Goal: Find specific page/section: Find specific page/section

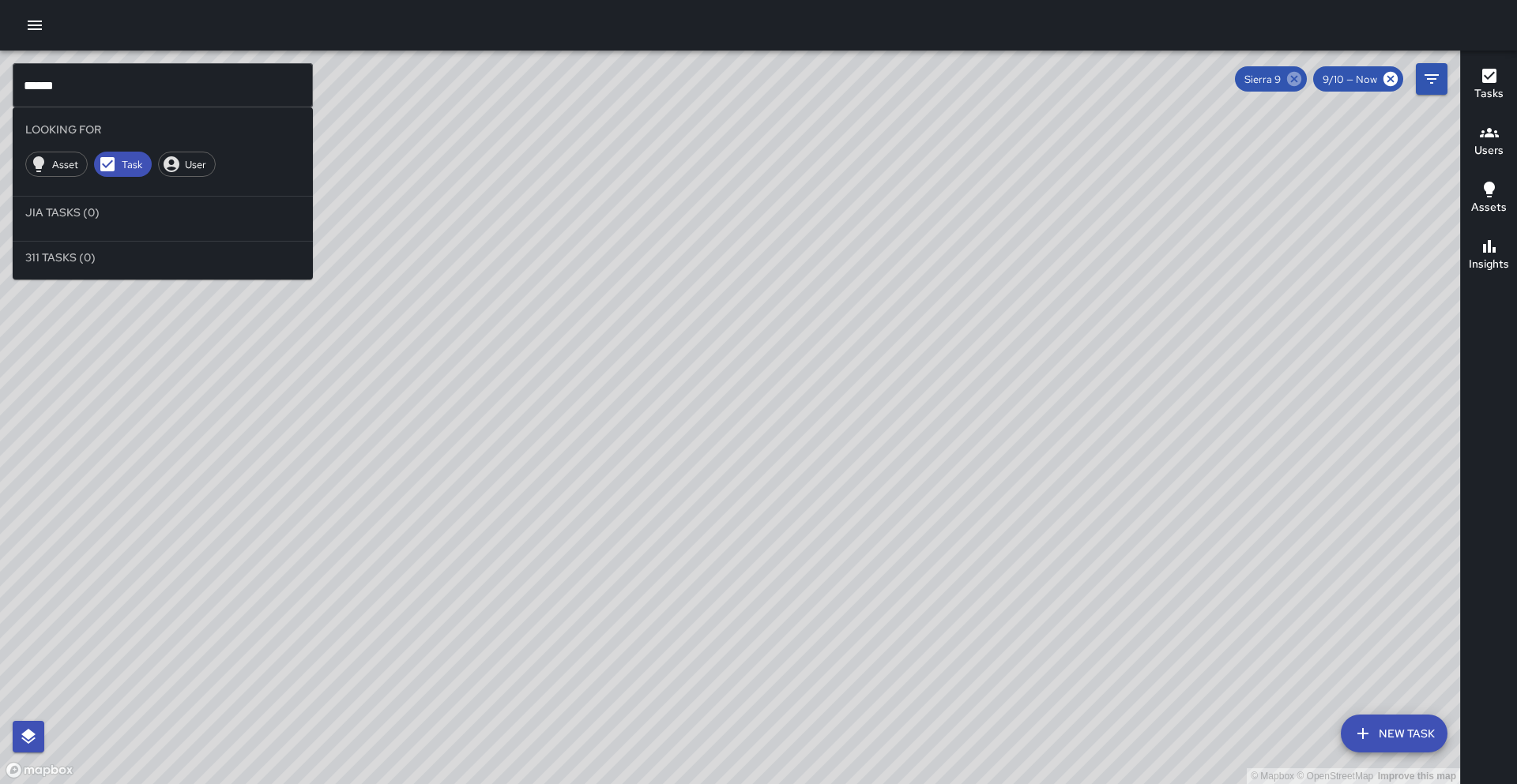
click at [1294, 81] on icon at bounding box center [1294, 79] width 15 height 15
drag, startPoint x: 163, startPoint y: 76, endPoint x: 43, endPoint y: 112, distance: 125.3
click at [0, 103] on div "© Mapbox © OpenStreetMap Improve this map ****** ​ Looking For Asset Task User …" at bounding box center [729, 417] width 1459 height 734
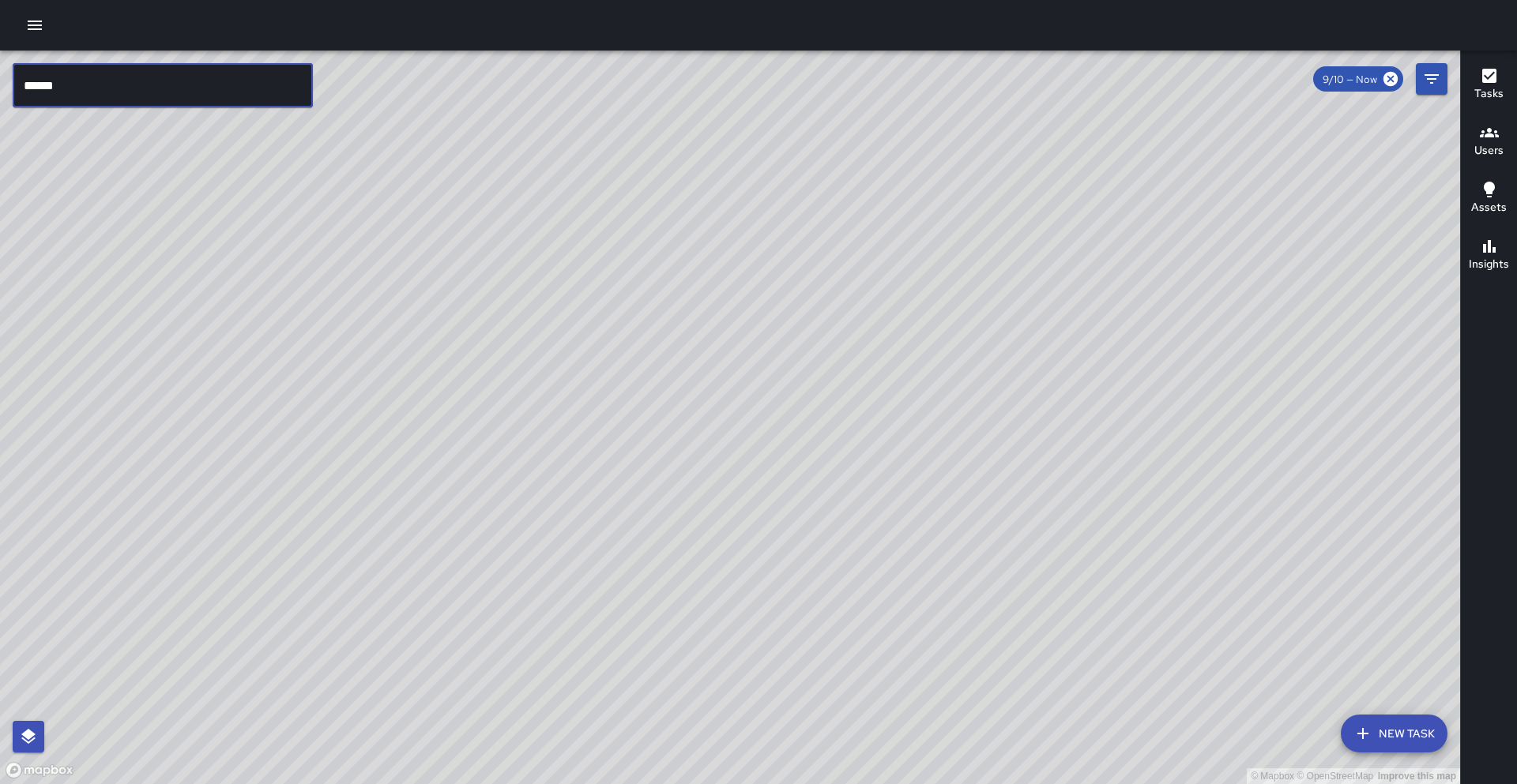
drag, startPoint x: 71, startPoint y: 100, endPoint x: 0, endPoint y: 104, distance: 71.1
click at [0, 104] on div "© Mapbox © OpenStreetMap Improve this map ****** ​ New Task 9/10 — Now Map Laye…" at bounding box center [729, 417] width 1459 height 734
drag, startPoint x: 76, startPoint y: 81, endPoint x: 0, endPoint y: 93, distance: 76.9
click at [0, 93] on div "© Mapbox © OpenStreetMap Improve this map ****** ​ New Task 9/10 — Now Map Laye…" at bounding box center [729, 417] width 1459 height 734
click at [186, 102] on input "*********" at bounding box center [162, 85] width 300 height 44
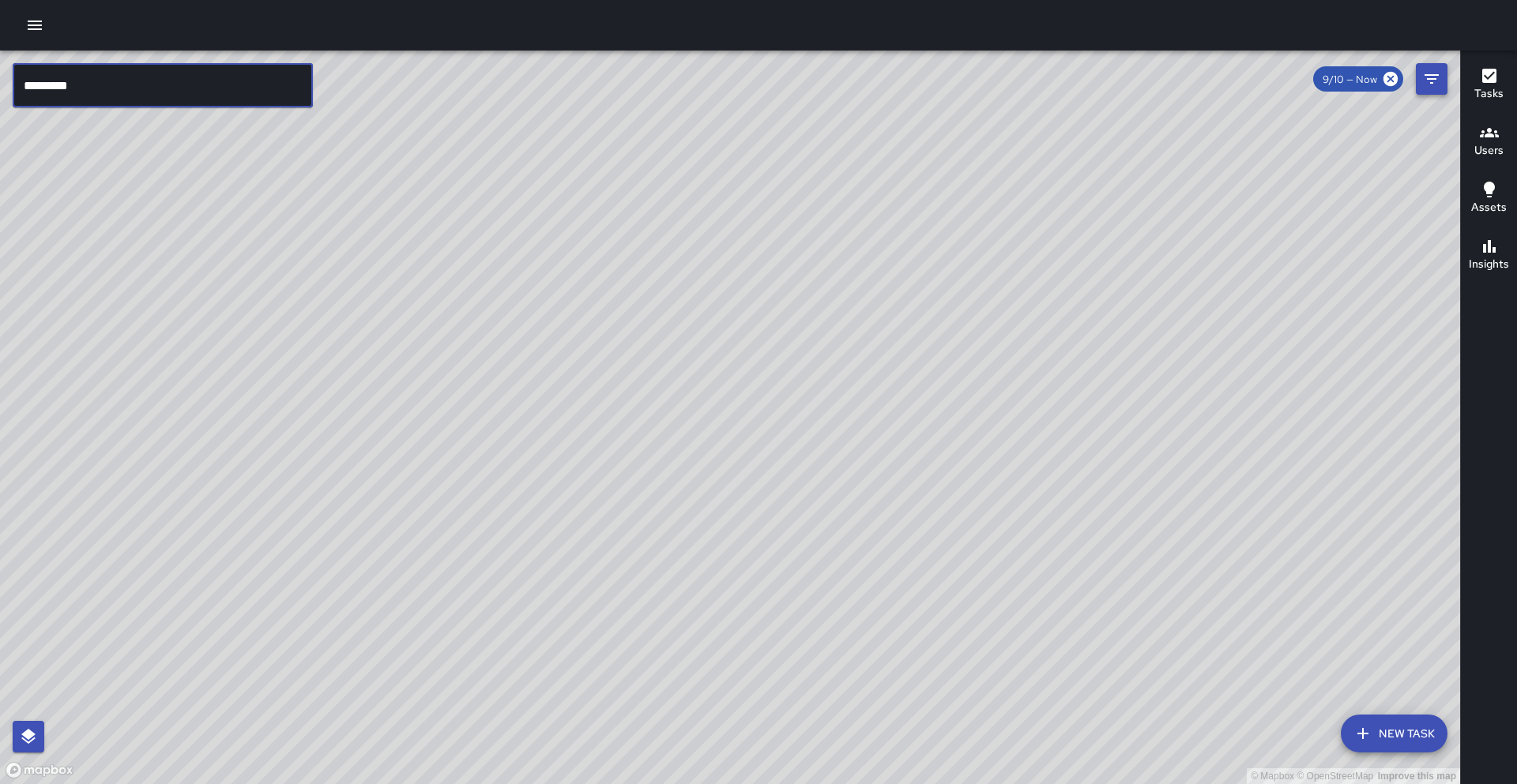
click at [1428, 80] on icon "Filters" at bounding box center [1431, 78] width 19 height 19
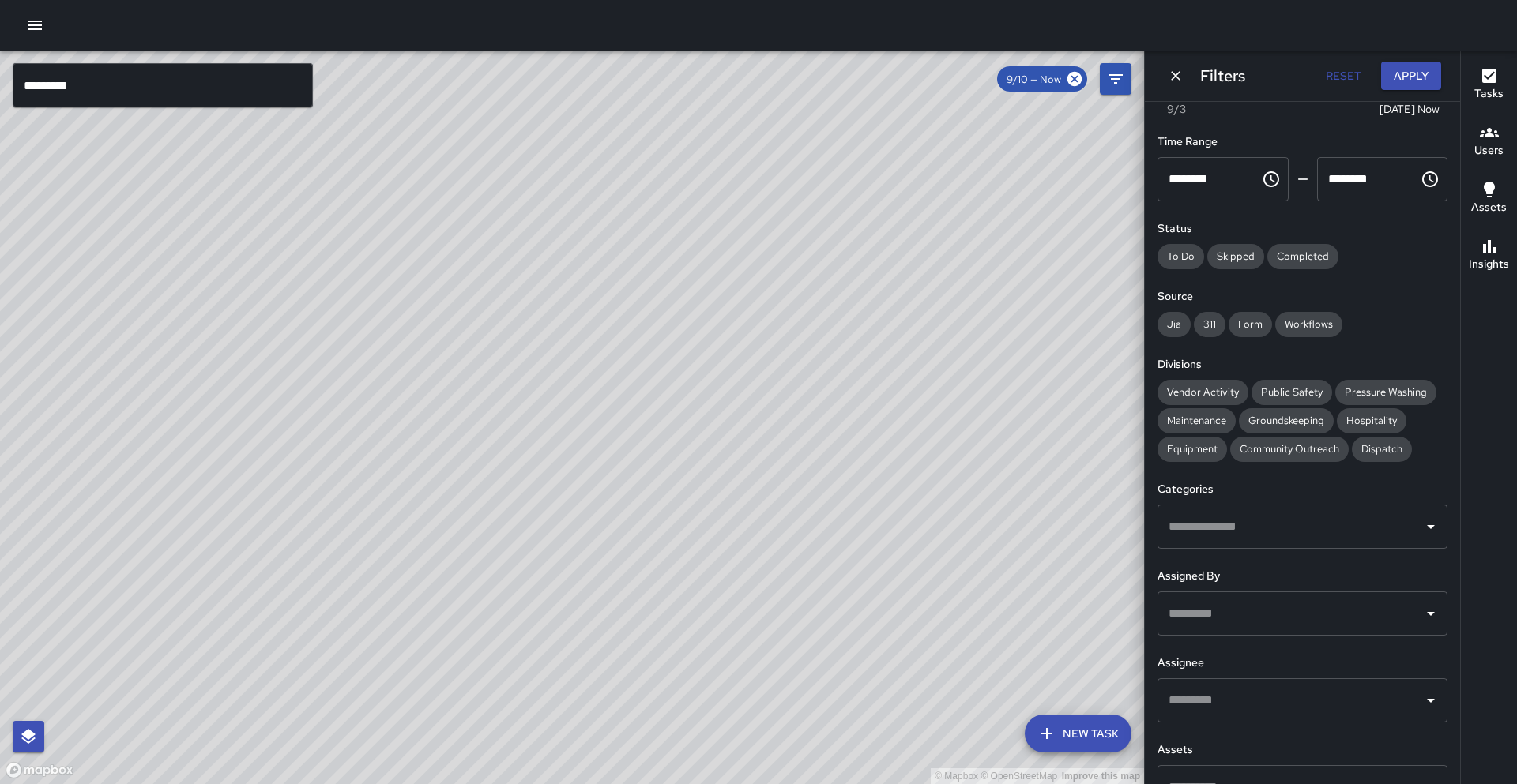
scroll to position [99, 0]
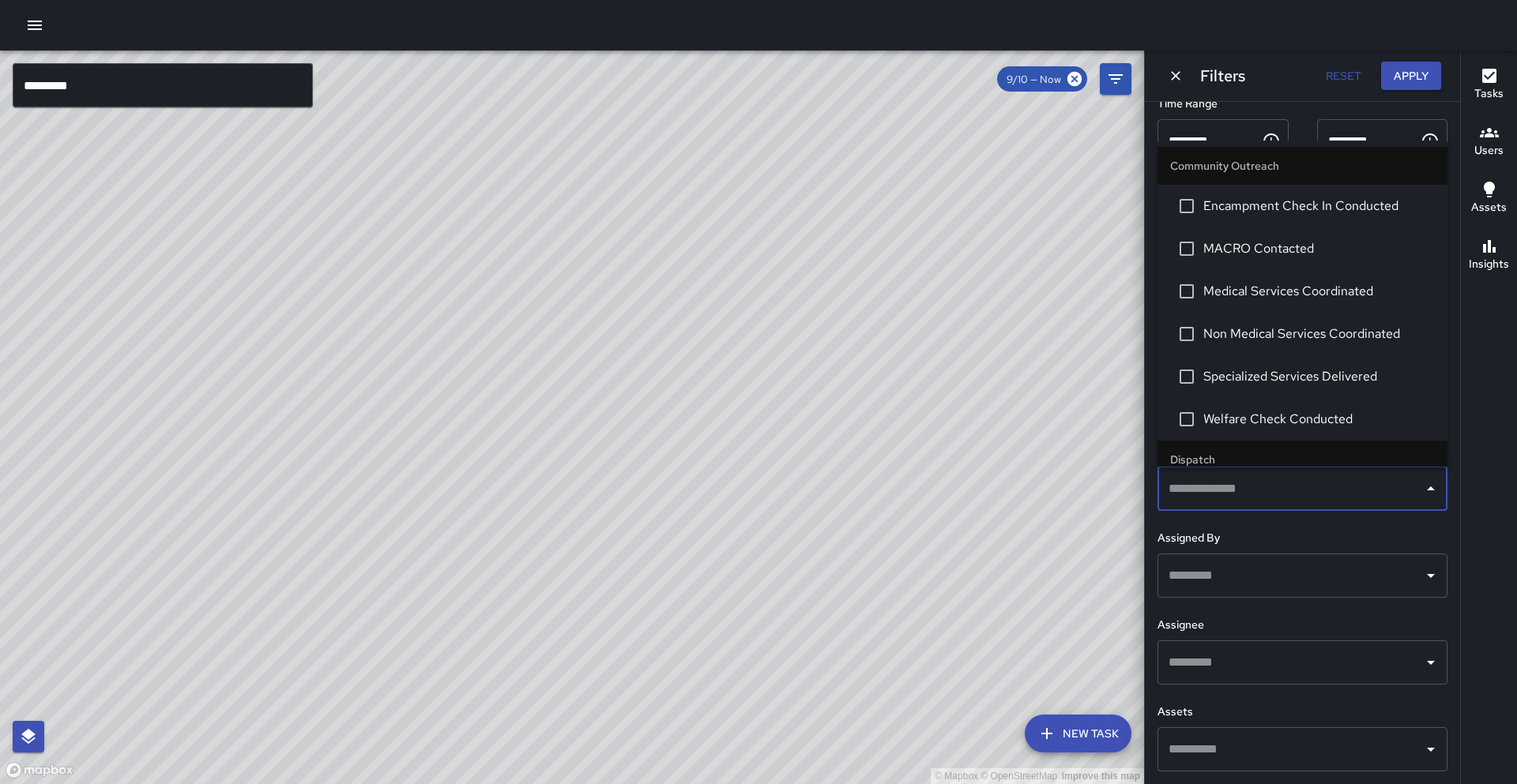
click at [1271, 496] on input "text" at bounding box center [1291, 488] width 252 height 30
click at [1259, 577] on input "text" at bounding box center [1291, 575] width 252 height 30
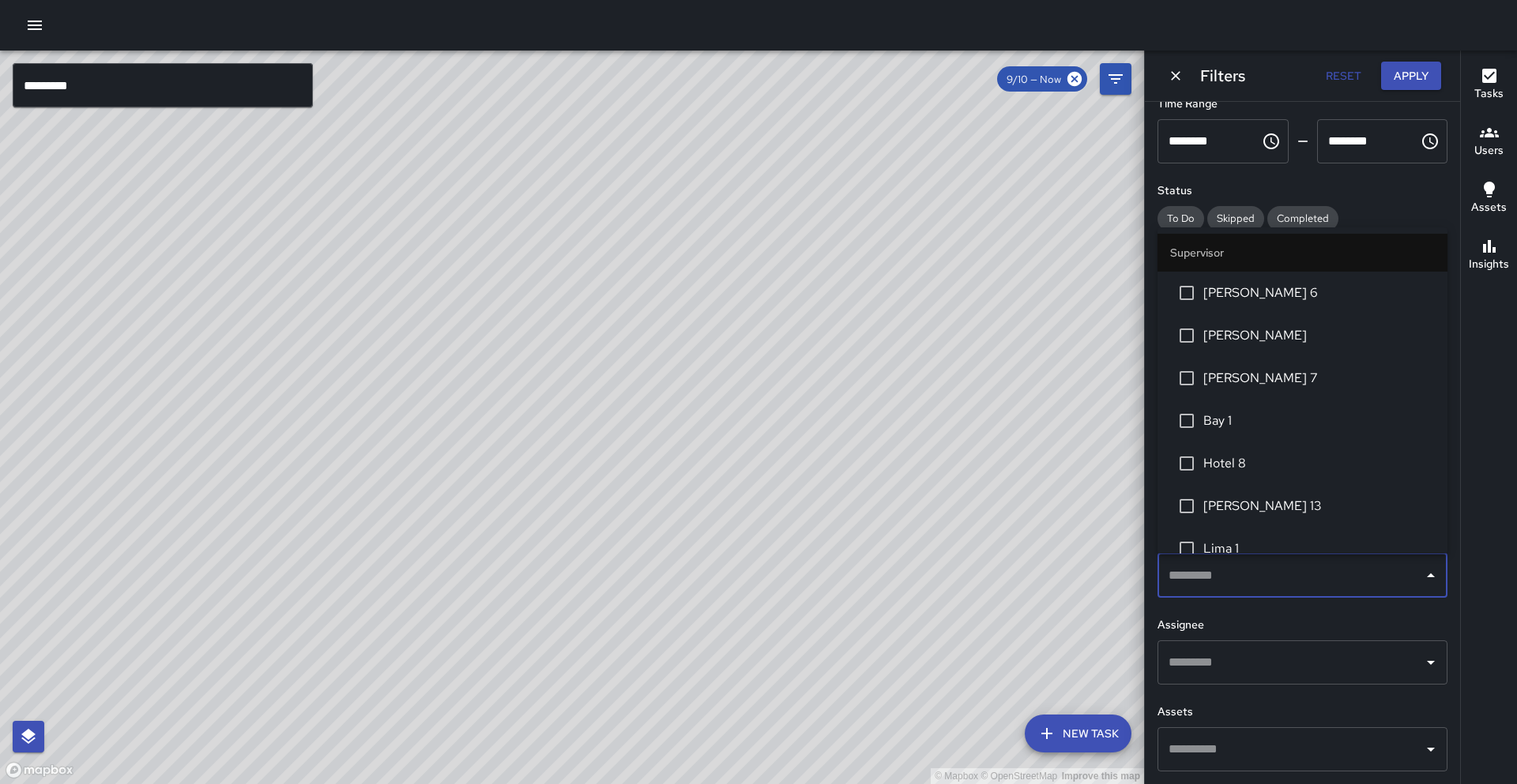
click at [1237, 630] on h6 "Assignee" at bounding box center [1303, 625] width 290 height 17
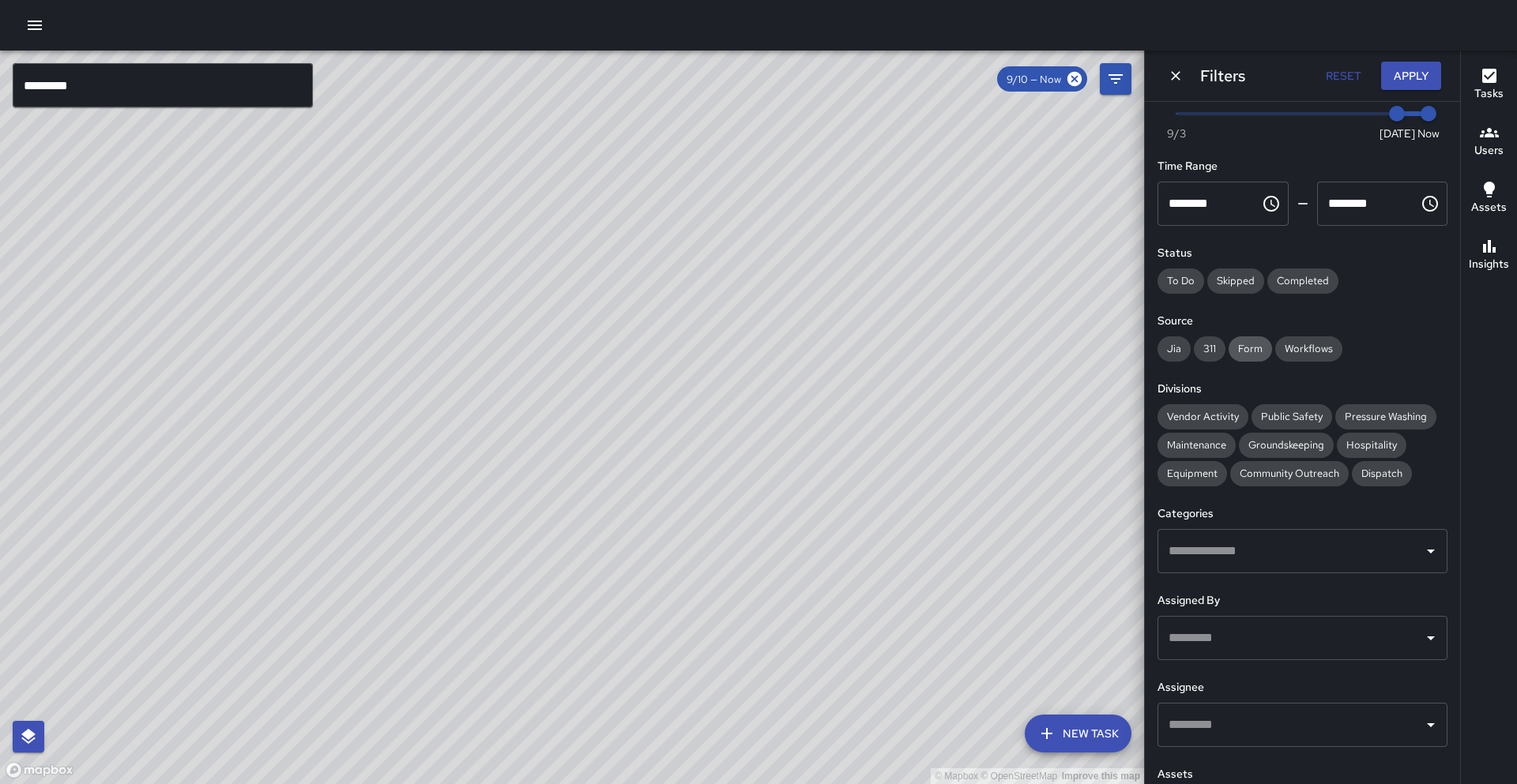
scroll to position [48, 0]
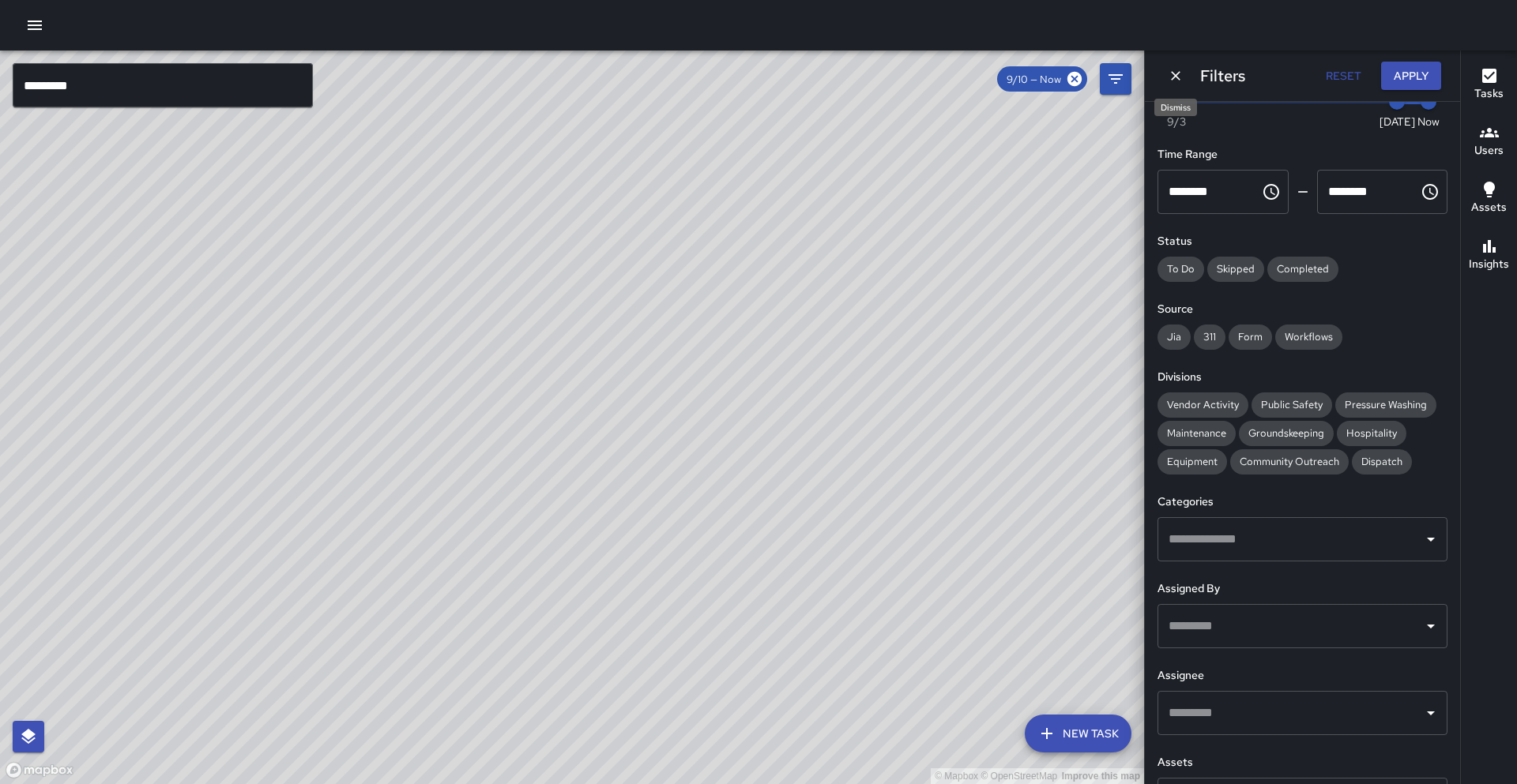
click at [1170, 78] on icon "Dismiss" at bounding box center [1175, 75] width 16 height 16
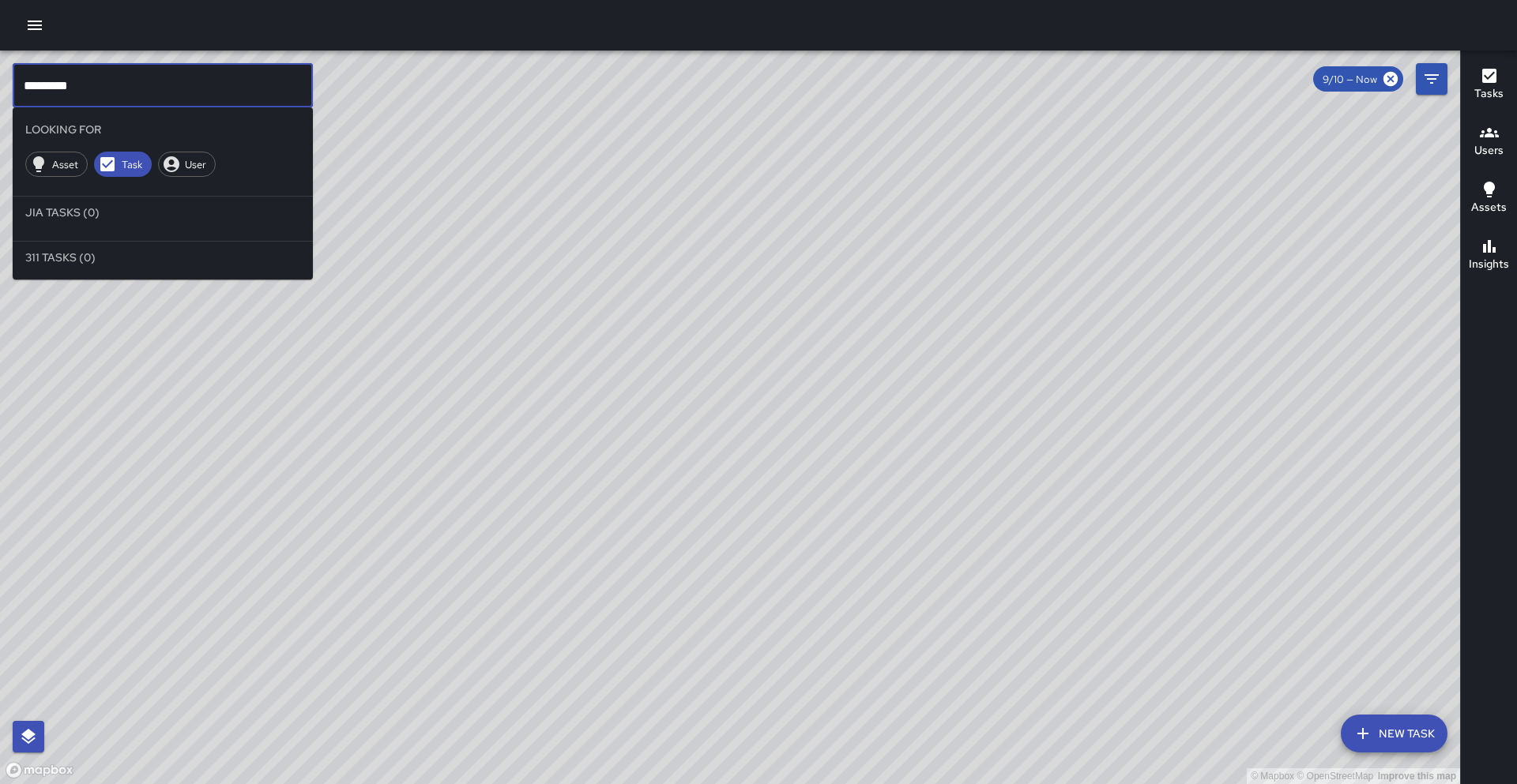
click at [162, 75] on input "*********" at bounding box center [162, 85] width 300 height 44
click at [165, 82] on input "*********" at bounding box center [162, 85] width 300 height 44
click at [192, 164] on span "User" at bounding box center [195, 164] width 38 height 14
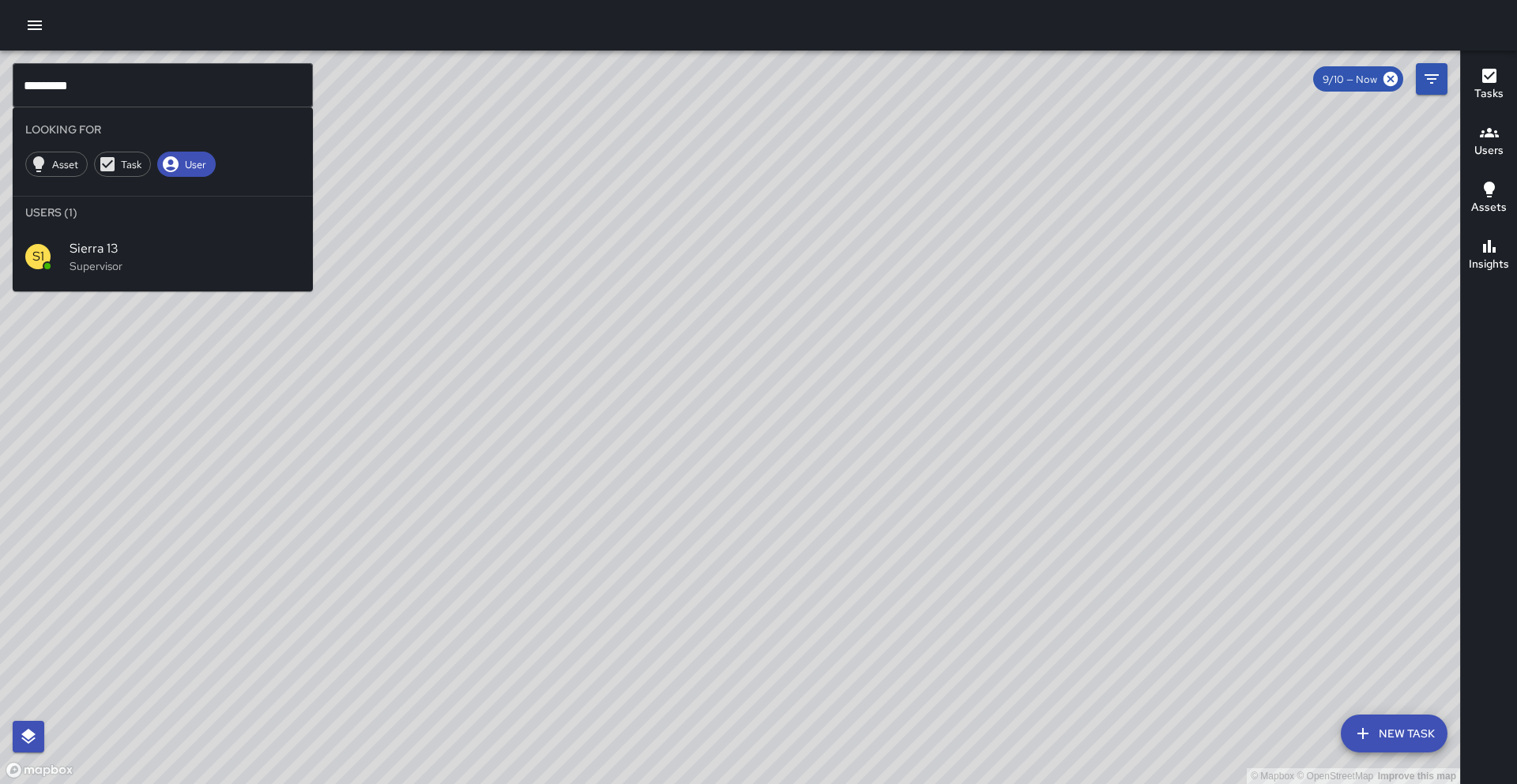
click at [110, 253] on span "Sierra 13" at bounding box center [184, 248] width 231 height 19
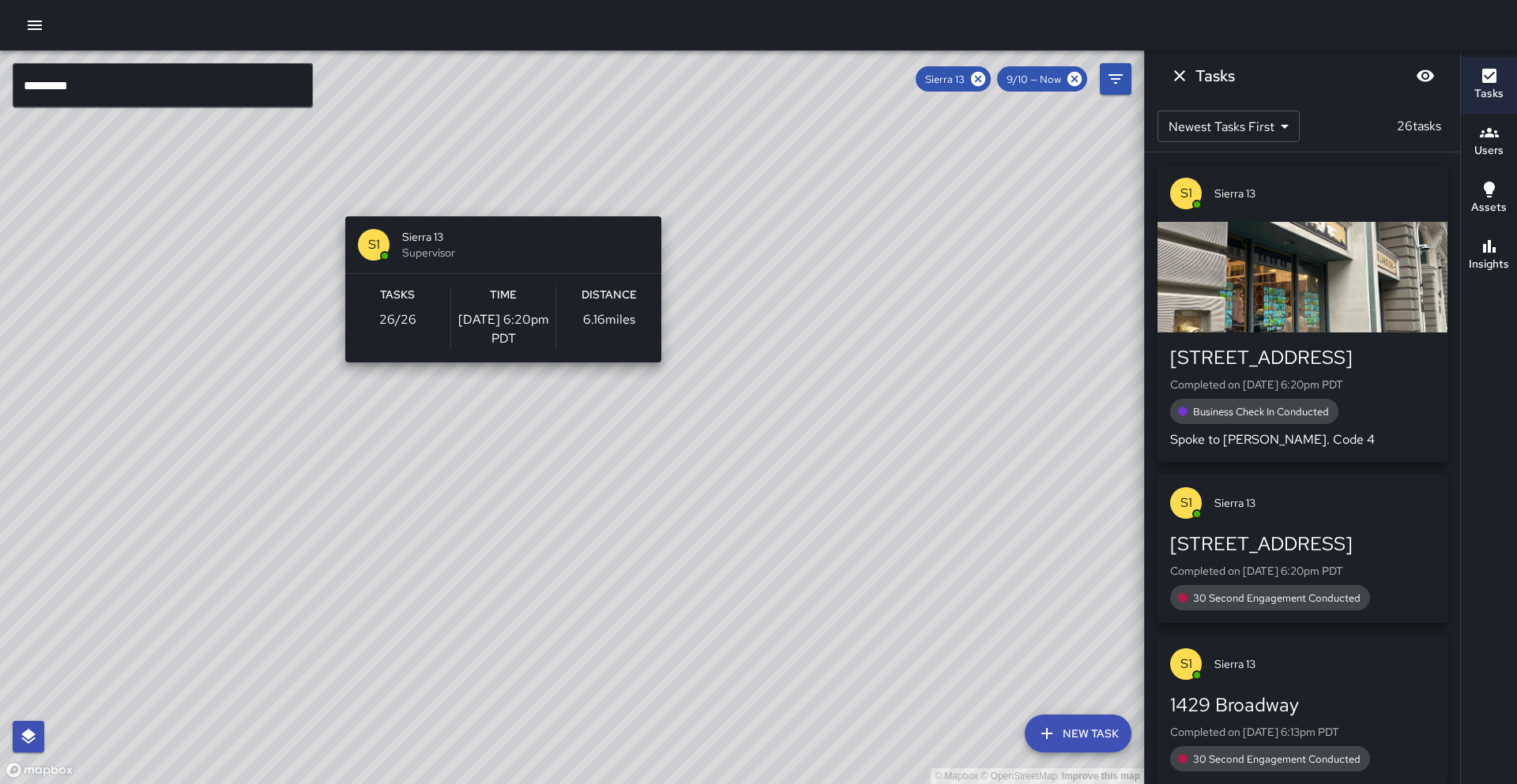
click at [497, 207] on div "© Mapbox © OpenStreetMap Improve this map S1 Sierra 13 Supervisor Tasks 26 / 26…" at bounding box center [571, 417] width 1144 height 734
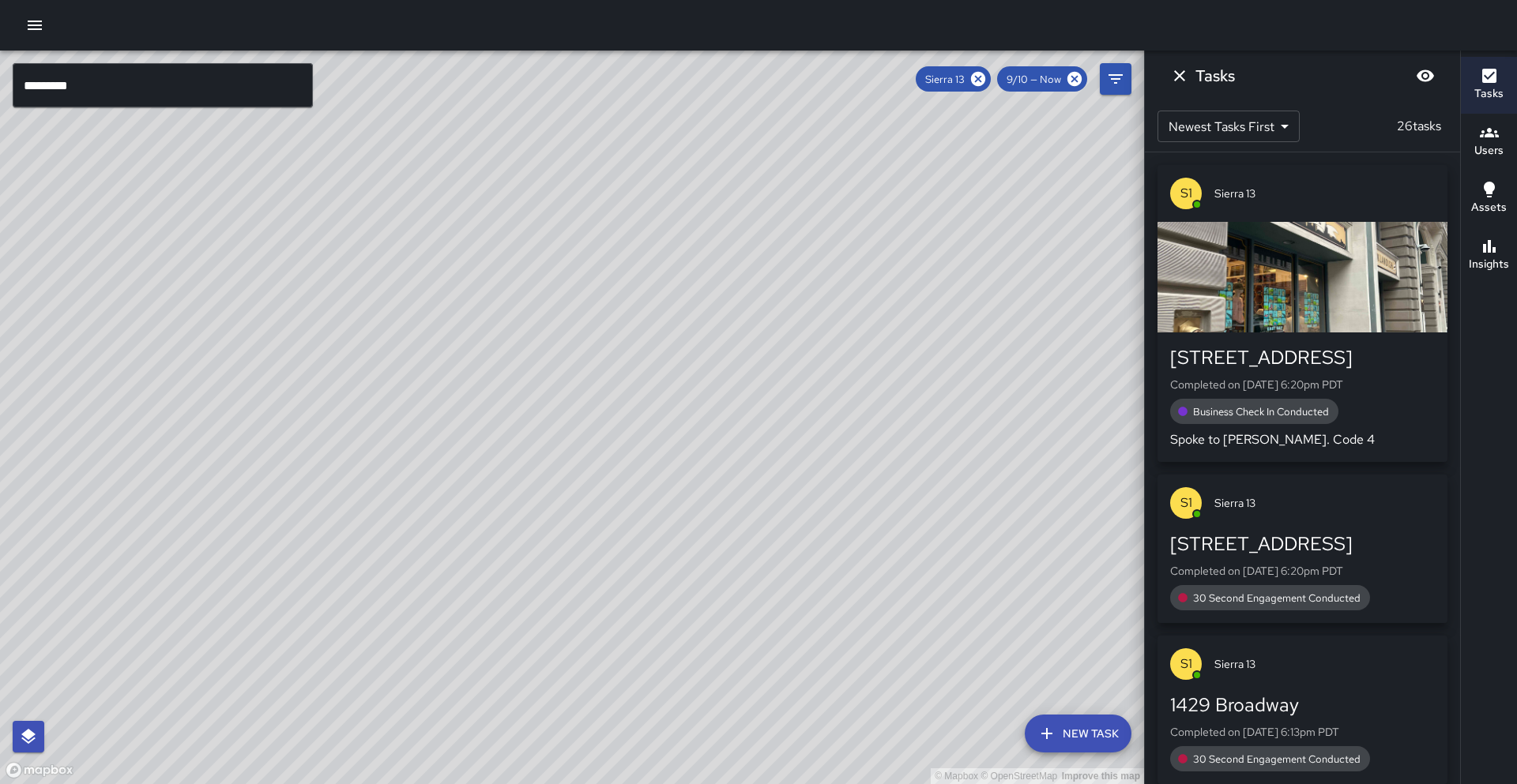
drag, startPoint x: 721, startPoint y: 215, endPoint x: 632, endPoint y: 391, distance: 197.2
click at [632, 391] on div "© Mapbox © OpenStreetMap Improve this map" at bounding box center [571, 417] width 1144 height 734
click at [979, 79] on icon at bounding box center [978, 78] width 17 height 17
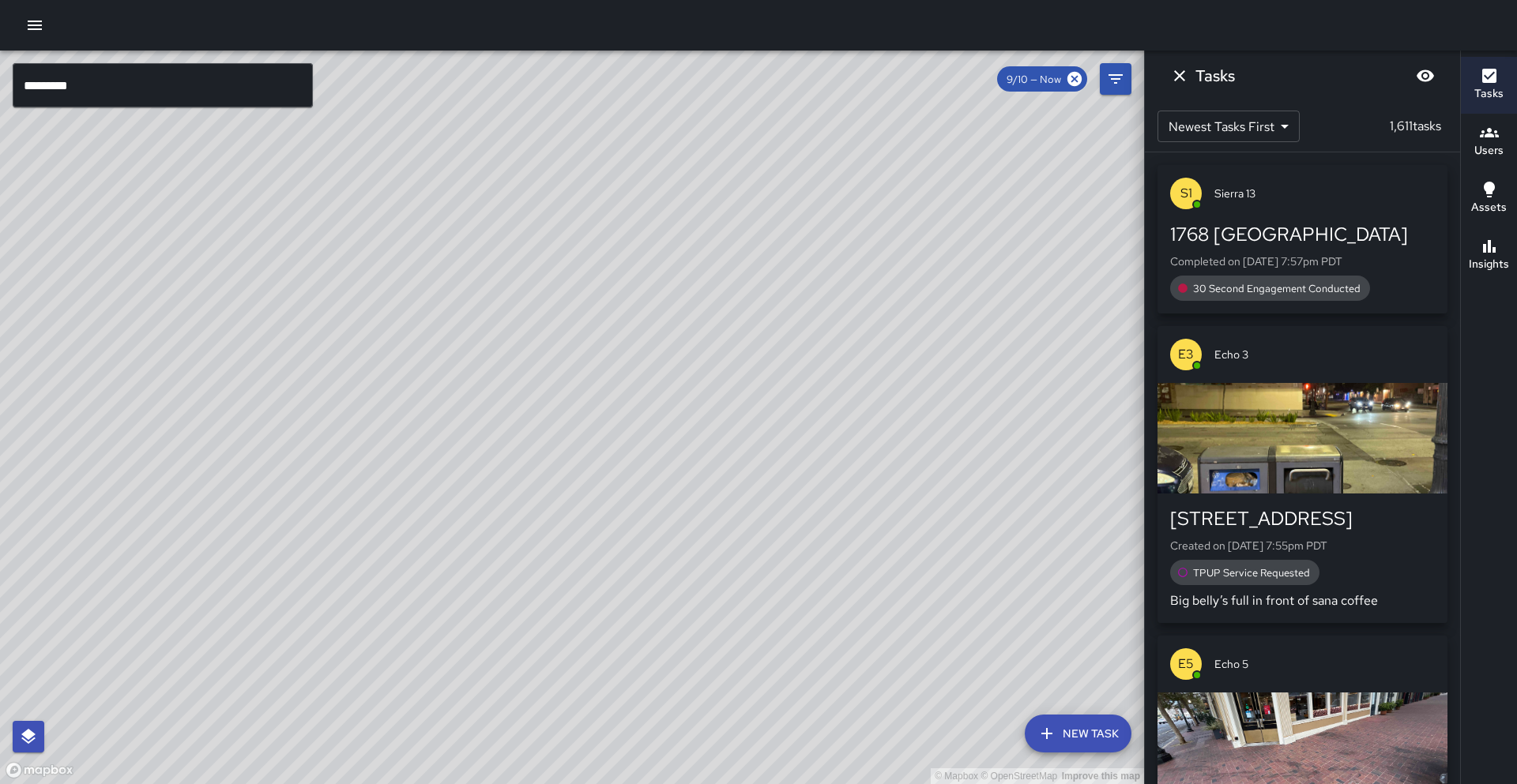
click at [262, 72] on input "*********" at bounding box center [162, 85] width 300 height 44
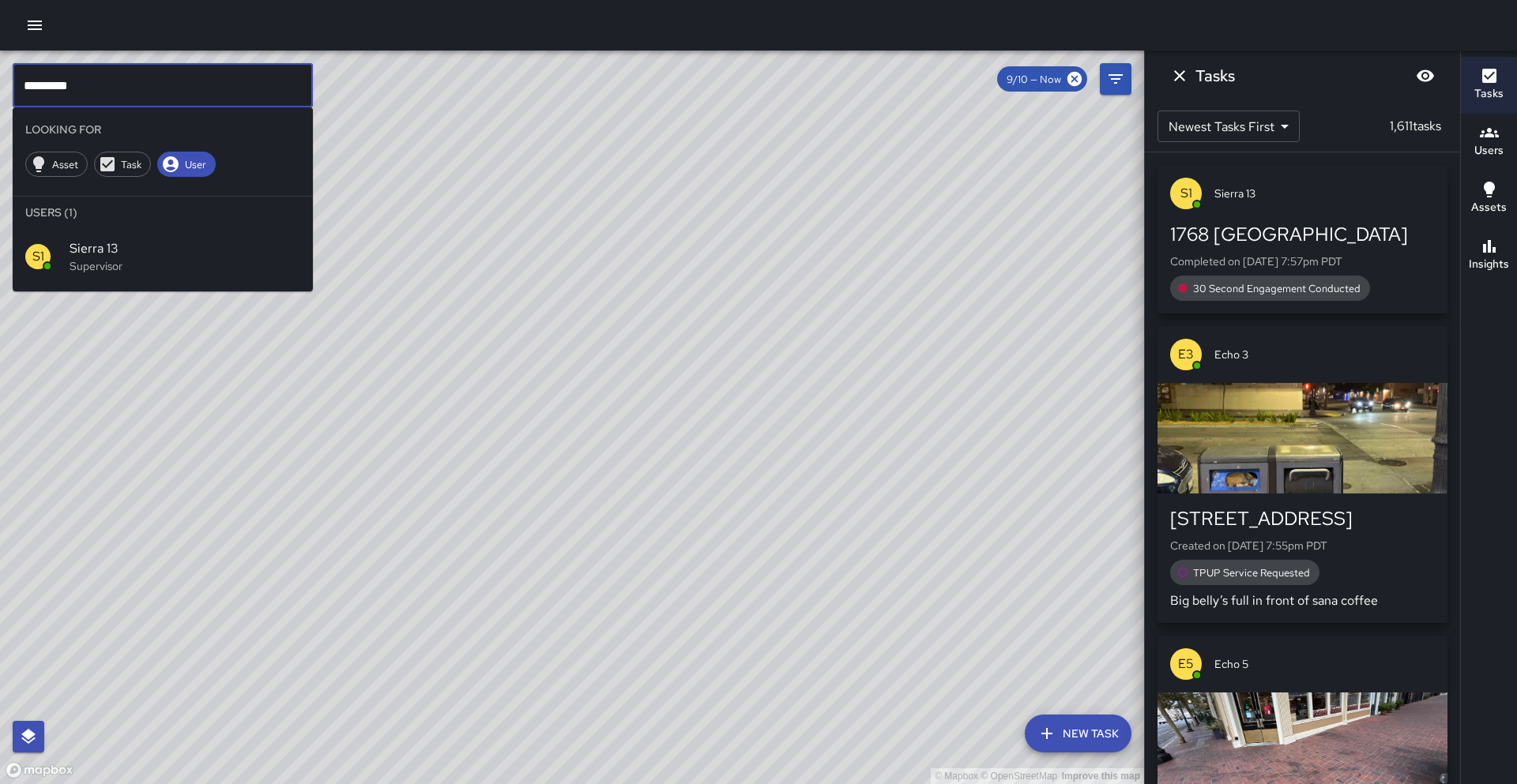
click at [208, 81] on input "*********" at bounding box center [162, 85] width 300 height 44
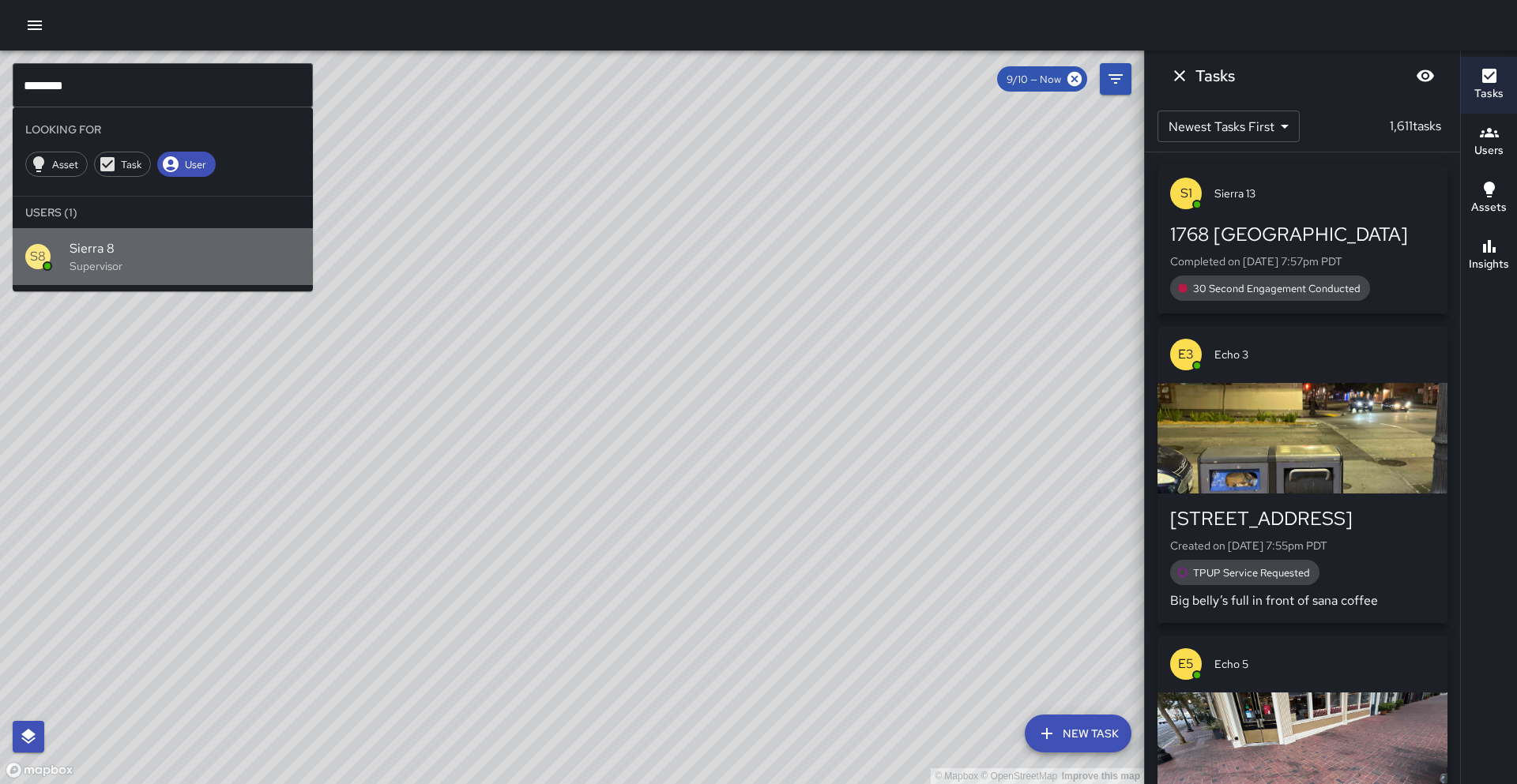
click at [124, 249] on span "Sierra 8" at bounding box center [184, 248] width 231 height 19
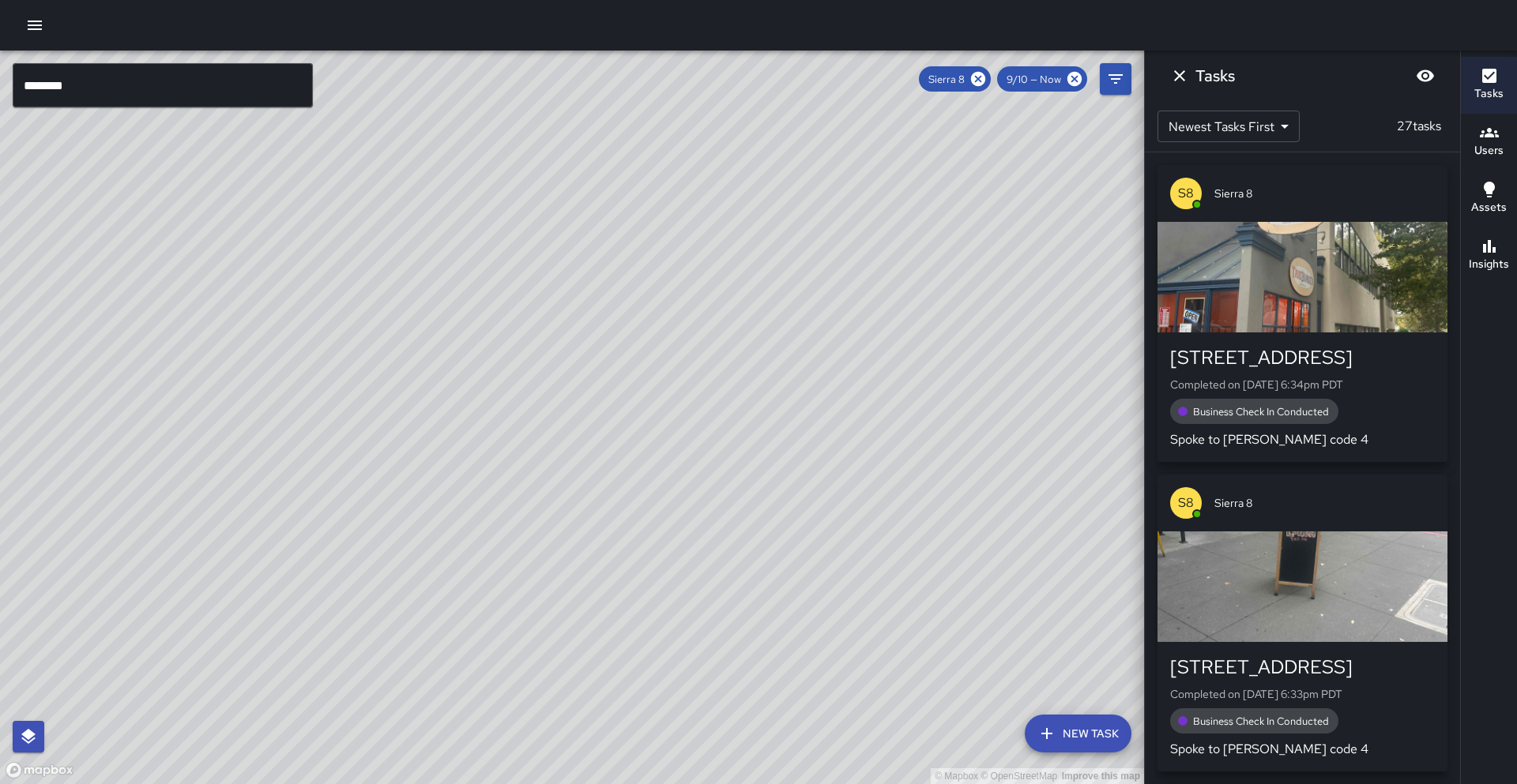
drag, startPoint x: 345, startPoint y: 256, endPoint x: 85, endPoint y: 668, distance: 487.2
click at [54, 656] on div "© Mapbox © OpenStreetMap Improve this map" at bounding box center [571, 417] width 1144 height 734
drag, startPoint x: 312, startPoint y: 602, endPoint x: 343, endPoint y: 580, distance: 38.0
click at [343, 580] on div "© Mapbox © OpenStreetMap Improve this map" at bounding box center [571, 417] width 1144 height 734
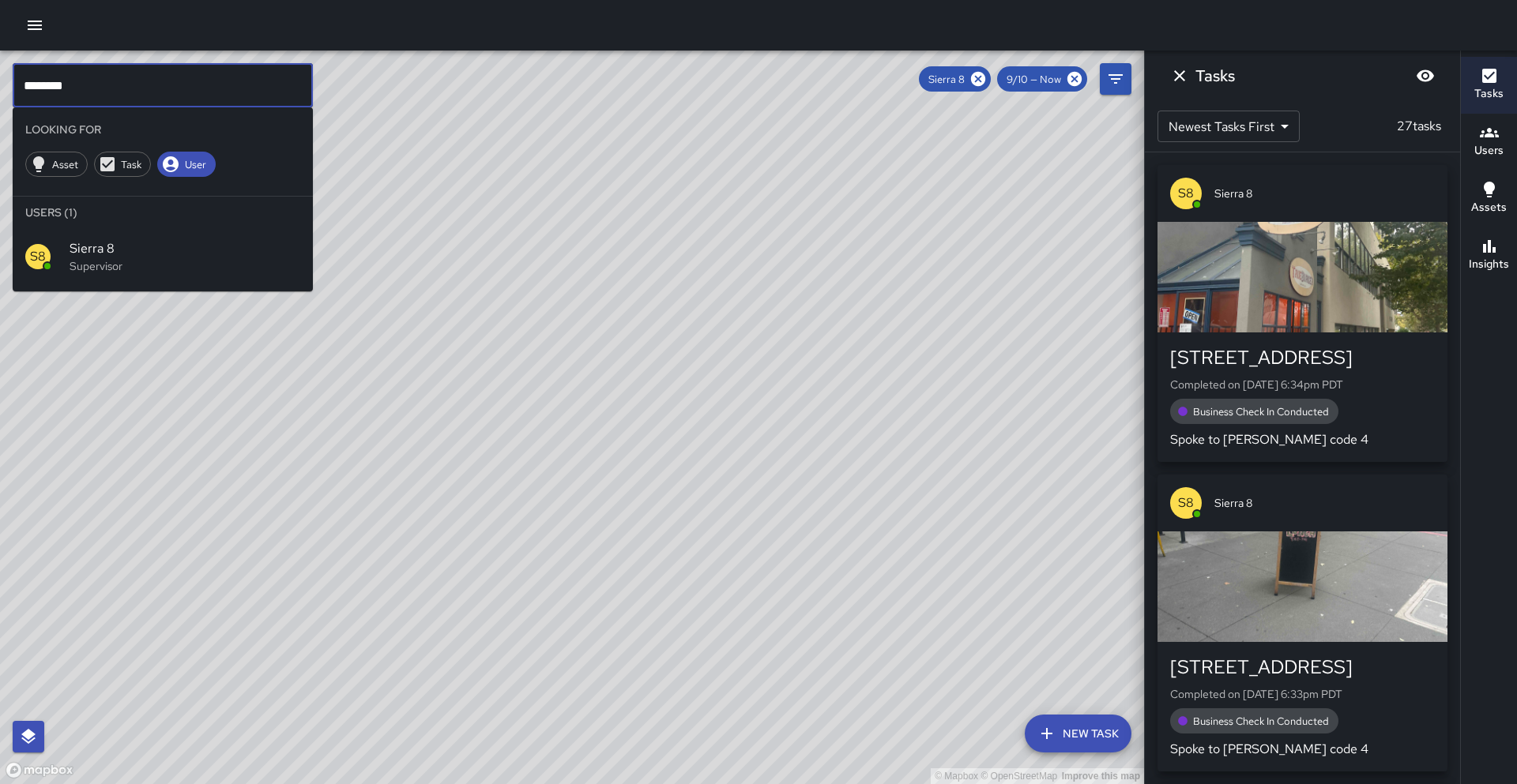
click at [85, 94] on input "********" at bounding box center [162, 85] width 300 height 44
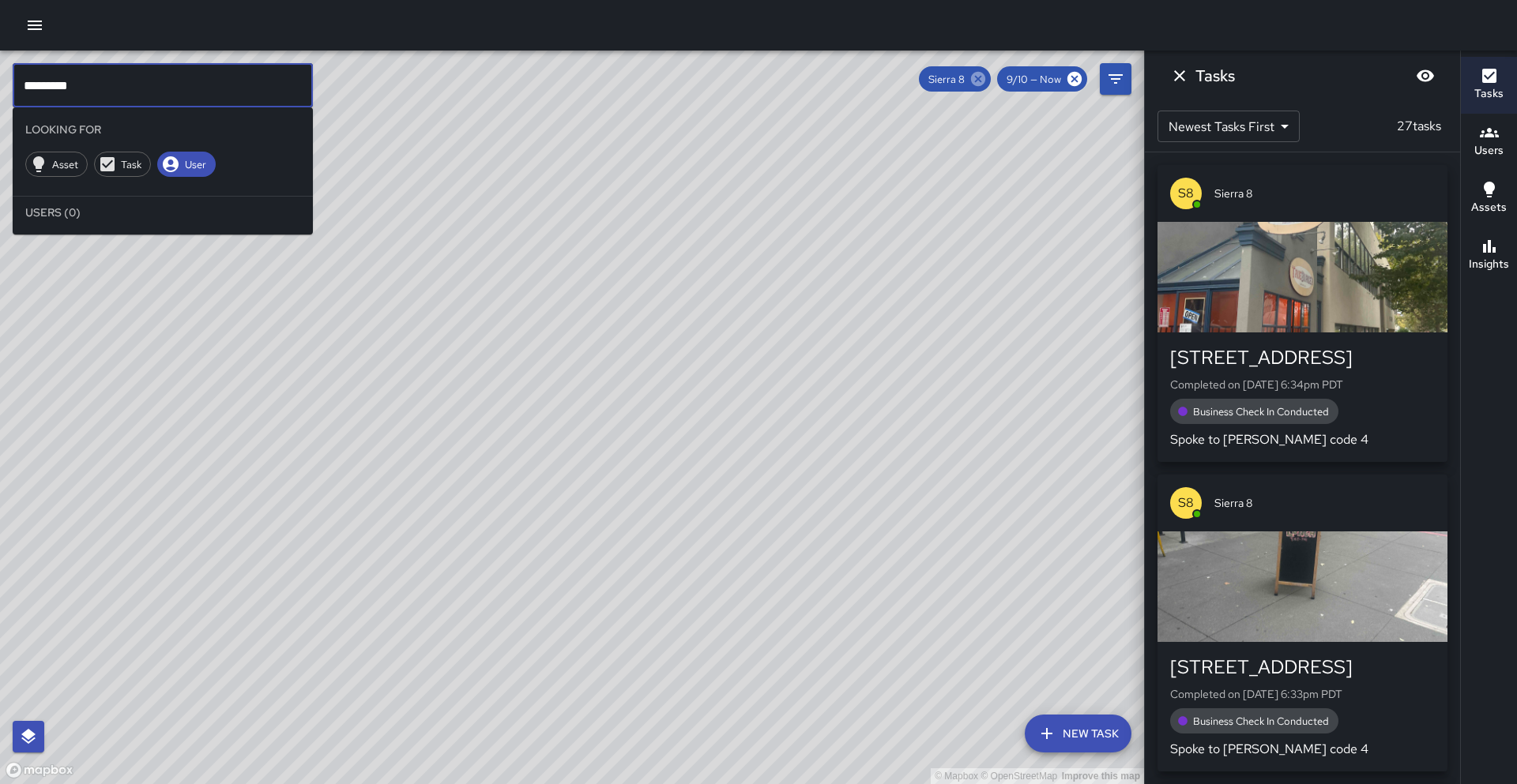
click at [977, 79] on icon at bounding box center [978, 79] width 15 height 15
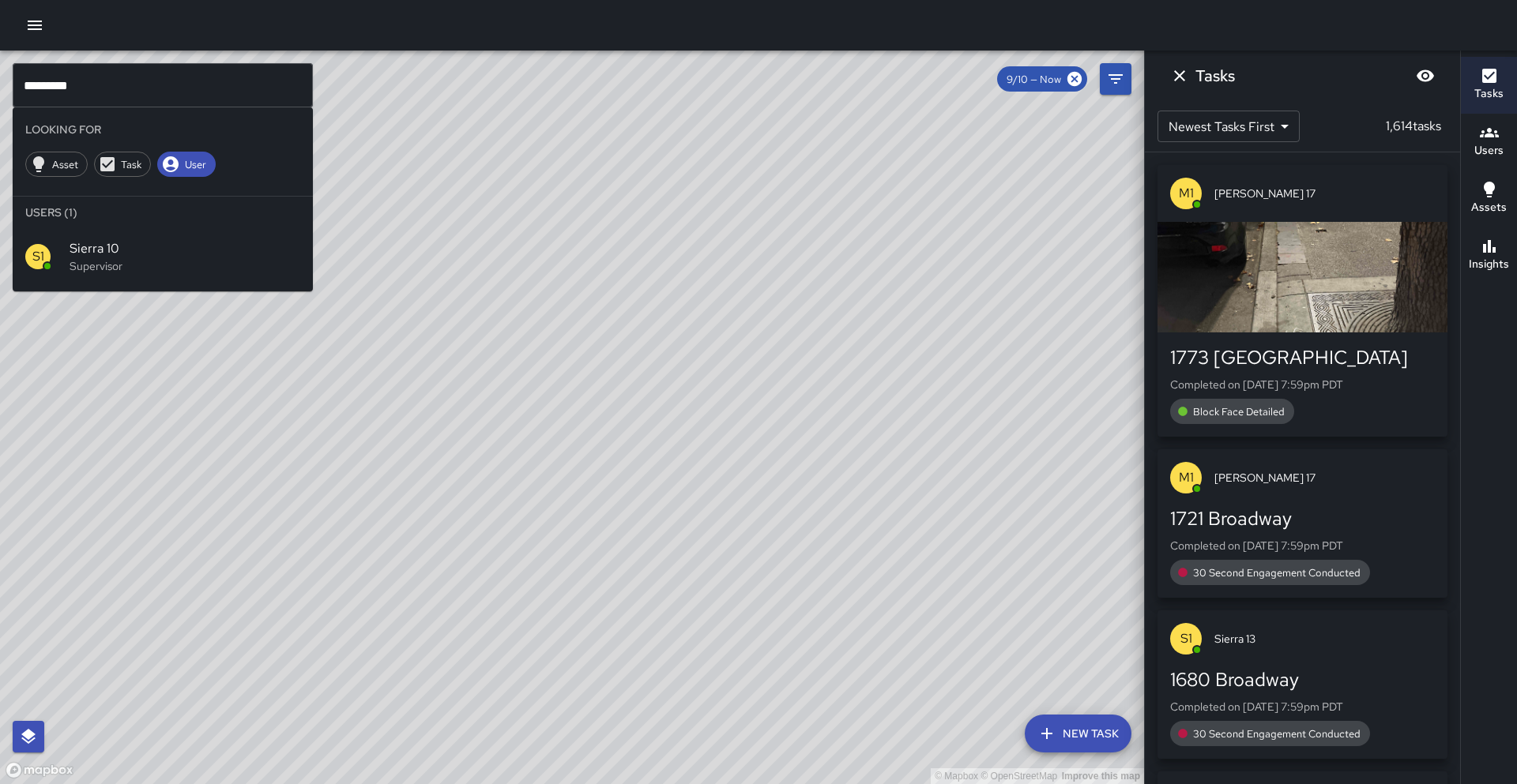
click at [167, 249] on span "Sierra 10" at bounding box center [184, 248] width 231 height 19
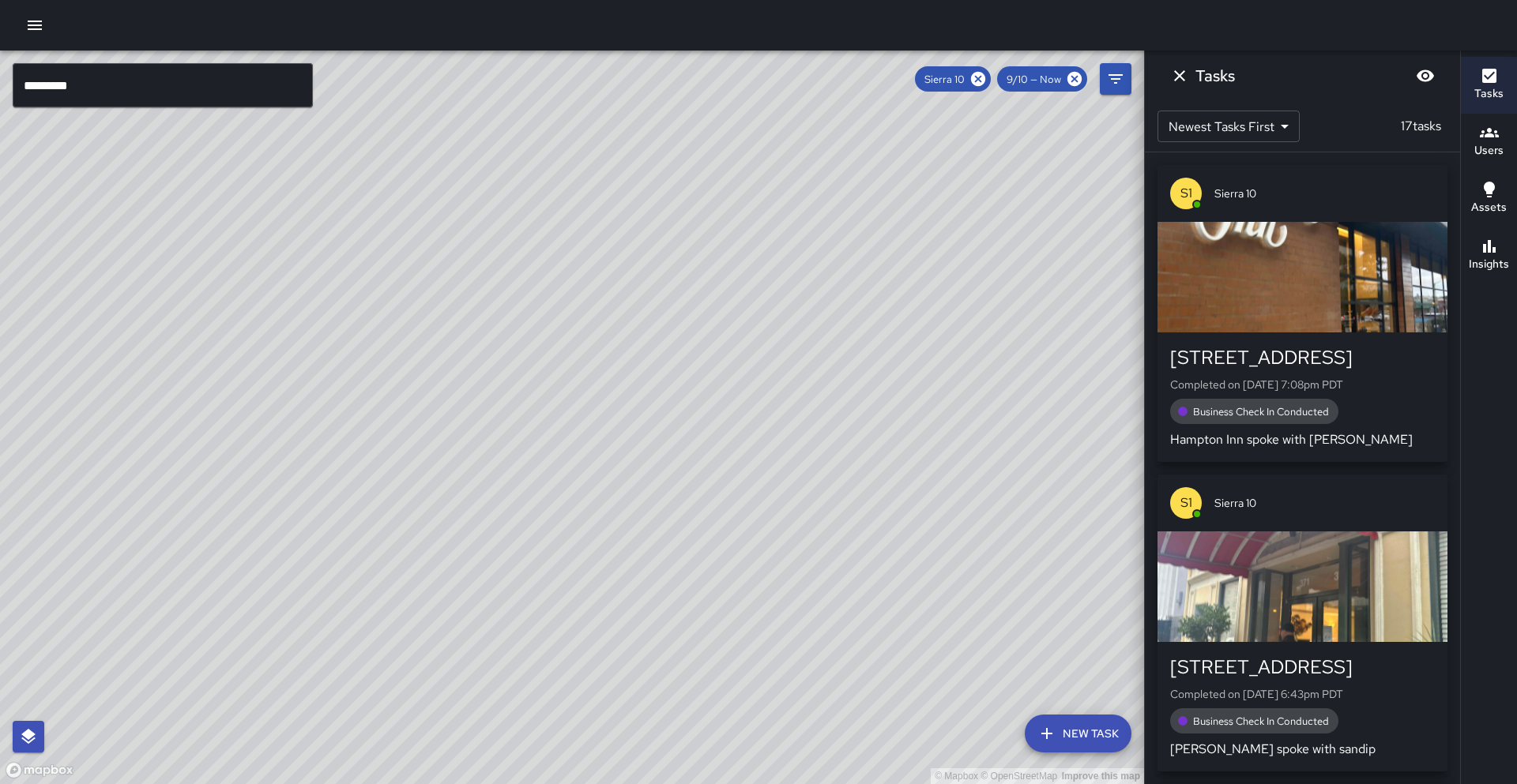
drag, startPoint x: 437, startPoint y: 549, endPoint x: 493, endPoint y: 383, distance: 175.2
click at [493, 383] on div "© Mapbox © OpenStreetMap Improve this map" at bounding box center [571, 417] width 1144 height 734
click at [383, 583] on div "© Mapbox © OpenStreetMap Improve this map" at bounding box center [571, 417] width 1144 height 734
drag, startPoint x: 479, startPoint y: 476, endPoint x: 465, endPoint y: 517, distance: 43.3
click at [465, 517] on div "© Mapbox © OpenStreetMap Improve this map" at bounding box center [571, 417] width 1144 height 734
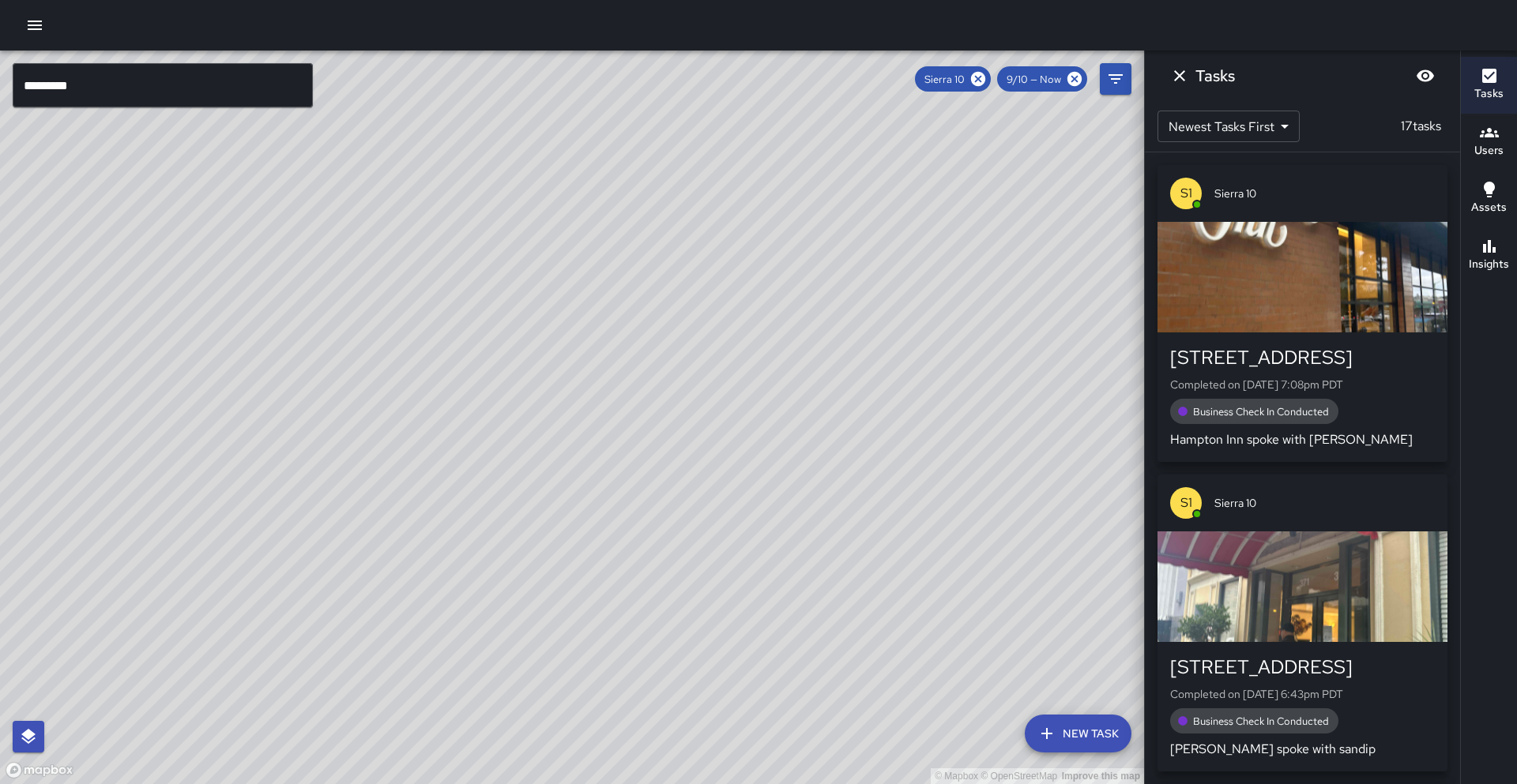
click at [1486, 274] on button "Insights" at bounding box center [1488, 256] width 56 height 57
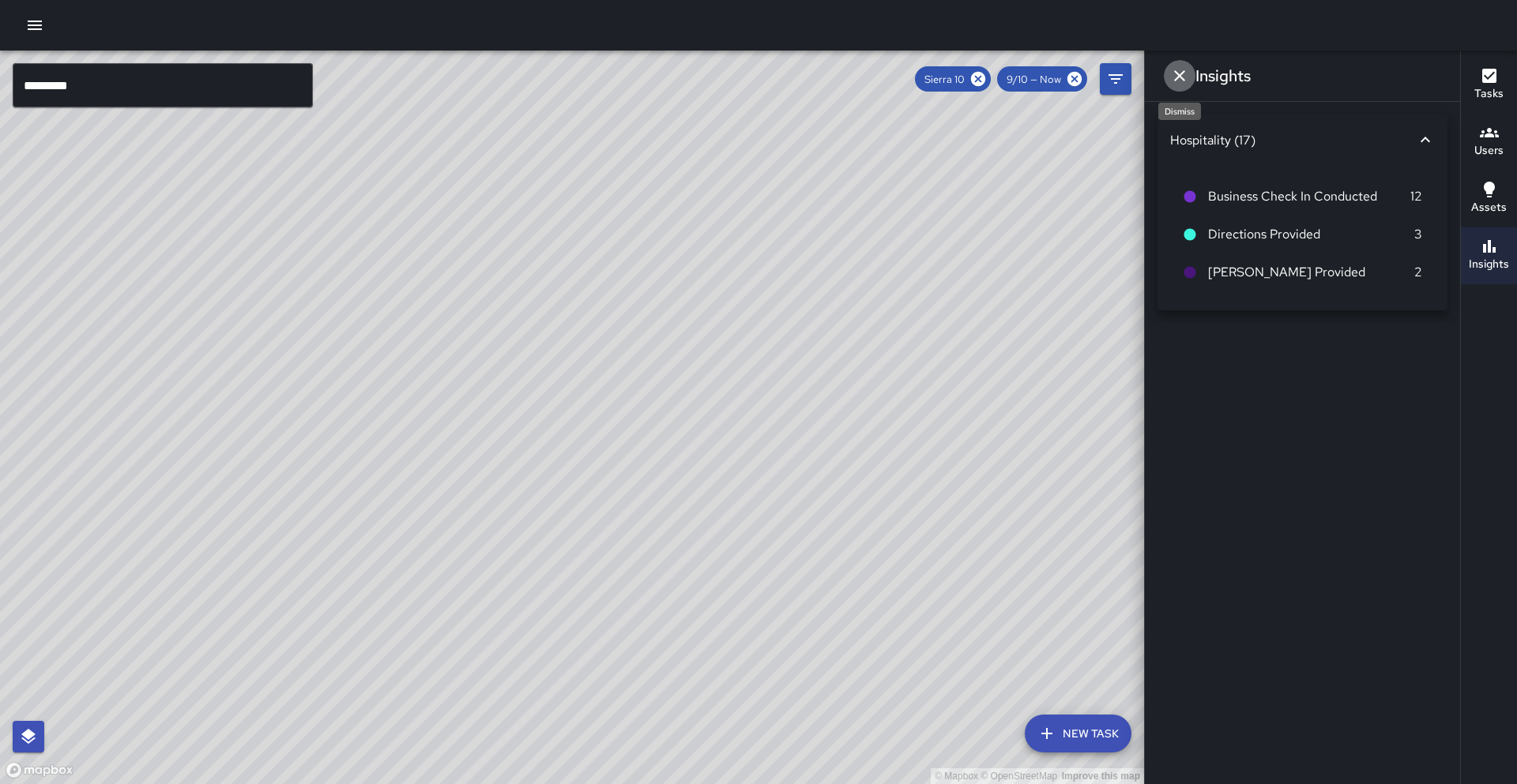
click at [1190, 81] on button "Dismiss" at bounding box center [1179, 76] width 32 height 32
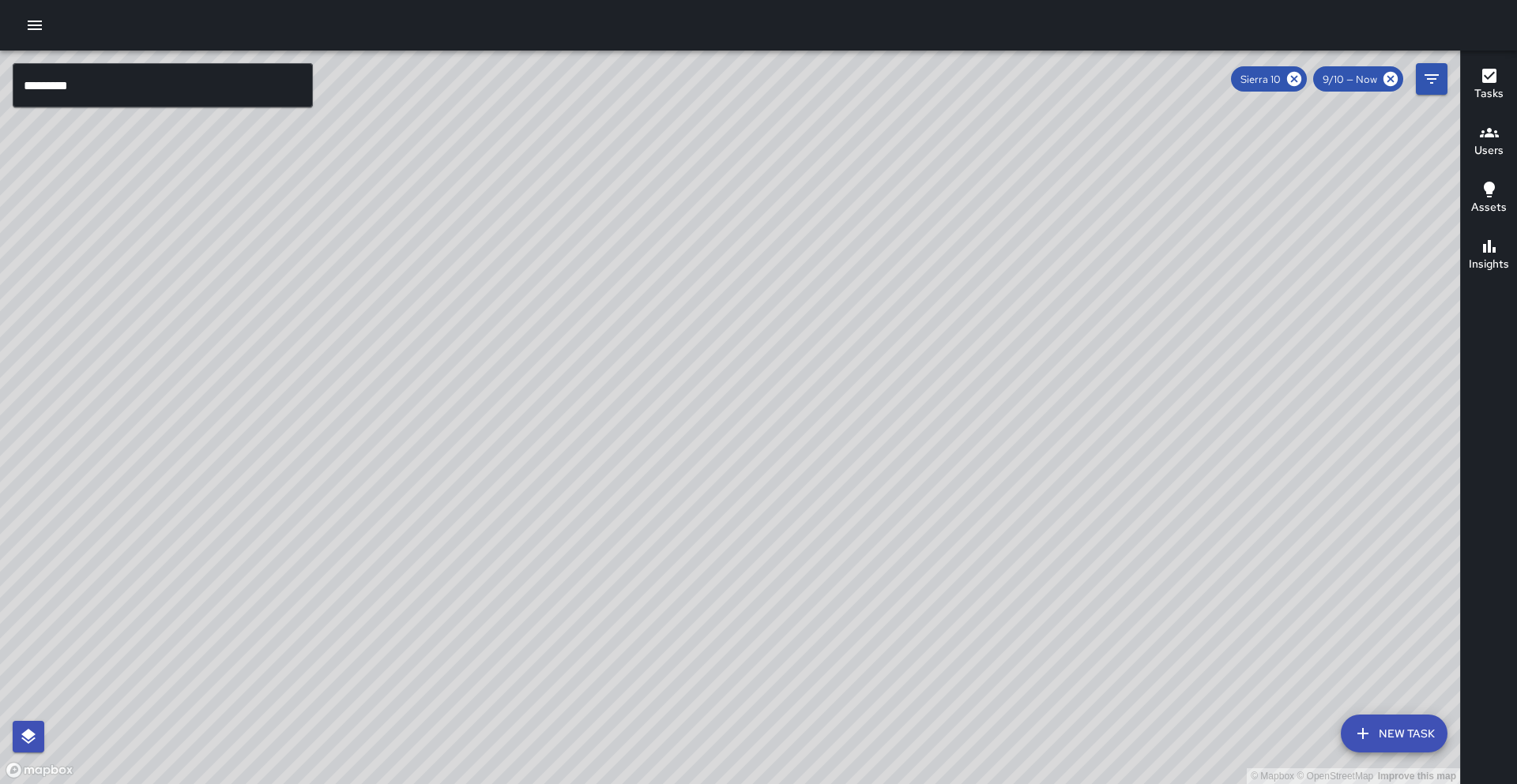
drag, startPoint x: 897, startPoint y: 298, endPoint x: 795, endPoint y: 264, distance: 107.5
click at [796, 265] on div "© Mapbox © OpenStreetMap Improve this map" at bounding box center [729, 417] width 1459 height 734
drag, startPoint x: 647, startPoint y: 345, endPoint x: 724, endPoint y: 226, distance: 141.7
click at [724, 226] on div "© Mapbox © OpenStreetMap Improve this map" at bounding box center [729, 417] width 1459 height 734
drag, startPoint x: 591, startPoint y: 359, endPoint x: 607, endPoint y: 335, distance: 28.8
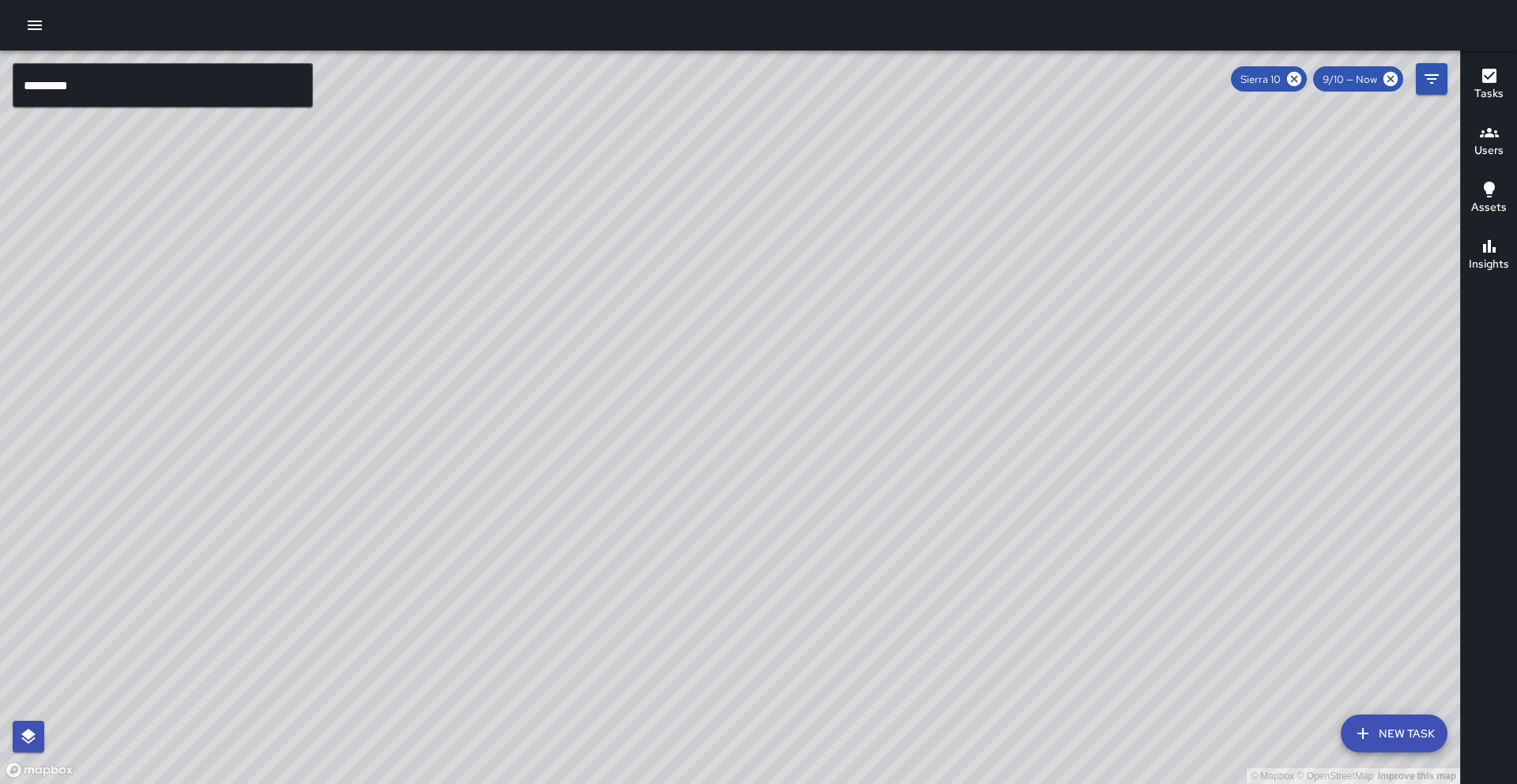
click at [607, 335] on div "© Mapbox © OpenStreetMap Improve this map" at bounding box center [729, 417] width 1459 height 734
drag, startPoint x: 744, startPoint y: 403, endPoint x: 748, endPoint y: 392, distance: 11.7
click at [748, 392] on div "© Mapbox © OpenStreetMap Improve this map" at bounding box center [729, 417] width 1459 height 734
drag, startPoint x: 483, startPoint y: 468, endPoint x: 416, endPoint y: 588, distance: 137.4
click at [416, 588] on div "© Mapbox © OpenStreetMap Improve this map" at bounding box center [729, 417] width 1459 height 734
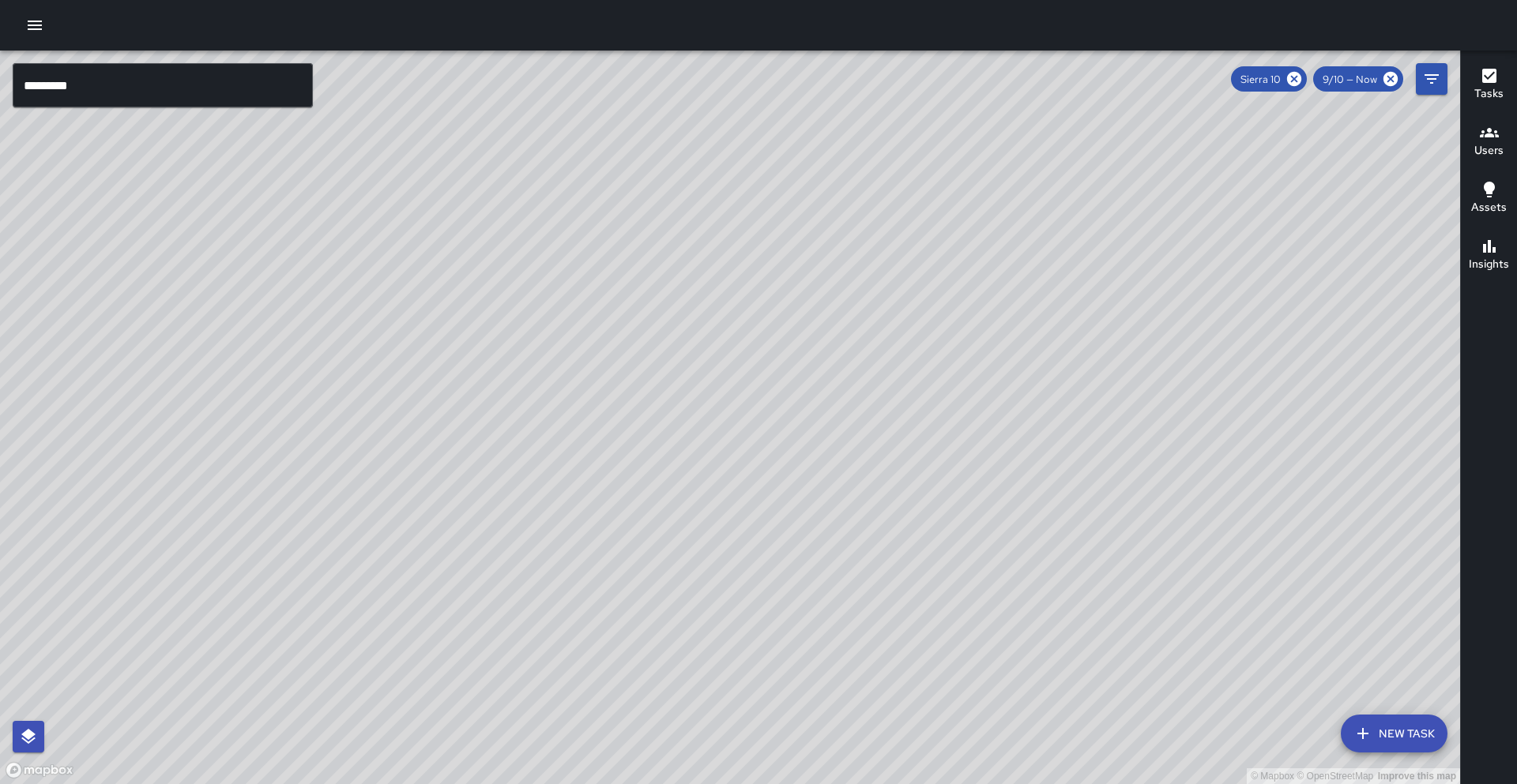
drag, startPoint x: 433, startPoint y: 507, endPoint x: 403, endPoint y: 568, distance: 68.0
click at [403, 568] on div "© Mapbox © OpenStreetMap Improve this map" at bounding box center [729, 417] width 1459 height 734
drag, startPoint x: 473, startPoint y: 478, endPoint x: 466, endPoint y: 535, distance: 57.4
click at [502, 396] on div "© Mapbox © OpenStreetMap Improve this map" at bounding box center [729, 417] width 1459 height 734
drag, startPoint x: 474, startPoint y: 549, endPoint x: 453, endPoint y: 517, distance: 38.3
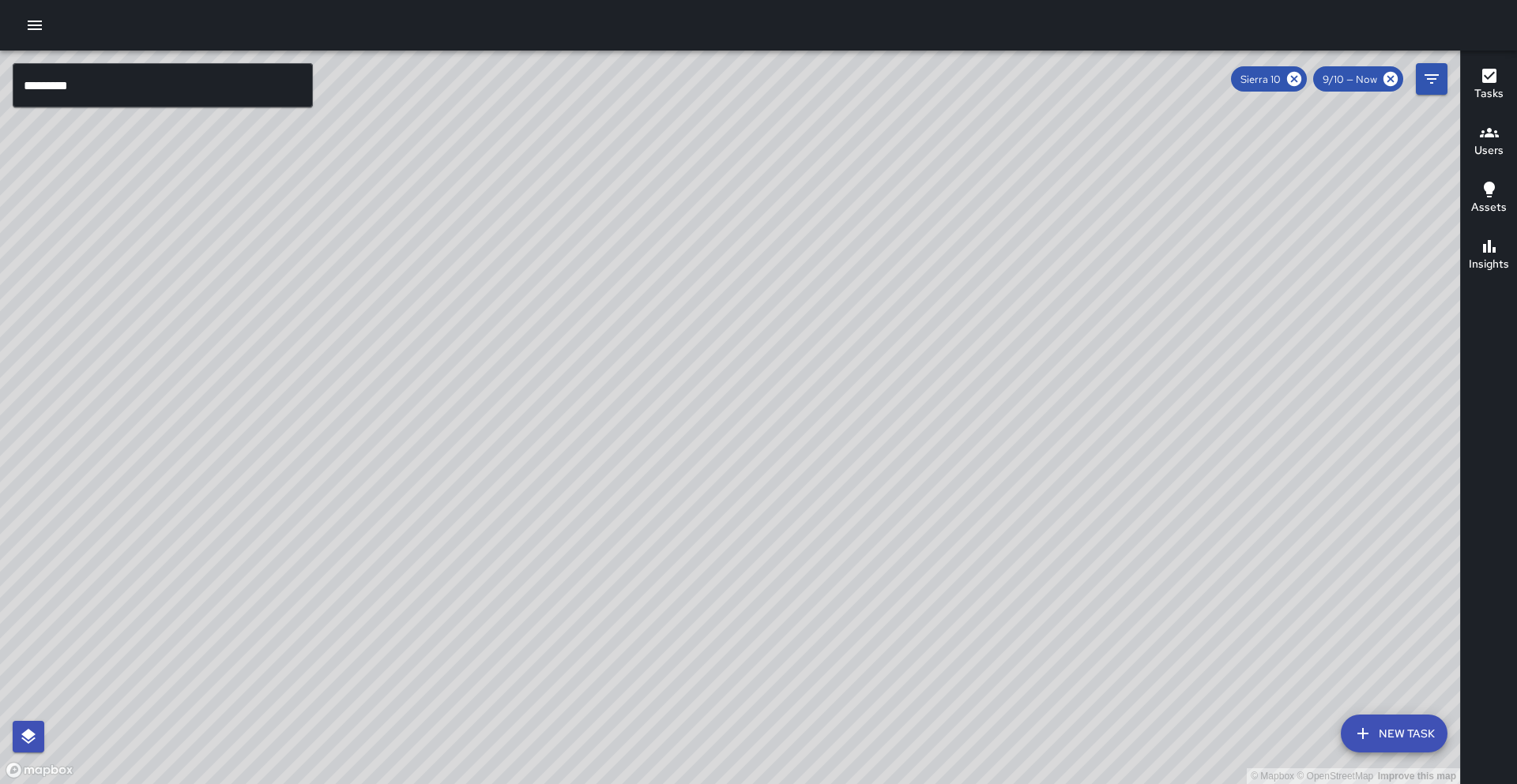
click at [489, 530] on div "© Mapbox © OpenStreetMap Improve this map" at bounding box center [729, 417] width 1459 height 734
drag, startPoint x: 452, startPoint y: 493, endPoint x: 421, endPoint y: 538, distance: 54.6
click at [420, 539] on div "© Mapbox © OpenStreetMap Improve this map" at bounding box center [729, 417] width 1459 height 734
click at [1295, 80] on icon at bounding box center [1294, 79] width 15 height 15
drag, startPoint x: 338, startPoint y: 449, endPoint x: 258, endPoint y: 506, distance: 98.2
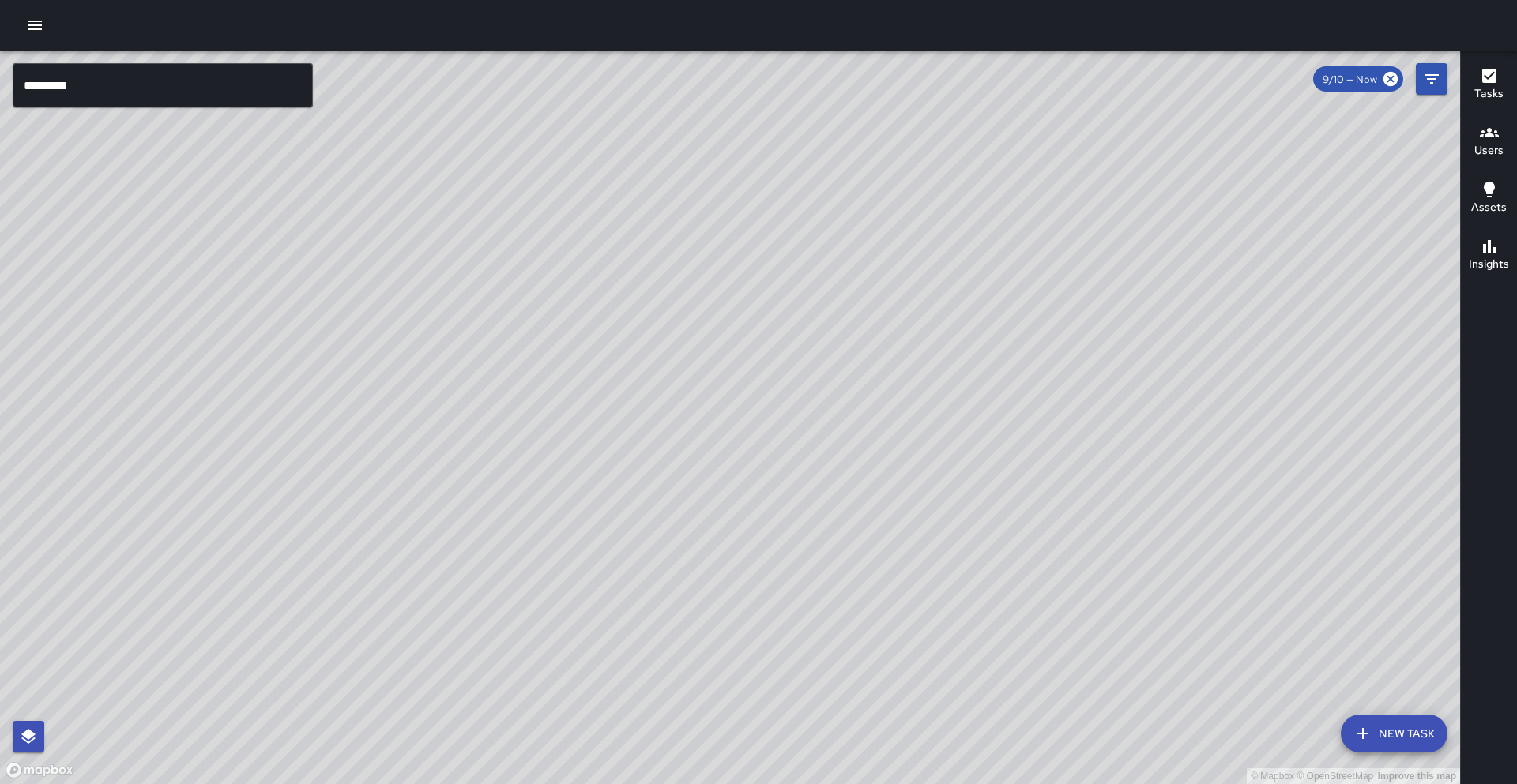
click at [263, 486] on div "© Mapbox © OpenStreetMap Improve this map" at bounding box center [729, 417] width 1459 height 734
drag, startPoint x: 373, startPoint y: 539, endPoint x: 345, endPoint y: 554, distance: 31.8
click at [308, 626] on div "© Mapbox © OpenStreetMap Improve this map" at bounding box center [729, 417] width 1459 height 734
drag, startPoint x: 434, startPoint y: 361, endPoint x: 434, endPoint y: 403, distance: 42.0
click at [434, 403] on div "© Mapbox © OpenStreetMap Improve this map" at bounding box center [729, 417] width 1459 height 734
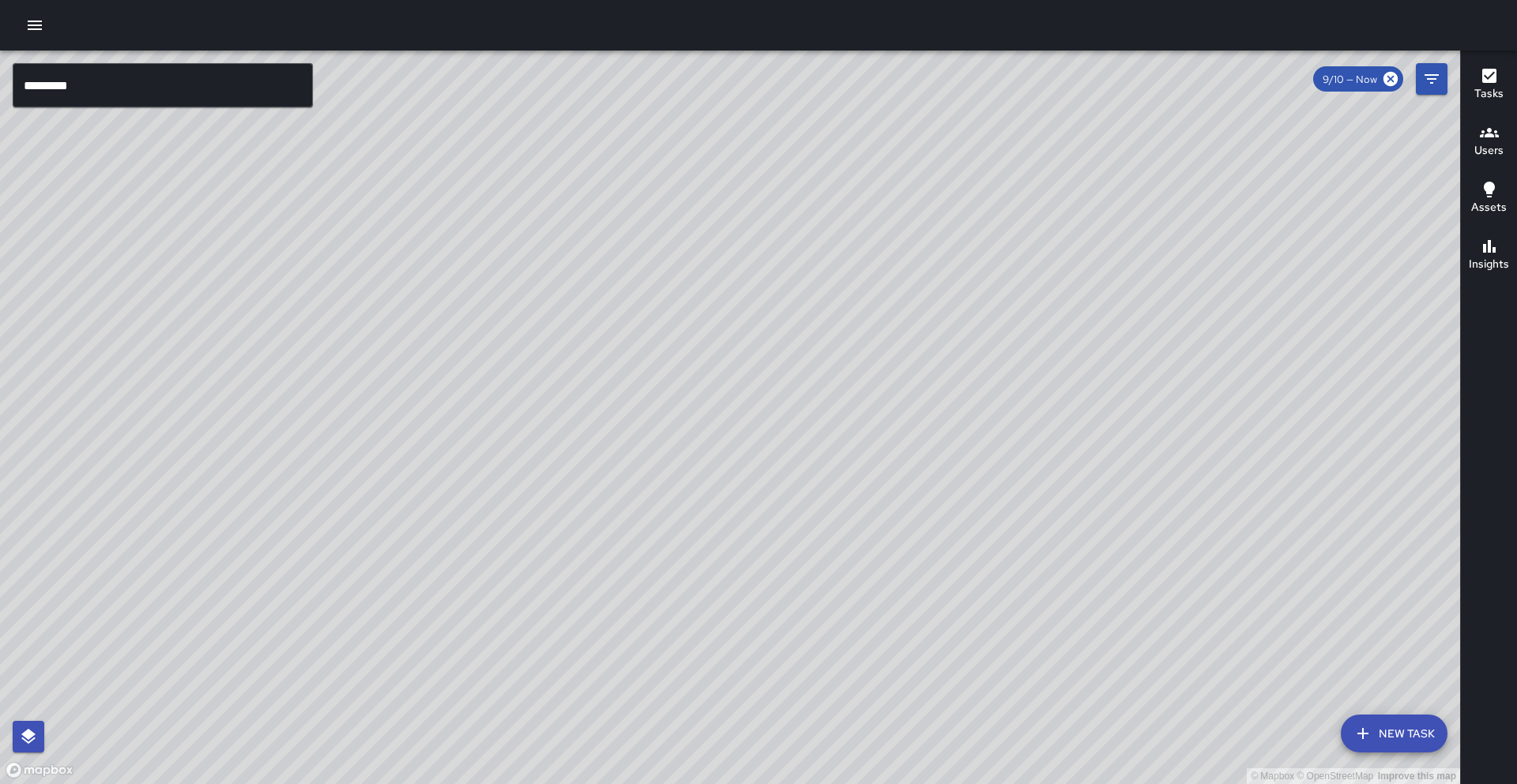
drag, startPoint x: 647, startPoint y: 307, endPoint x: 498, endPoint y: 489, distance: 235.2
click at [498, 489] on div "© Mapbox © OpenStreetMap Improve this map" at bounding box center [729, 417] width 1459 height 734
drag, startPoint x: 538, startPoint y: 437, endPoint x: 422, endPoint y: 538, distance: 153.8
click at [422, 538] on div "© Mapbox © OpenStreetMap Improve this map" at bounding box center [729, 417] width 1459 height 734
drag, startPoint x: 380, startPoint y: 490, endPoint x: 561, endPoint y: 548, distance: 190.1
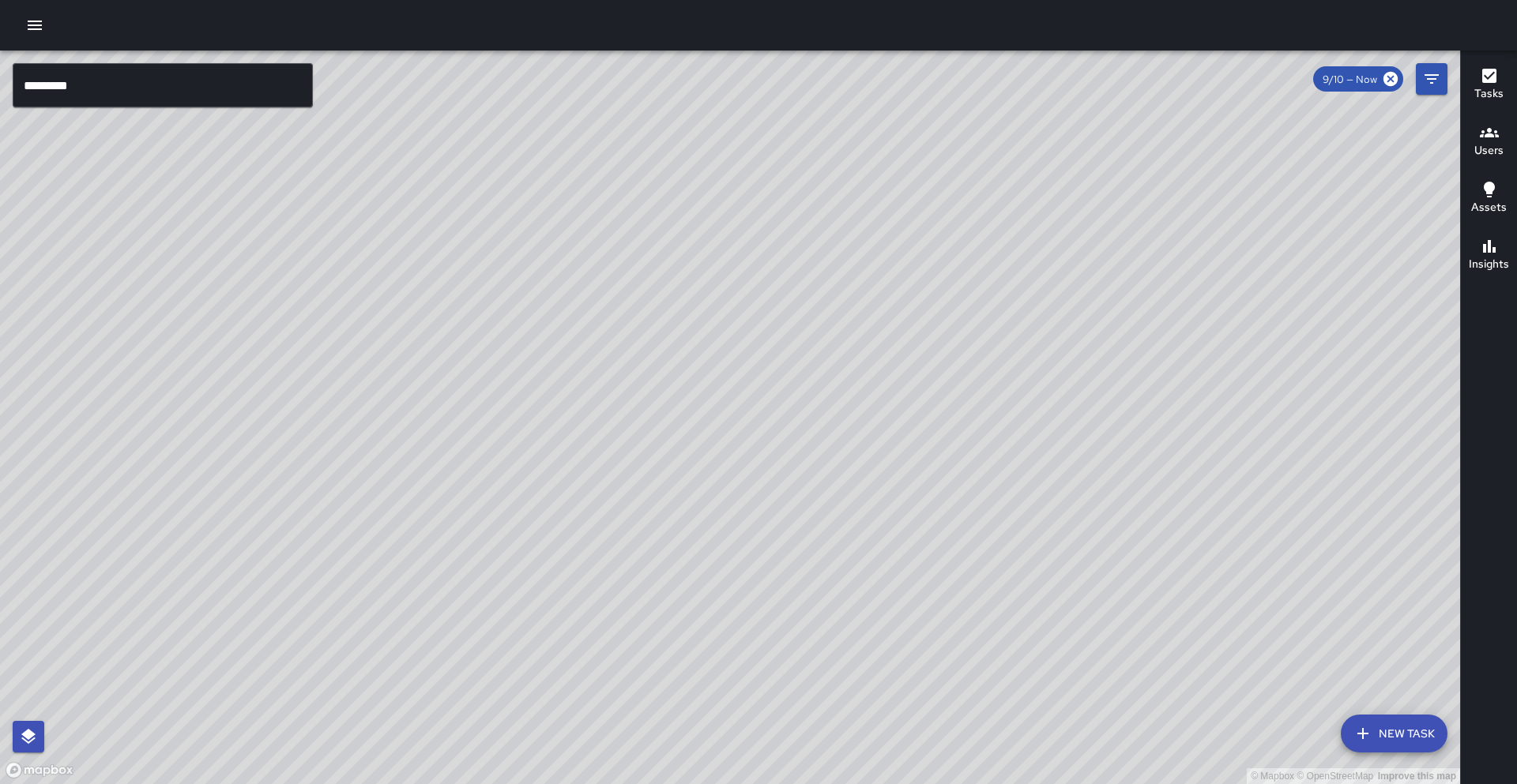
click at [561, 548] on div "© Mapbox © OpenStreetMap Improve this map" at bounding box center [729, 417] width 1459 height 734
drag, startPoint x: 667, startPoint y: 450, endPoint x: 504, endPoint y: 549, distance: 190.7
click at [504, 549] on div "© Mapbox © OpenStreetMap Improve this map" at bounding box center [729, 417] width 1459 height 734
drag, startPoint x: 650, startPoint y: 279, endPoint x: 609, endPoint y: 356, distance: 87.2
click at [558, 490] on div "© Mapbox © OpenStreetMap Improve this map" at bounding box center [729, 417] width 1459 height 734
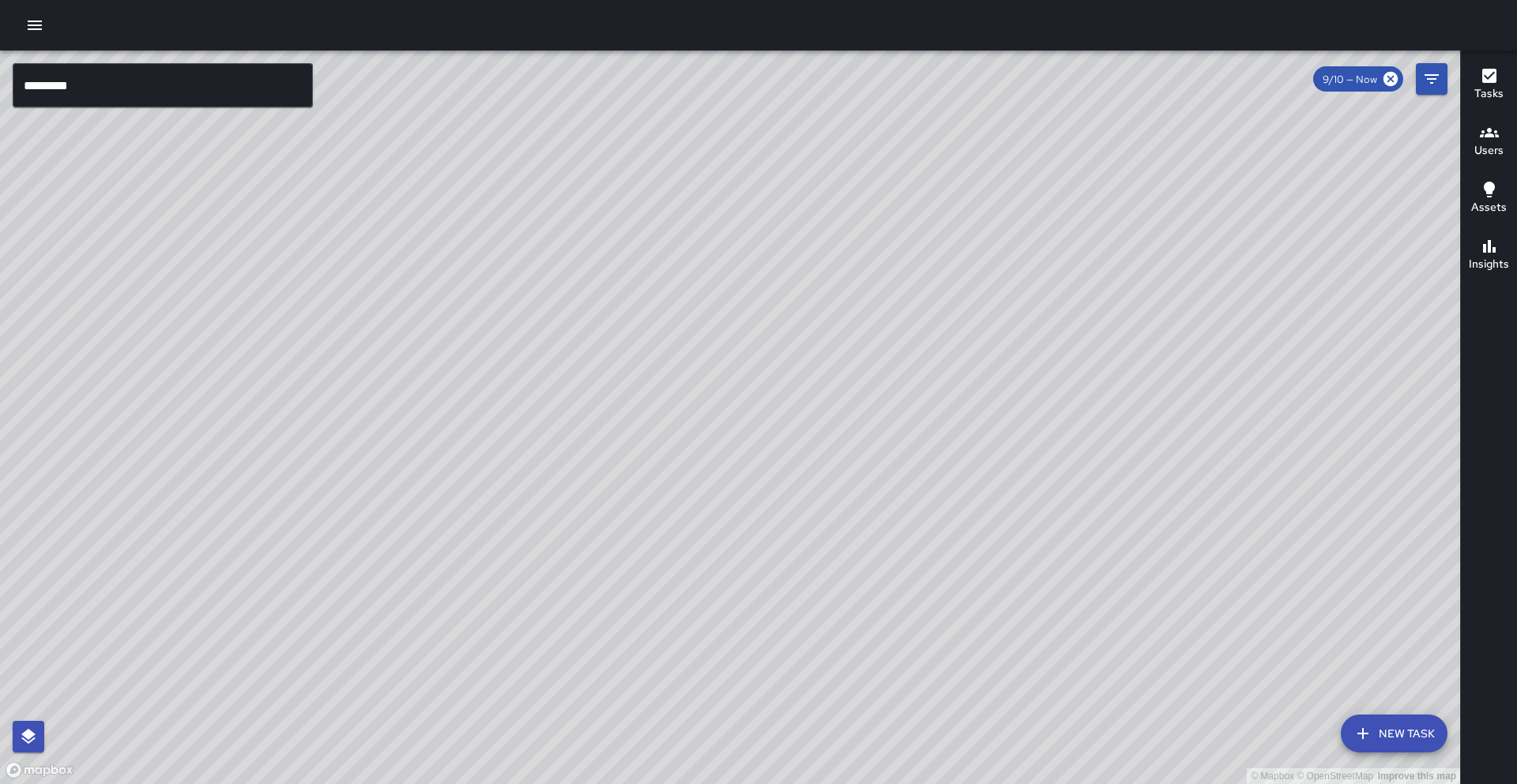
drag, startPoint x: 570, startPoint y: 628, endPoint x: 664, endPoint y: 428, distance: 221.0
click at [717, 356] on div "© Mapbox © OpenStreetMap Improve this map" at bounding box center [729, 417] width 1459 height 734
drag, startPoint x: 571, startPoint y: 425, endPoint x: 598, endPoint y: 366, distance: 64.9
click at [598, 366] on div "© Mapbox © OpenStreetMap Improve this map" at bounding box center [729, 417] width 1459 height 734
drag, startPoint x: 136, startPoint y: 111, endPoint x: 127, endPoint y: 105, distance: 10.8
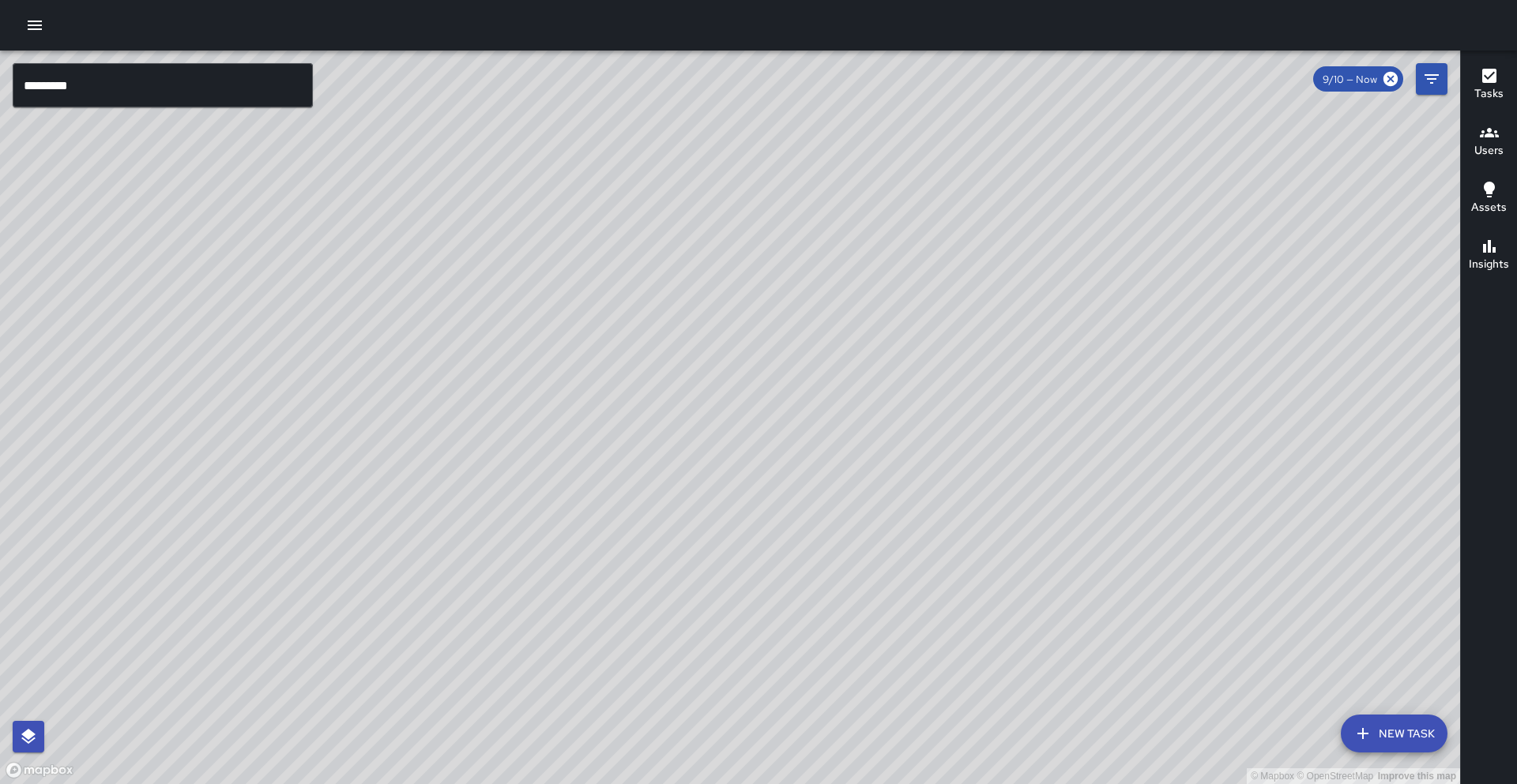
click at [135, 110] on div "© Mapbox © OpenStreetMap Improve this map" at bounding box center [729, 417] width 1459 height 734
click at [127, 103] on input "*********" at bounding box center [162, 85] width 300 height 44
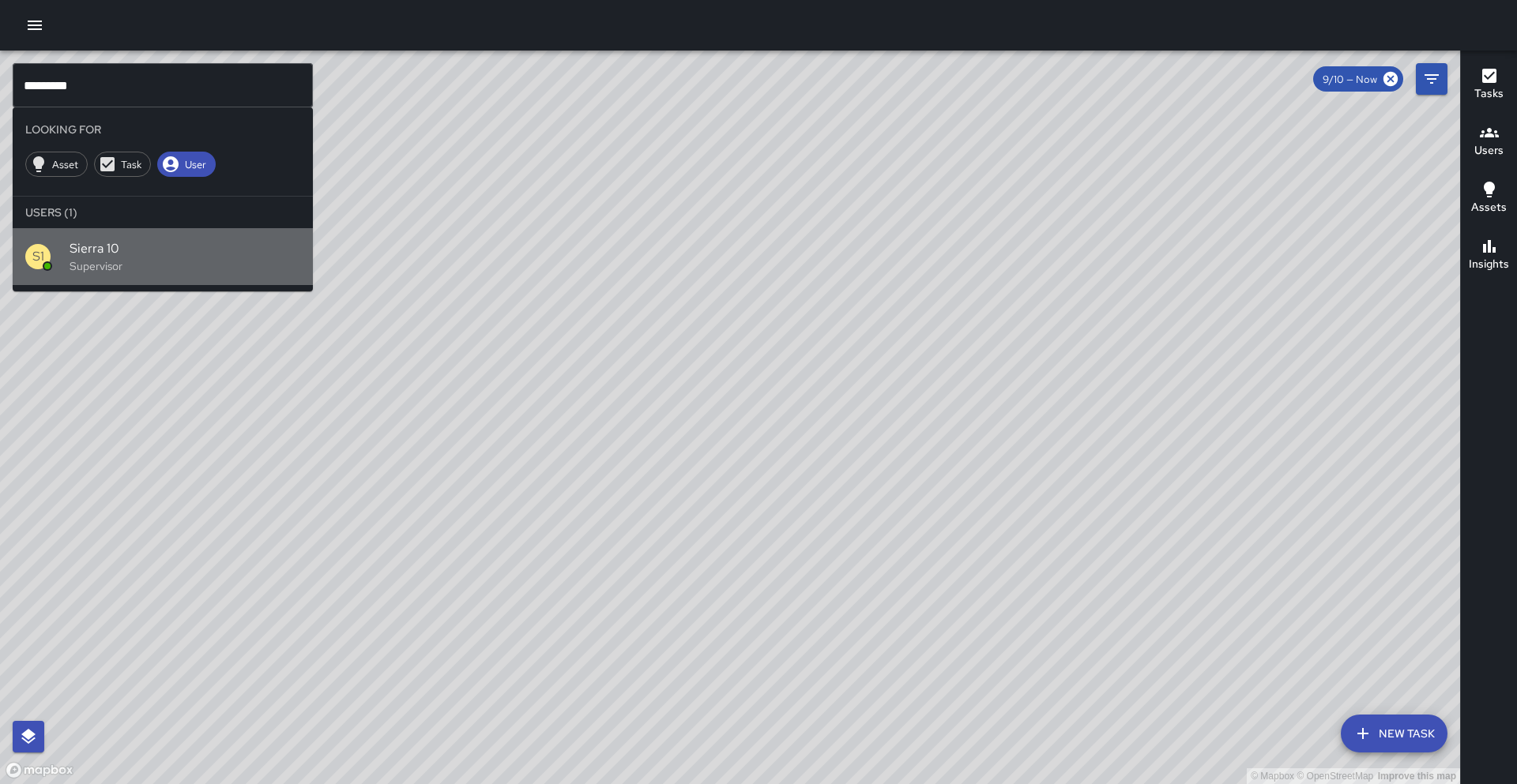
click at [115, 242] on span "Sierra 10" at bounding box center [184, 248] width 231 height 19
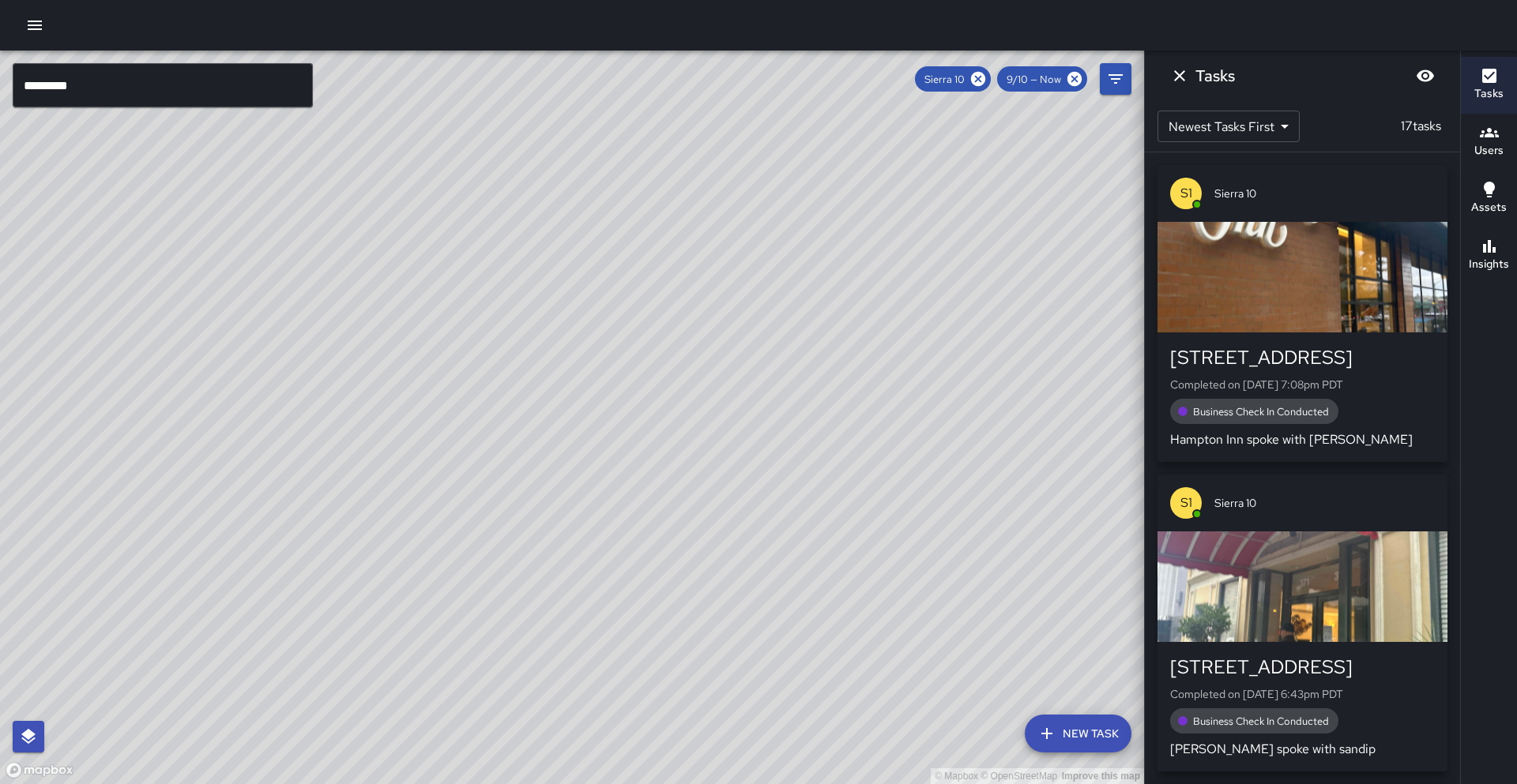
drag, startPoint x: 383, startPoint y: 466, endPoint x: 570, endPoint y: 347, distance: 221.7
click at [570, 347] on div "© Mapbox © OpenStreetMap Improve this map" at bounding box center [571, 417] width 1144 height 734
drag, startPoint x: 324, startPoint y: 445, endPoint x: 383, endPoint y: 426, distance: 62.0
click at [383, 426] on div "© Mapbox © OpenStreetMap Improve this map" at bounding box center [571, 417] width 1144 height 734
drag, startPoint x: 484, startPoint y: 379, endPoint x: 439, endPoint y: 484, distance: 114.2
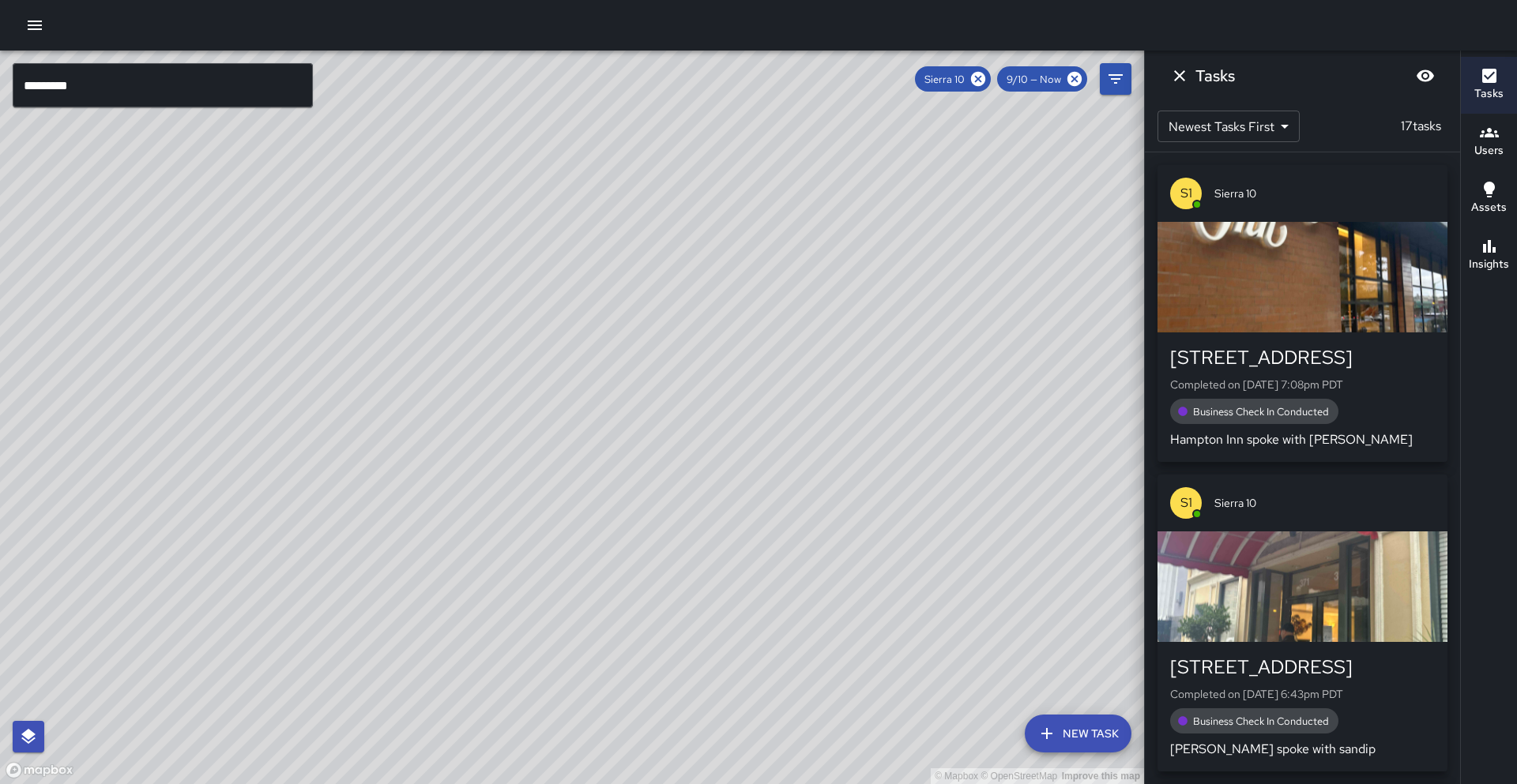
click at [439, 484] on div "© Mapbox © OpenStreetMap Improve this map" at bounding box center [571, 417] width 1144 height 734
drag, startPoint x: 314, startPoint y: 684, endPoint x: 332, endPoint y: 654, distance: 35.0
click at [332, 654] on div "© Mapbox © OpenStreetMap Improve this map" at bounding box center [571, 417] width 1144 height 734
drag, startPoint x: 346, startPoint y: 619, endPoint x: 449, endPoint y: 590, distance: 107.0
click at [454, 584] on div "© Mapbox © OpenStreetMap Improve this map" at bounding box center [571, 417] width 1144 height 734
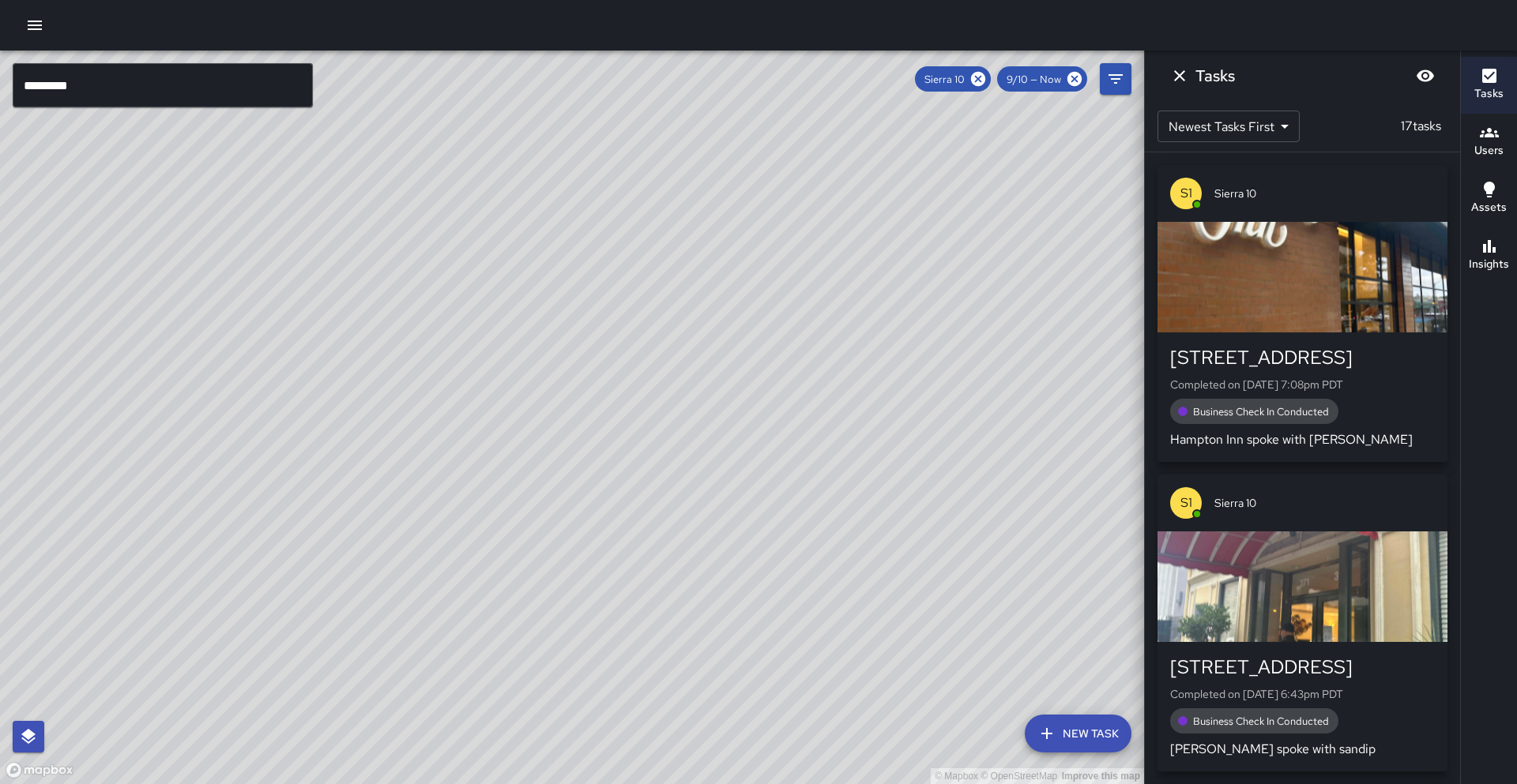
drag, startPoint x: 424, startPoint y: 583, endPoint x: 413, endPoint y: 531, distance: 53.2
click at [413, 531] on div "© Mapbox © OpenStreetMap Improve this map" at bounding box center [571, 417] width 1144 height 734
drag, startPoint x: 490, startPoint y: 485, endPoint x: 434, endPoint y: 550, distance: 85.8
click at [434, 550] on div "© Mapbox © OpenStreetMap Improve this map" at bounding box center [571, 417] width 1144 height 734
drag, startPoint x: 1163, startPoint y: 79, endPoint x: 1171, endPoint y: 74, distance: 9.4
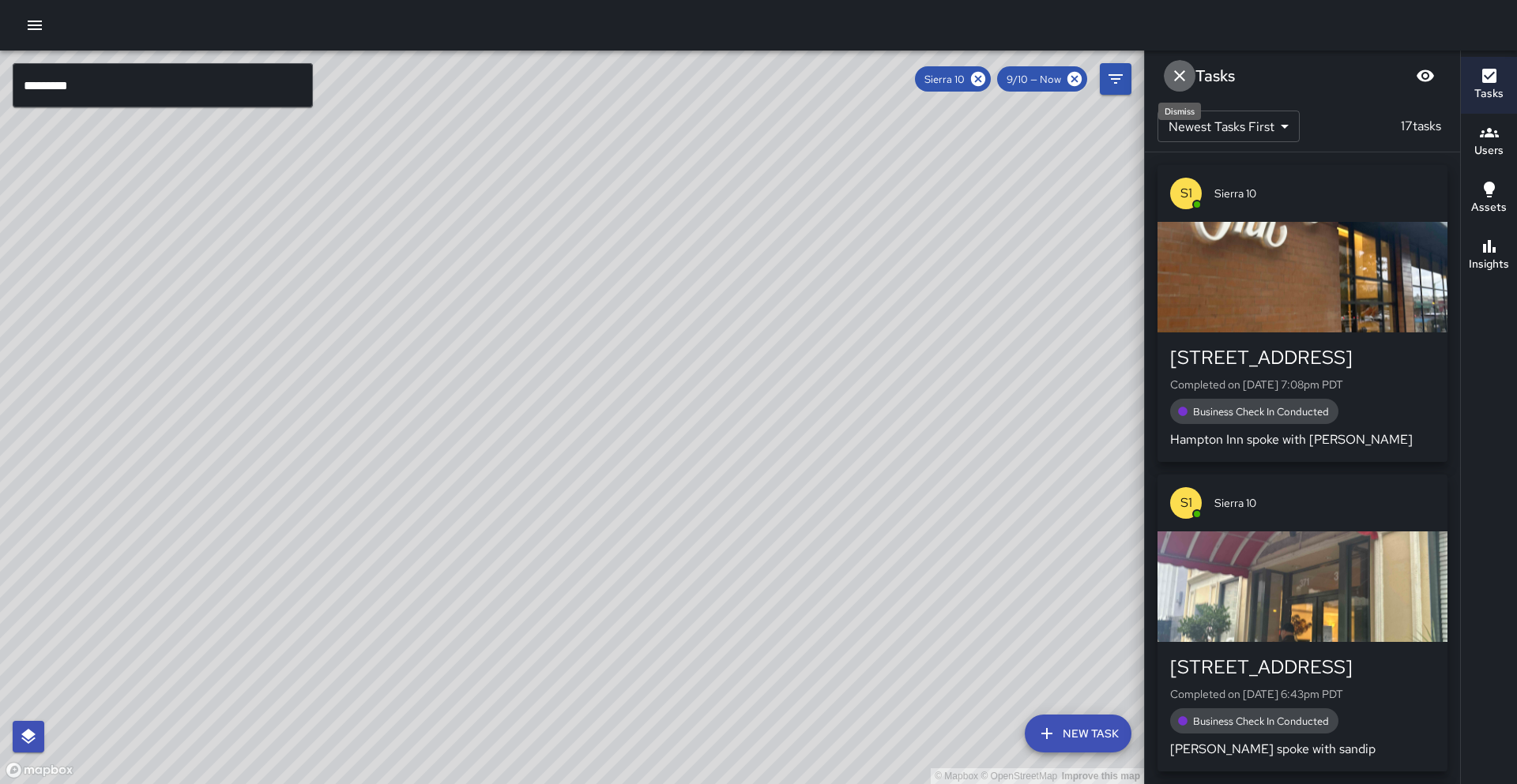
click at [1165, 78] on button "Dismiss" at bounding box center [1179, 76] width 32 height 32
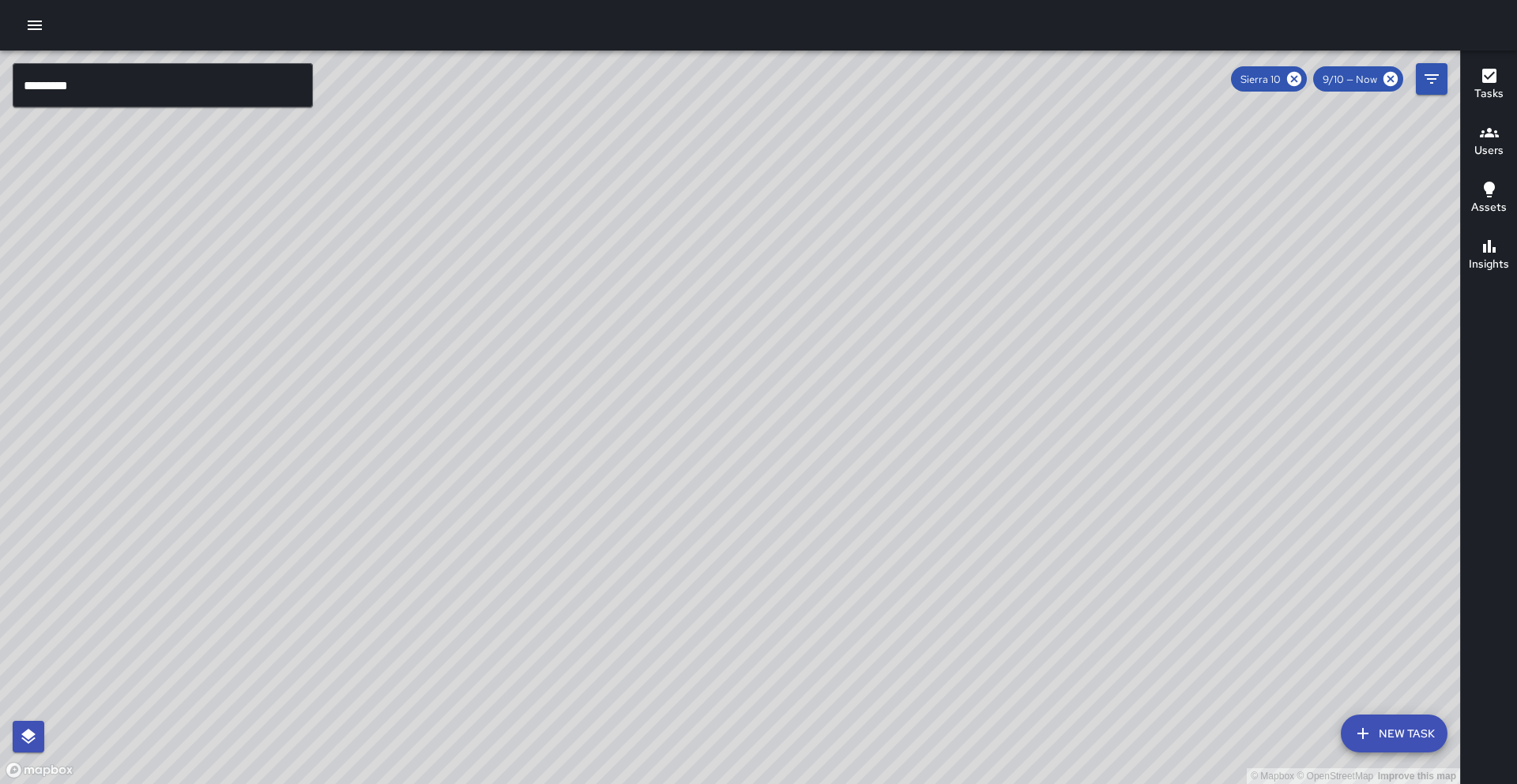
drag, startPoint x: 1171, startPoint y: 74, endPoint x: 1343, endPoint y: 92, distance: 172.9
click at [1171, 74] on div "© Mapbox © OpenStreetMap Improve this map ********* ​ New Task Sierra 10 9/10 —…" at bounding box center [758, 417] width 1517 height 734
click at [1292, 78] on icon at bounding box center [1294, 79] width 15 height 15
drag, startPoint x: 944, startPoint y: 323, endPoint x: 950, endPoint y: 278, distance: 45.4
click at [950, 278] on div "© Mapbox © OpenStreetMap Improve this map" at bounding box center [729, 417] width 1459 height 734
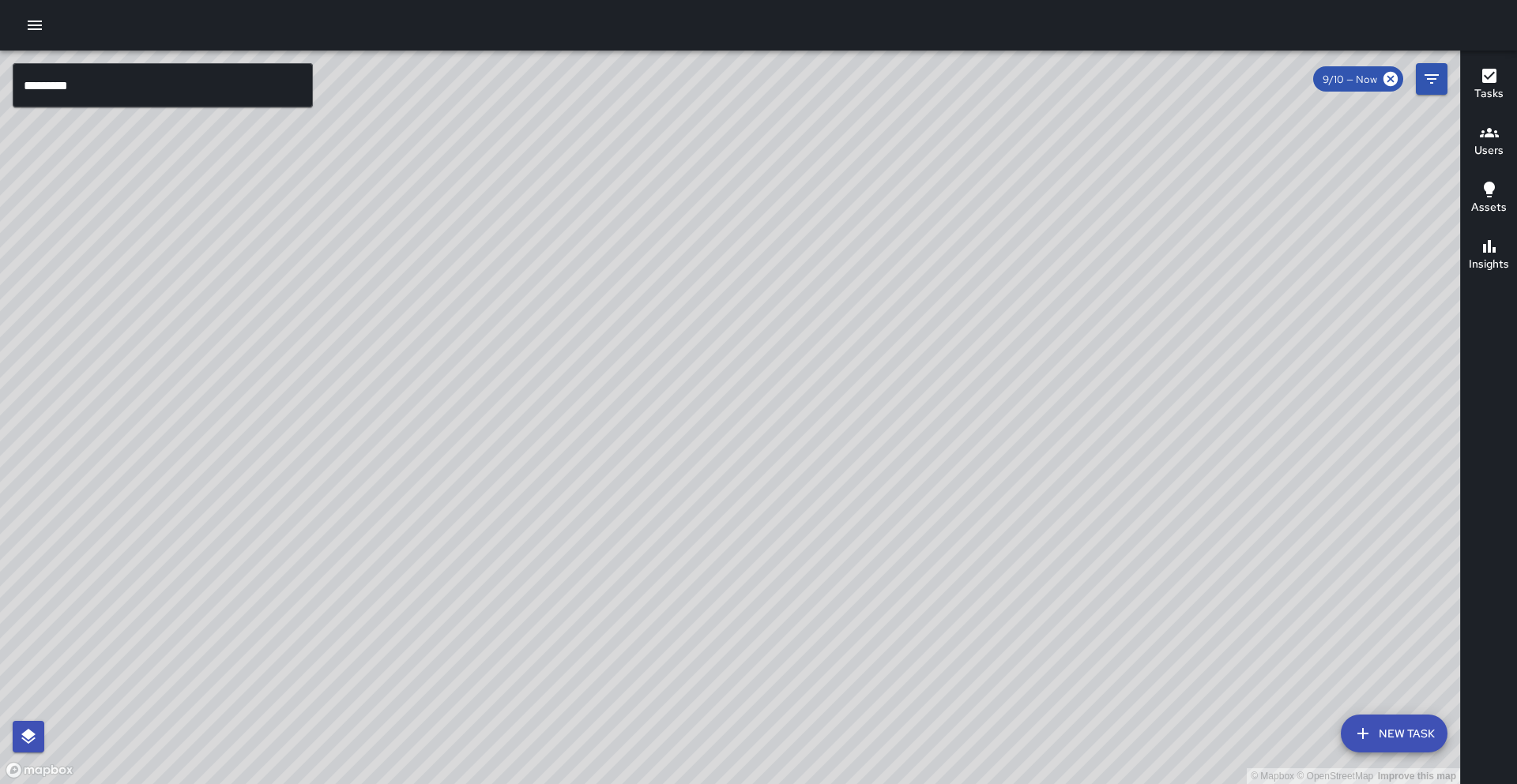
click at [138, 71] on input "*********" at bounding box center [162, 85] width 300 height 44
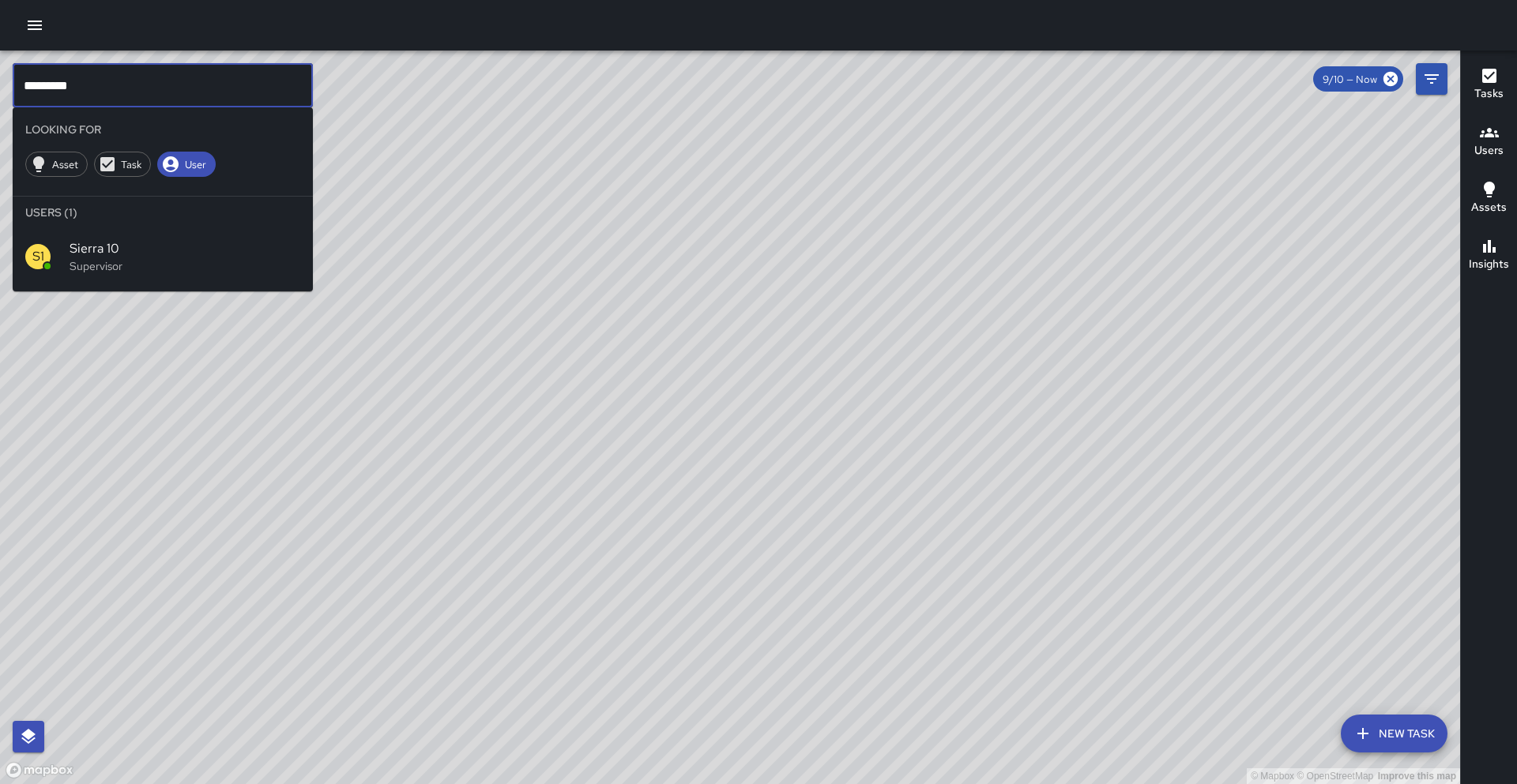
click at [138, 71] on input "*********" at bounding box center [162, 85] width 300 height 44
click at [138, 72] on input "*********" at bounding box center [162, 85] width 300 height 44
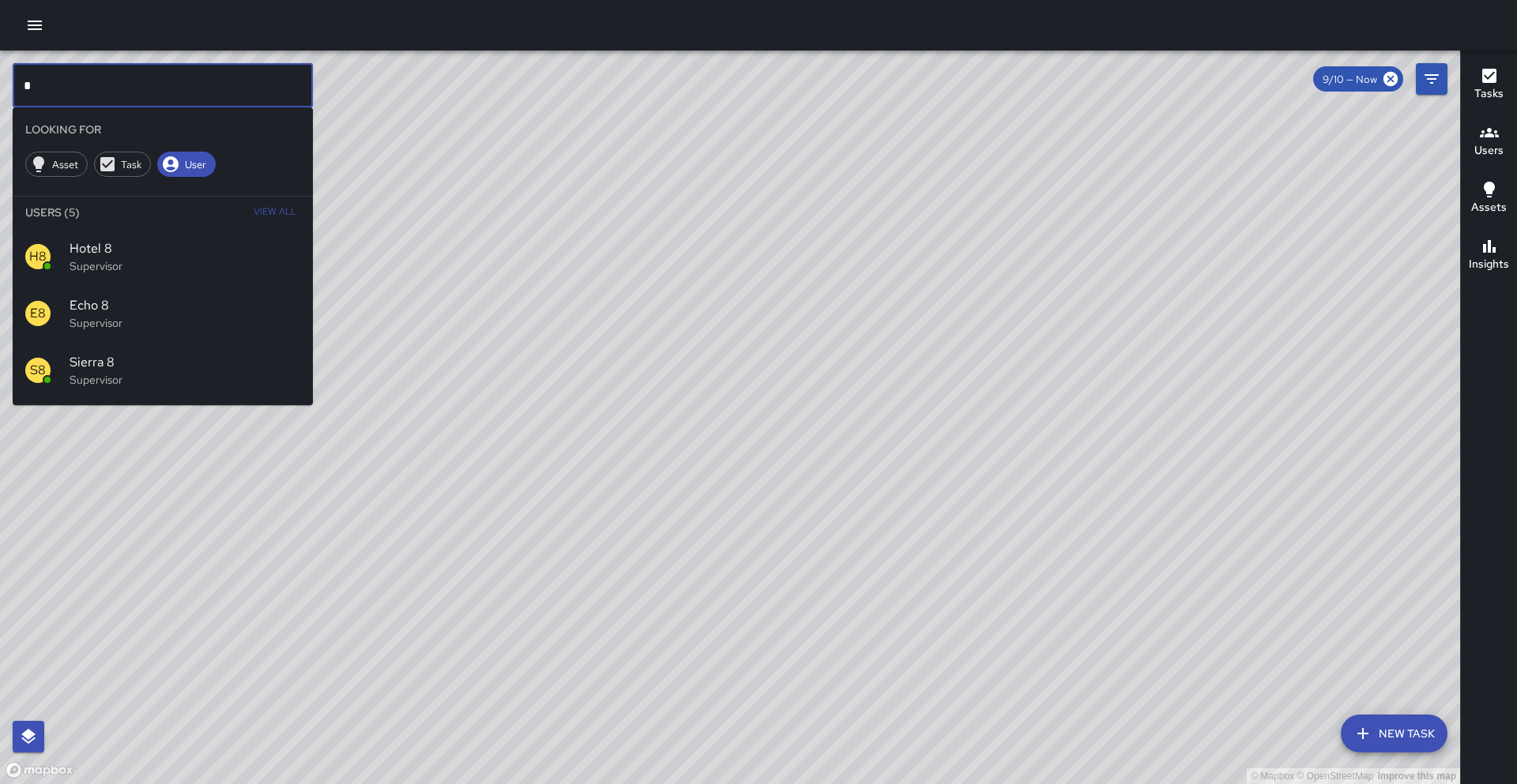
click at [169, 373] on p "Supervisor" at bounding box center [184, 380] width 231 height 16
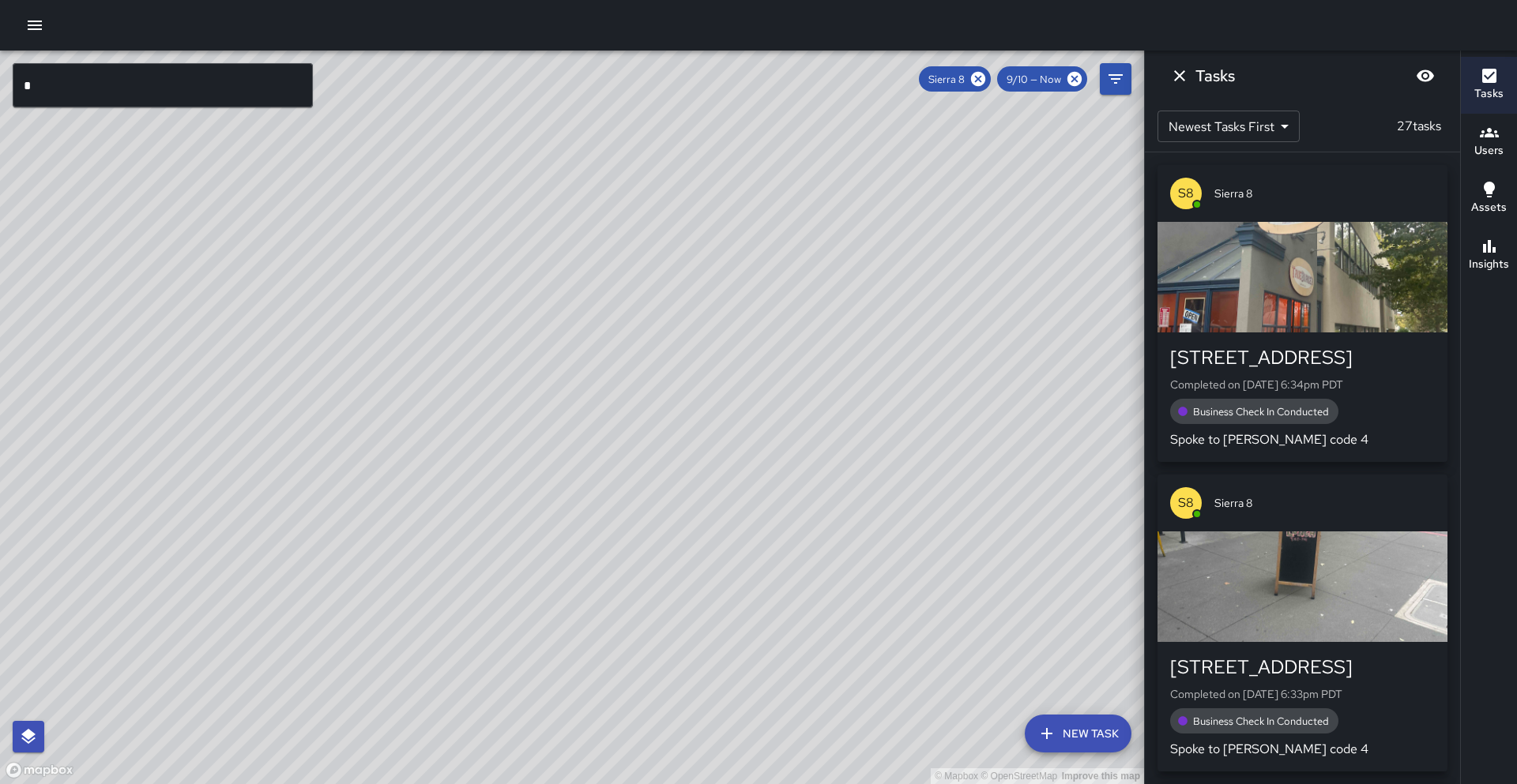
drag, startPoint x: 794, startPoint y: 364, endPoint x: 578, endPoint y: 538, distance: 277.4
click at [578, 538] on div "© Mapbox © OpenStreetMap Improve this map" at bounding box center [571, 417] width 1144 height 734
drag, startPoint x: 655, startPoint y: 298, endPoint x: 593, endPoint y: 464, distance: 177.2
click at [596, 495] on div "© Mapbox © OpenStreetMap Improve this map" at bounding box center [571, 417] width 1144 height 734
click at [1504, 255] on div "Insights" at bounding box center [1489, 256] width 40 height 37
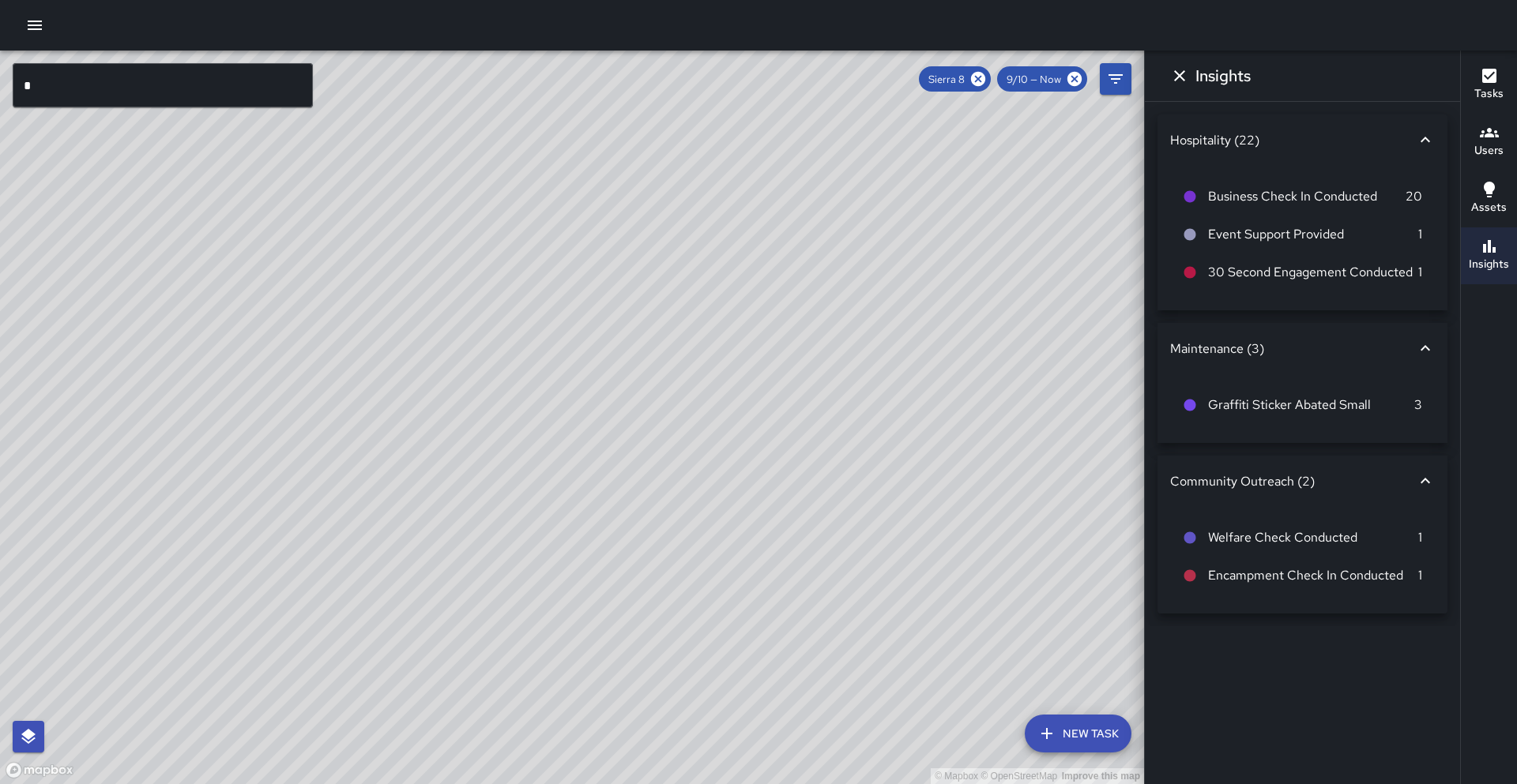
click at [981, 82] on icon at bounding box center [978, 78] width 17 height 17
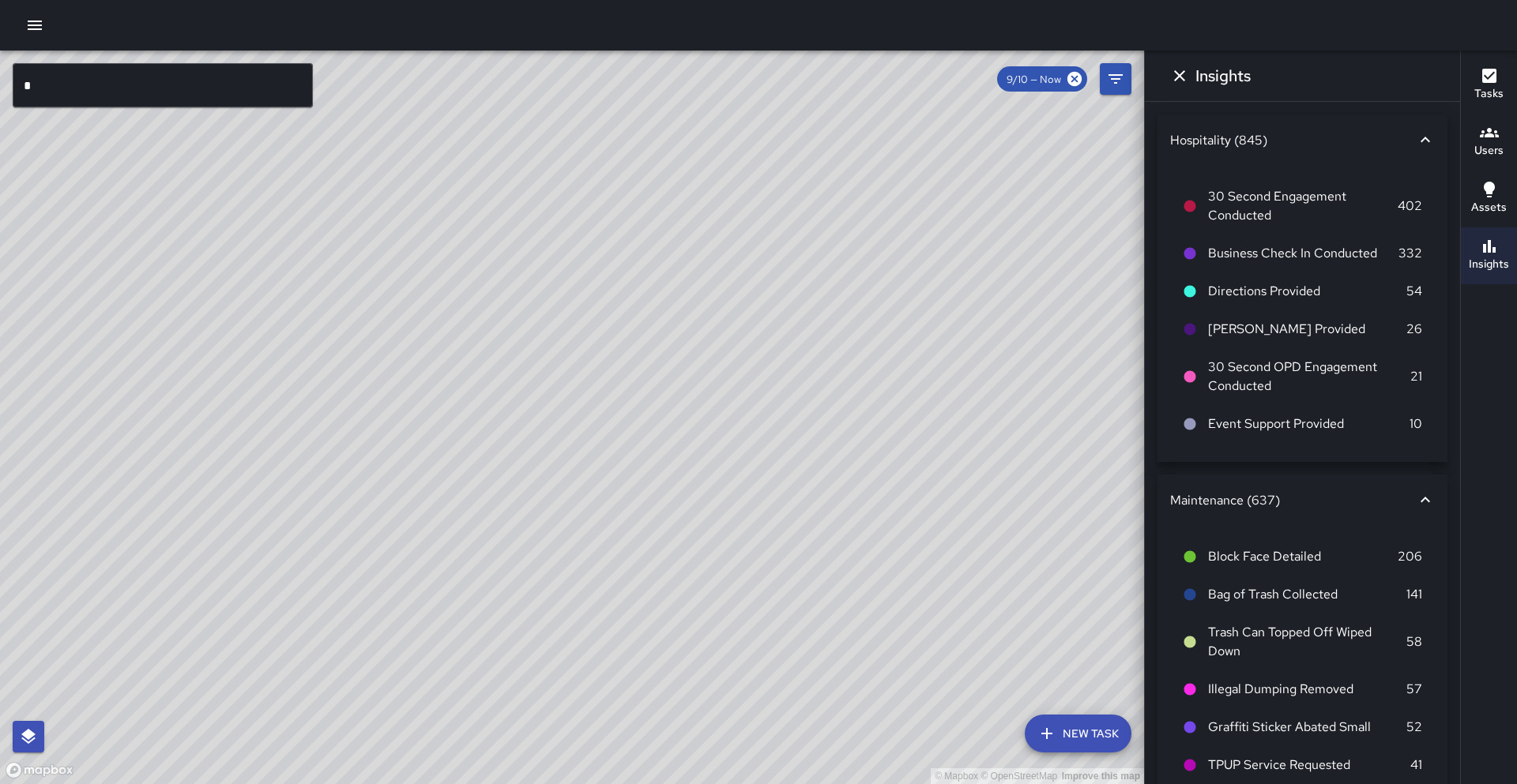
drag, startPoint x: 146, startPoint y: 70, endPoint x: 142, endPoint y: 92, distance: 22.4
click at [146, 70] on input "*" at bounding box center [162, 85] width 300 height 44
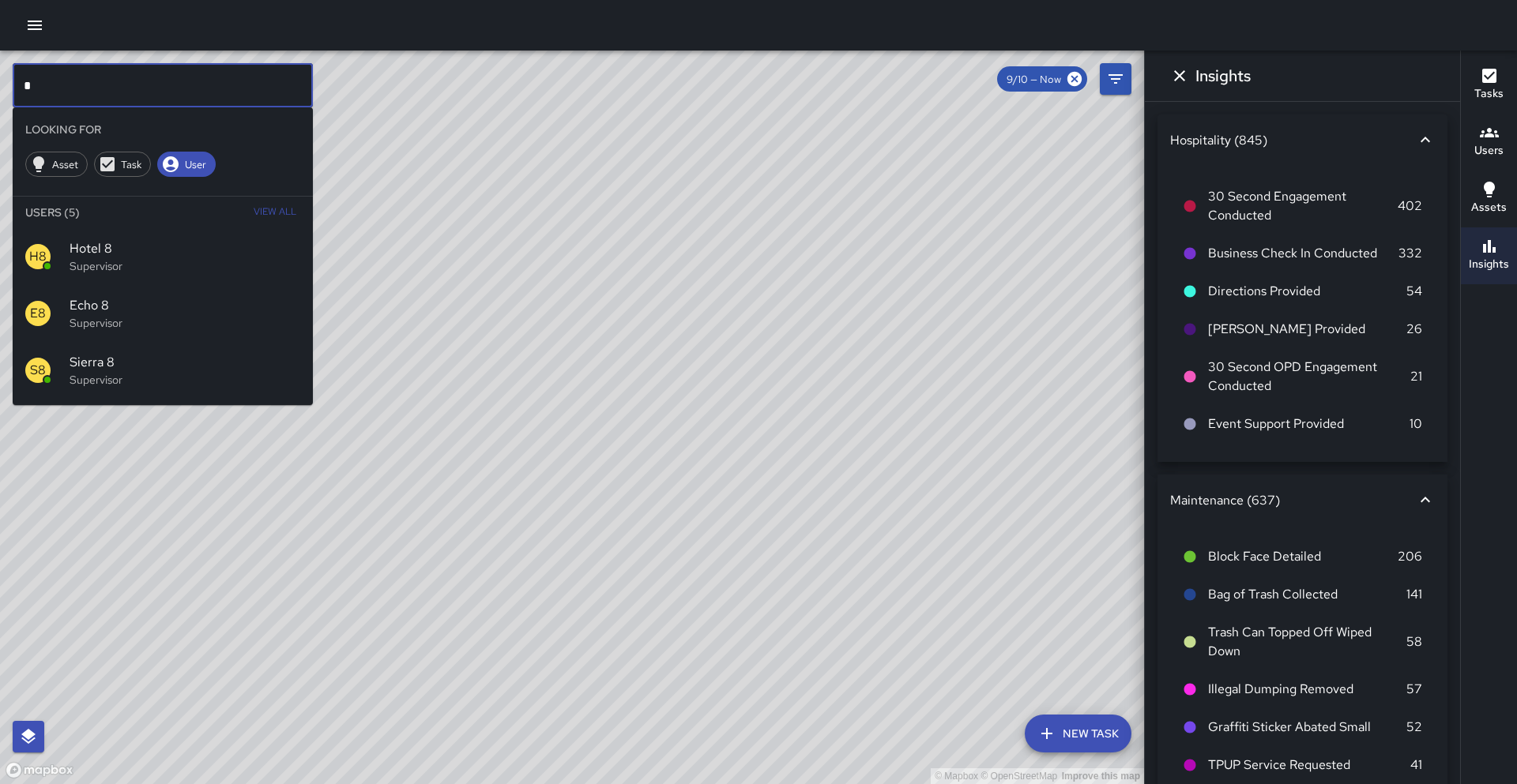
click at [142, 91] on input "*" at bounding box center [162, 85] width 300 height 44
type input "*"
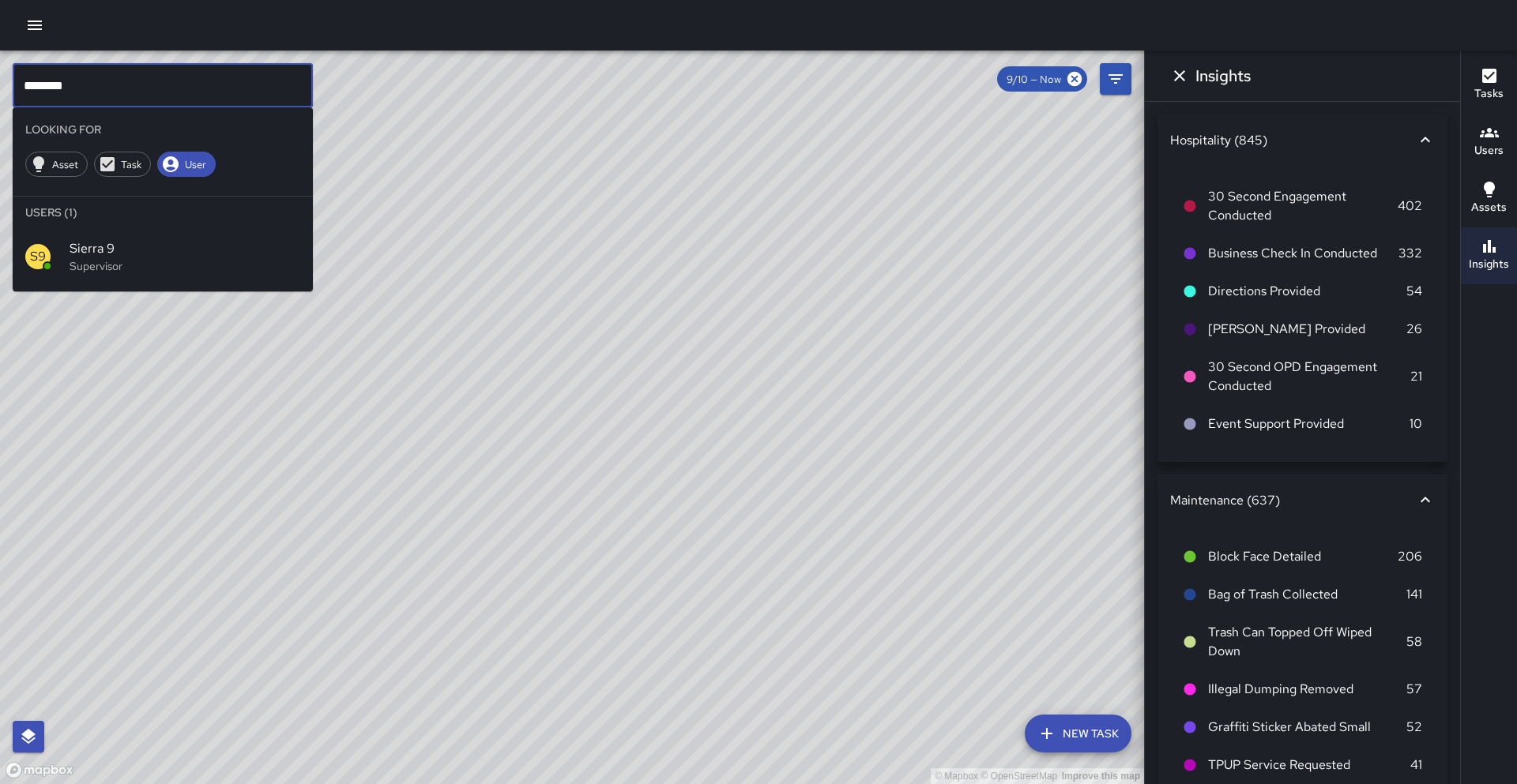
click at [127, 277] on div "S9 Sierra 9 Supervisor" at bounding box center [162, 256] width 300 height 57
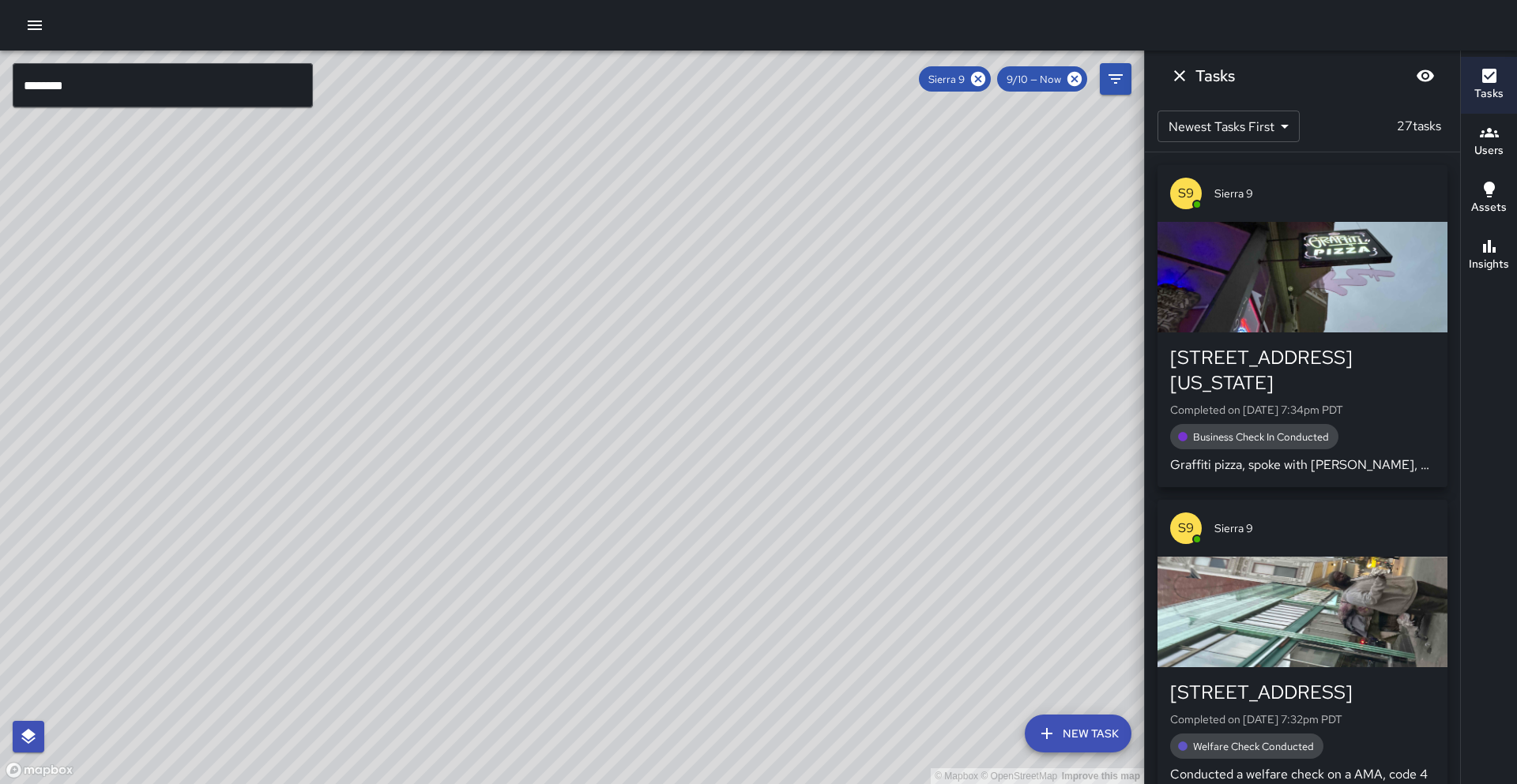
drag, startPoint x: 355, startPoint y: 525, endPoint x: 428, endPoint y: 246, distance: 288.4
click at [428, 246] on div "© Mapbox © OpenStreetMap Improve this map" at bounding box center [571, 417] width 1144 height 734
drag, startPoint x: 451, startPoint y: 261, endPoint x: 459, endPoint y: 229, distance: 33.0
click at [460, 228] on div "© Mapbox © OpenStreetMap Improve this map" at bounding box center [571, 417] width 1144 height 734
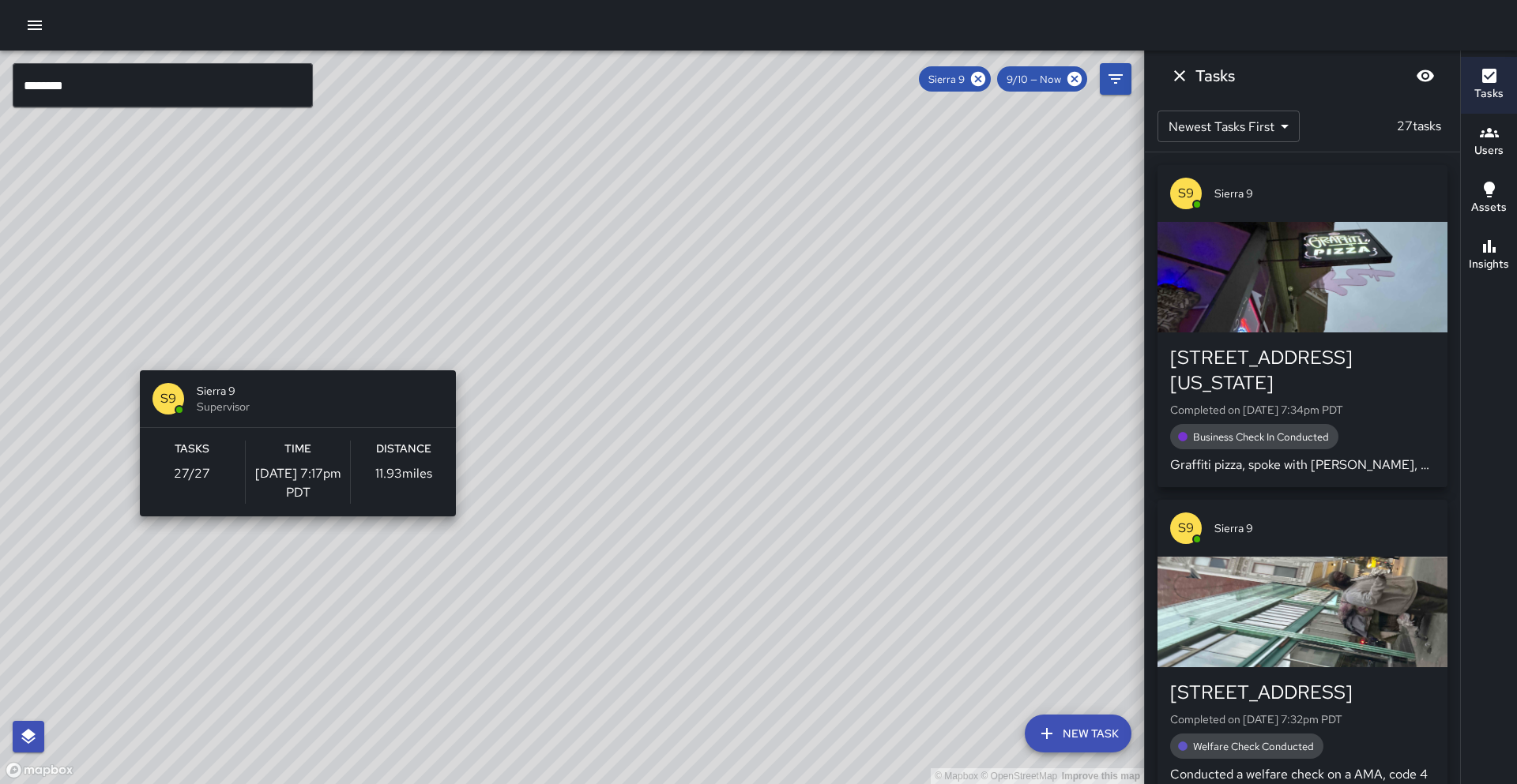
click at [291, 361] on div "© Mapbox © OpenStreetMap Improve this map S9 Sierra 9 Supervisor Tasks 27 / 27 …" at bounding box center [571, 417] width 1144 height 734
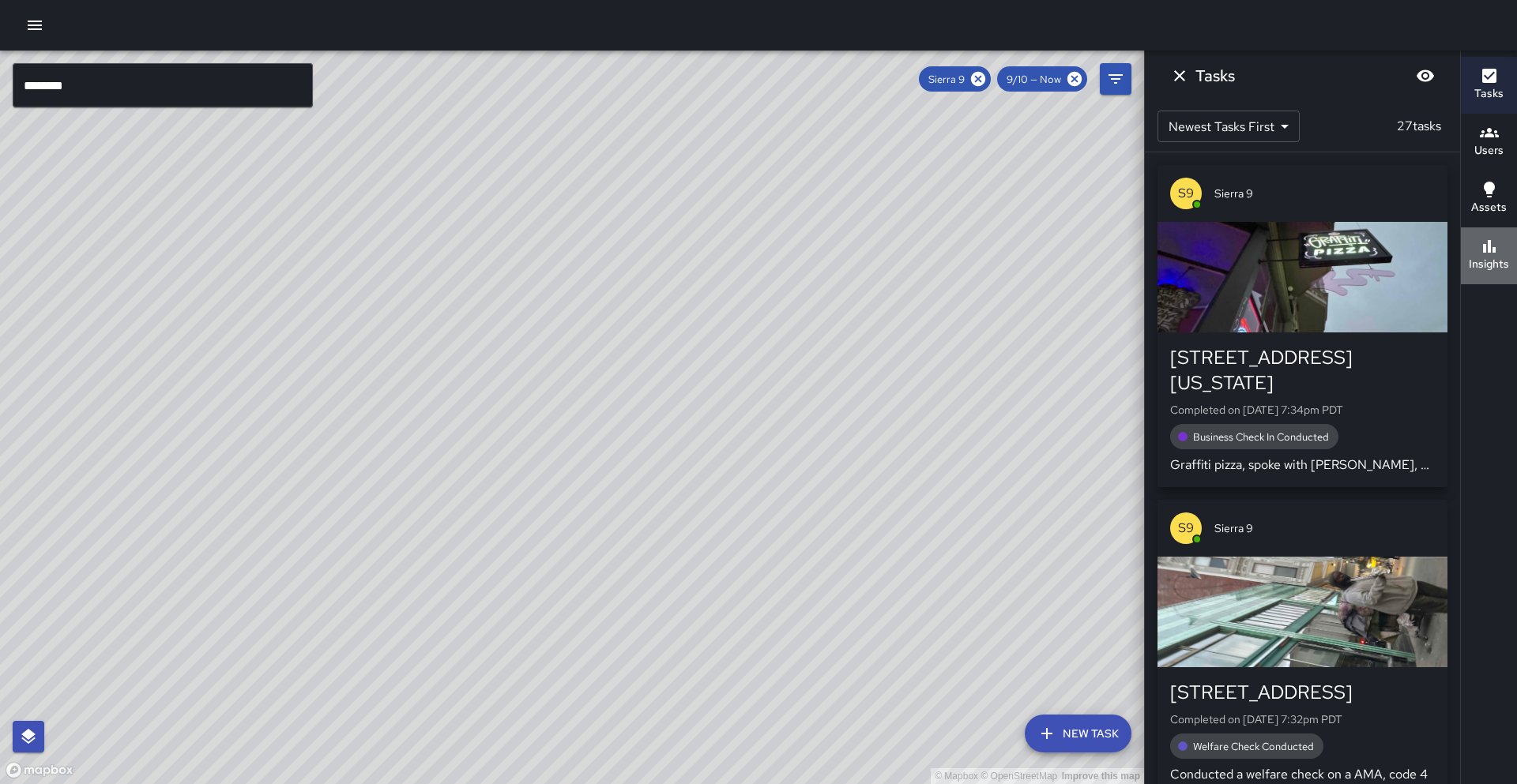
click at [1493, 268] on h6 "Insights" at bounding box center [1489, 264] width 40 height 17
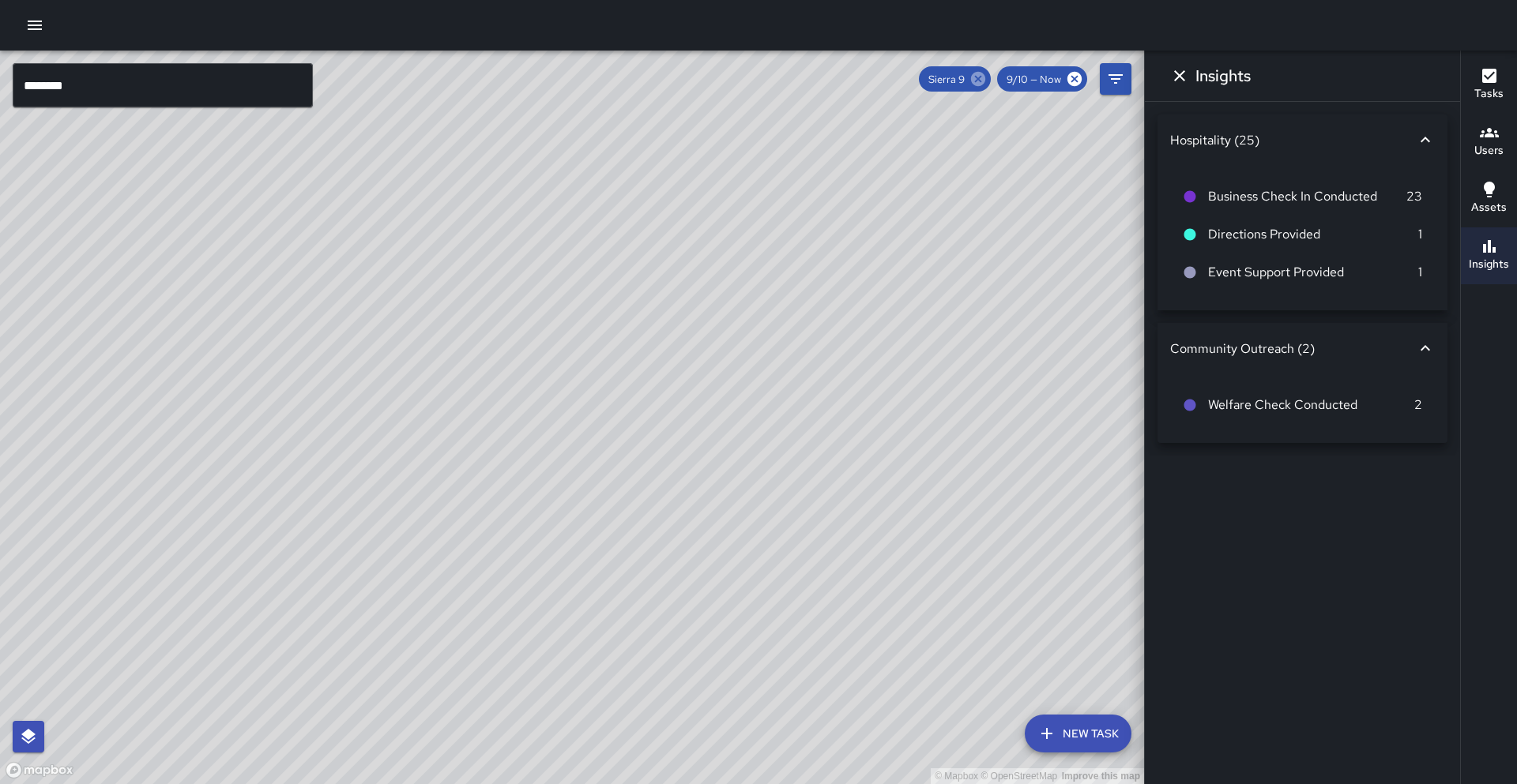
click at [985, 78] on icon at bounding box center [978, 79] width 15 height 15
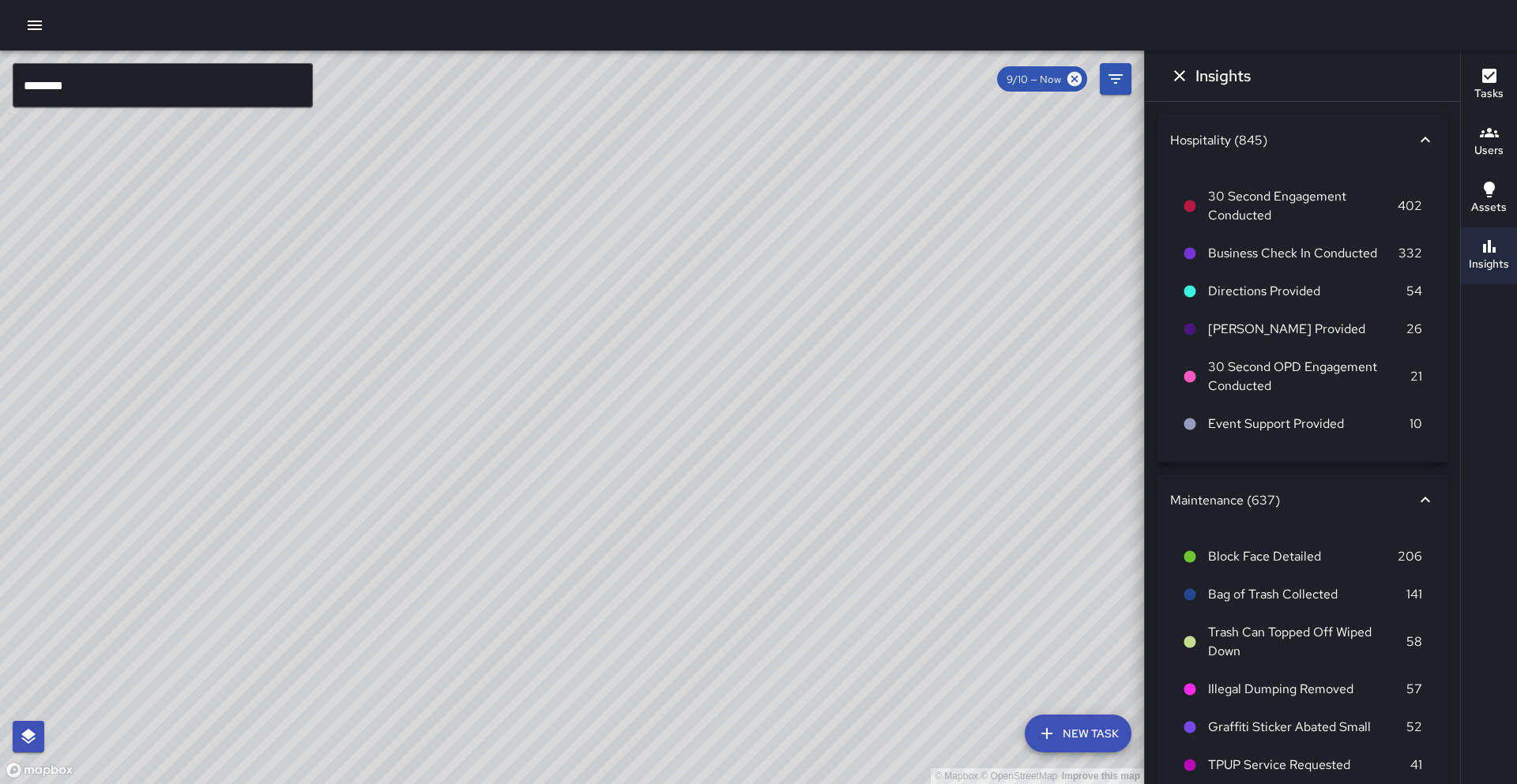
click at [274, 88] on input "********" at bounding box center [162, 85] width 300 height 44
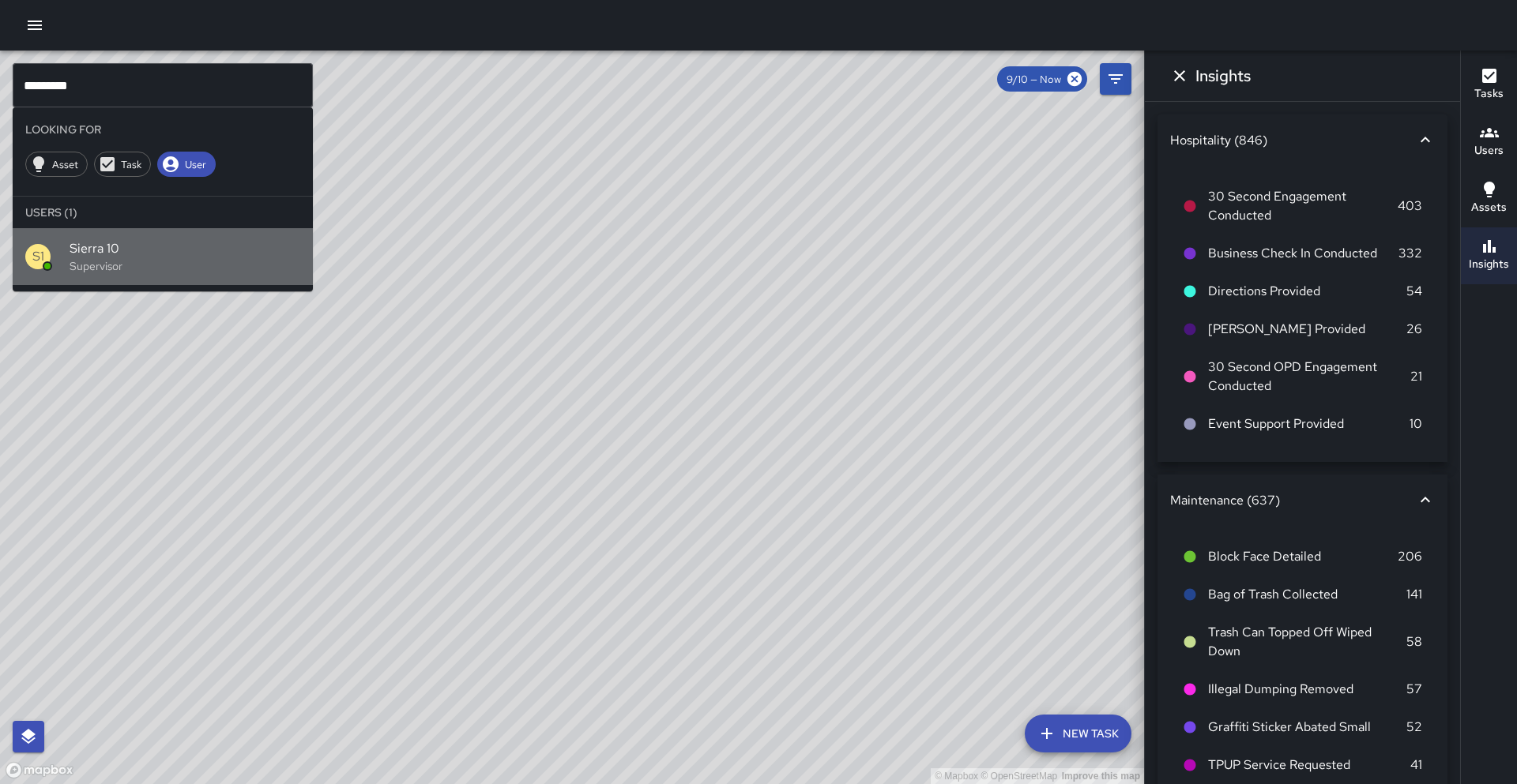
click at [119, 261] on p "Supervisor" at bounding box center [184, 266] width 231 height 16
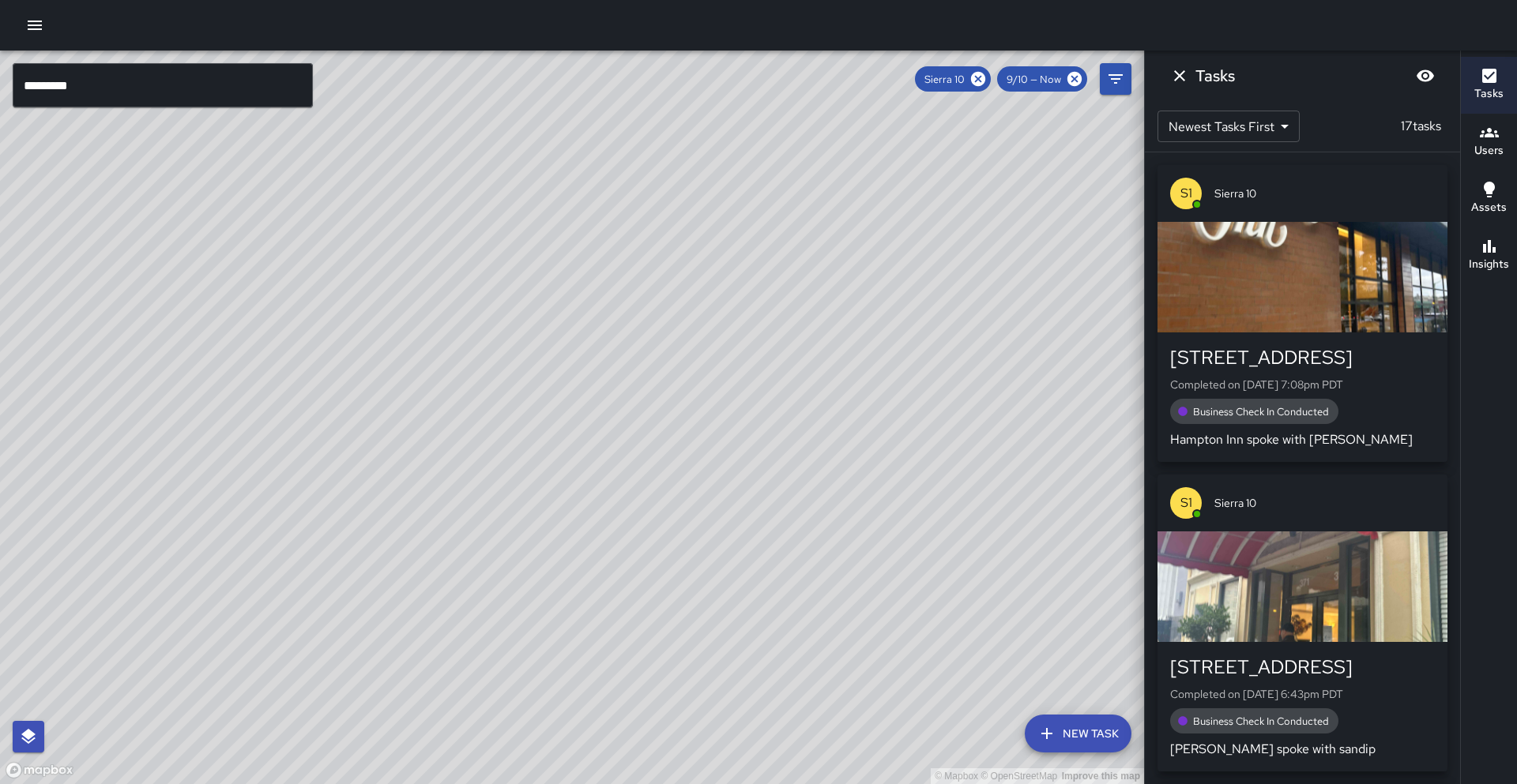
drag, startPoint x: 437, startPoint y: 367, endPoint x: 403, endPoint y: 495, distance: 132.4
click at [403, 496] on div "© Mapbox © OpenStreetMap Improve this map" at bounding box center [571, 417] width 1144 height 734
drag, startPoint x: 336, startPoint y: 455, endPoint x: 392, endPoint y: 430, distance: 61.3
click at [398, 424] on div "© Mapbox © OpenStreetMap Improve this map" at bounding box center [571, 417] width 1144 height 734
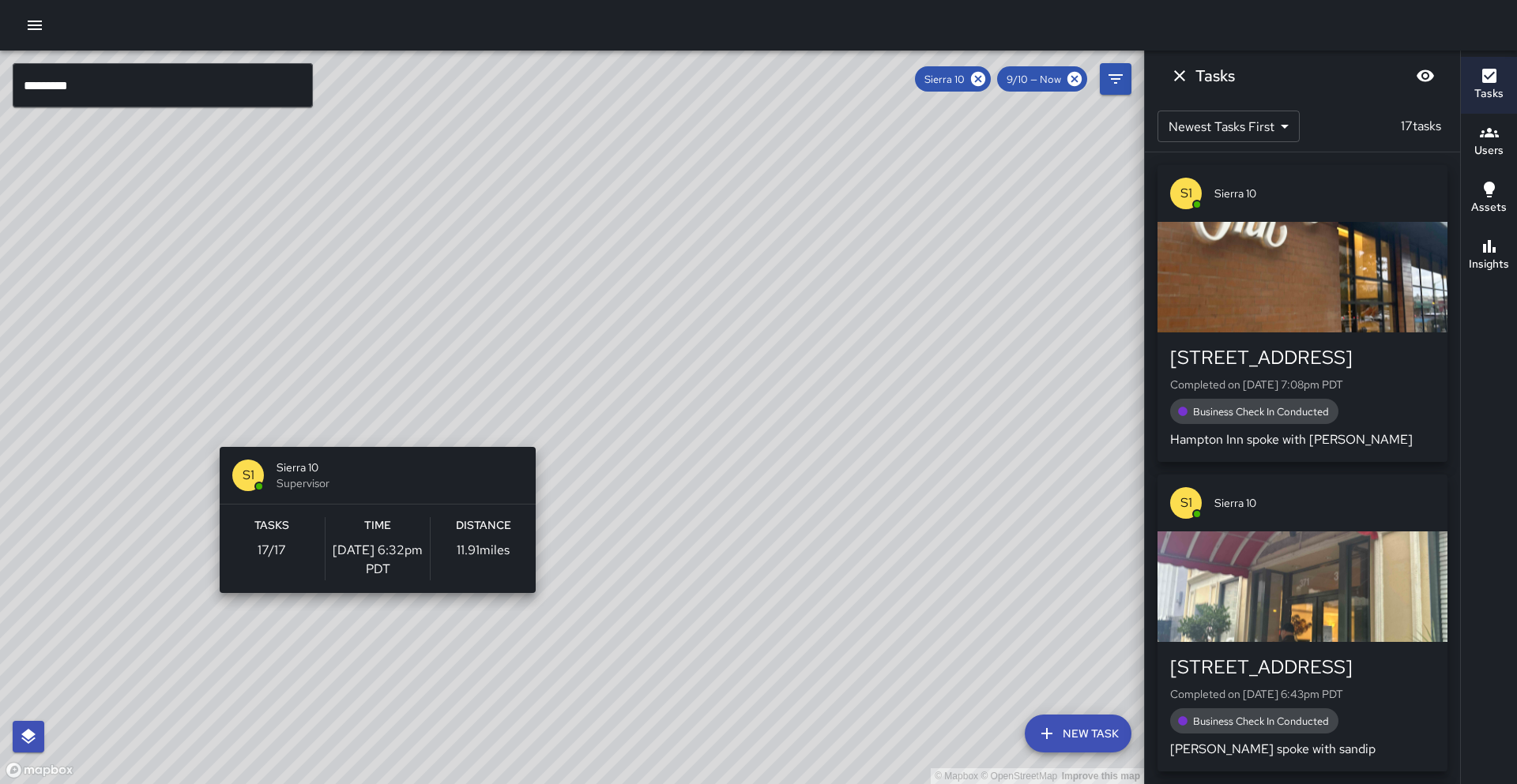
drag, startPoint x: 371, startPoint y: 437, endPoint x: 394, endPoint y: 435, distance: 23.1
click at [371, 437] on div "© Mapbox © OpenStreetMap Improve this map S1 Sierra 10 Supervisor Tasks 17 / 17…" at bounding box center [571, 417] width 1144 height 734
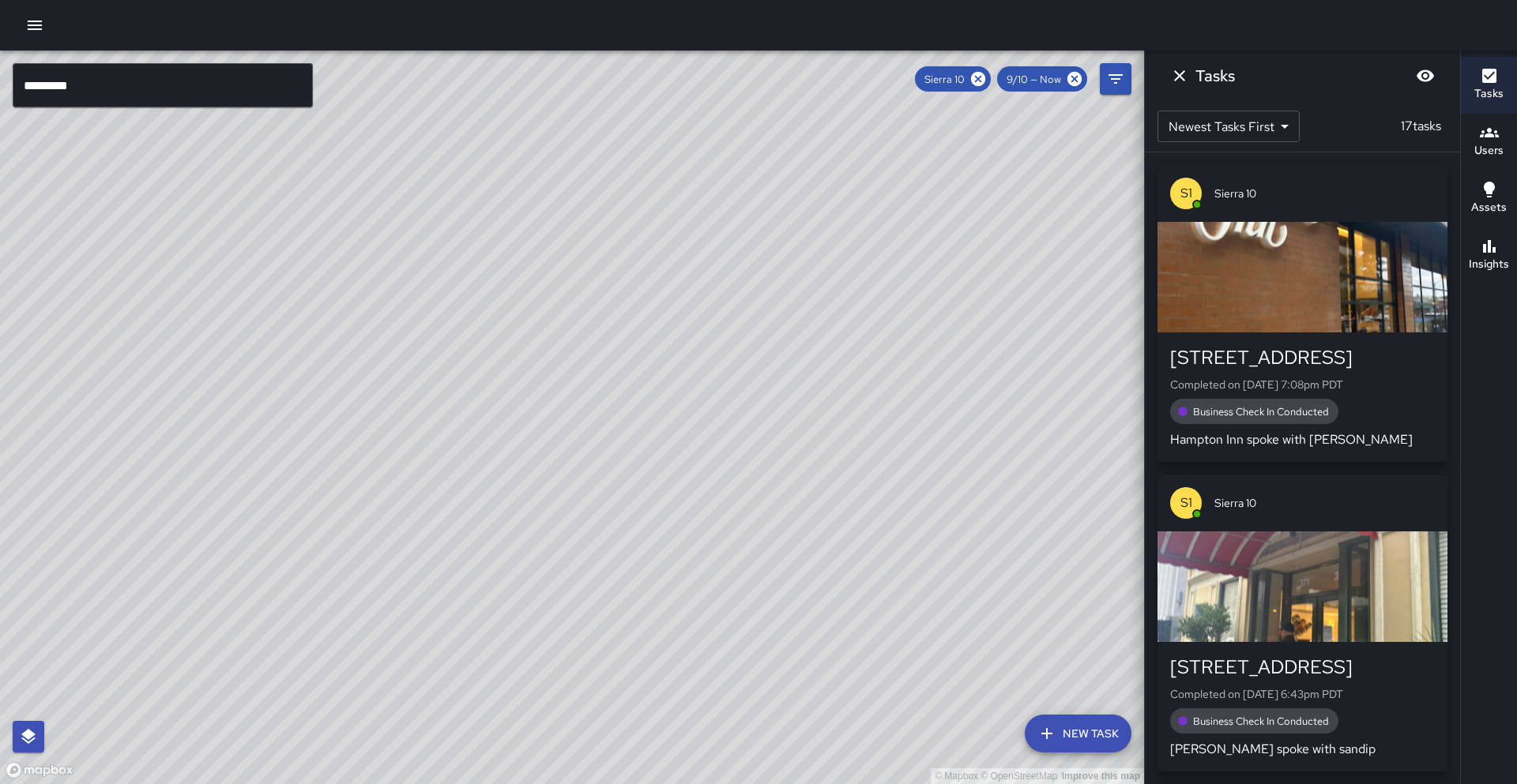
click at [1468, 246] on button "Insights" at bounding box center [1488, 256] width 56 height 57
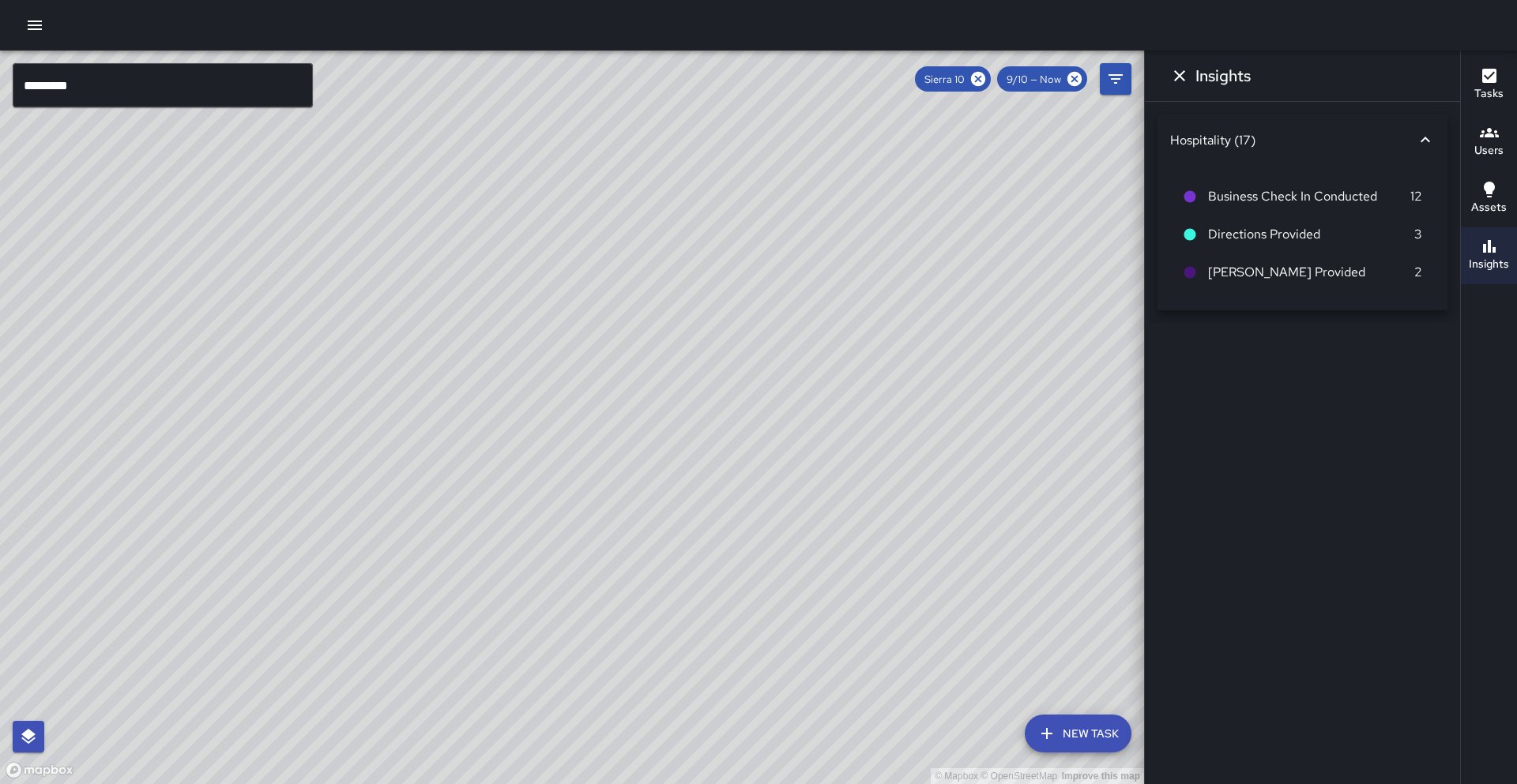
click at [1482, 99] on h6 "Tasks" at bounding box center [1489, 93] width 29 height 17
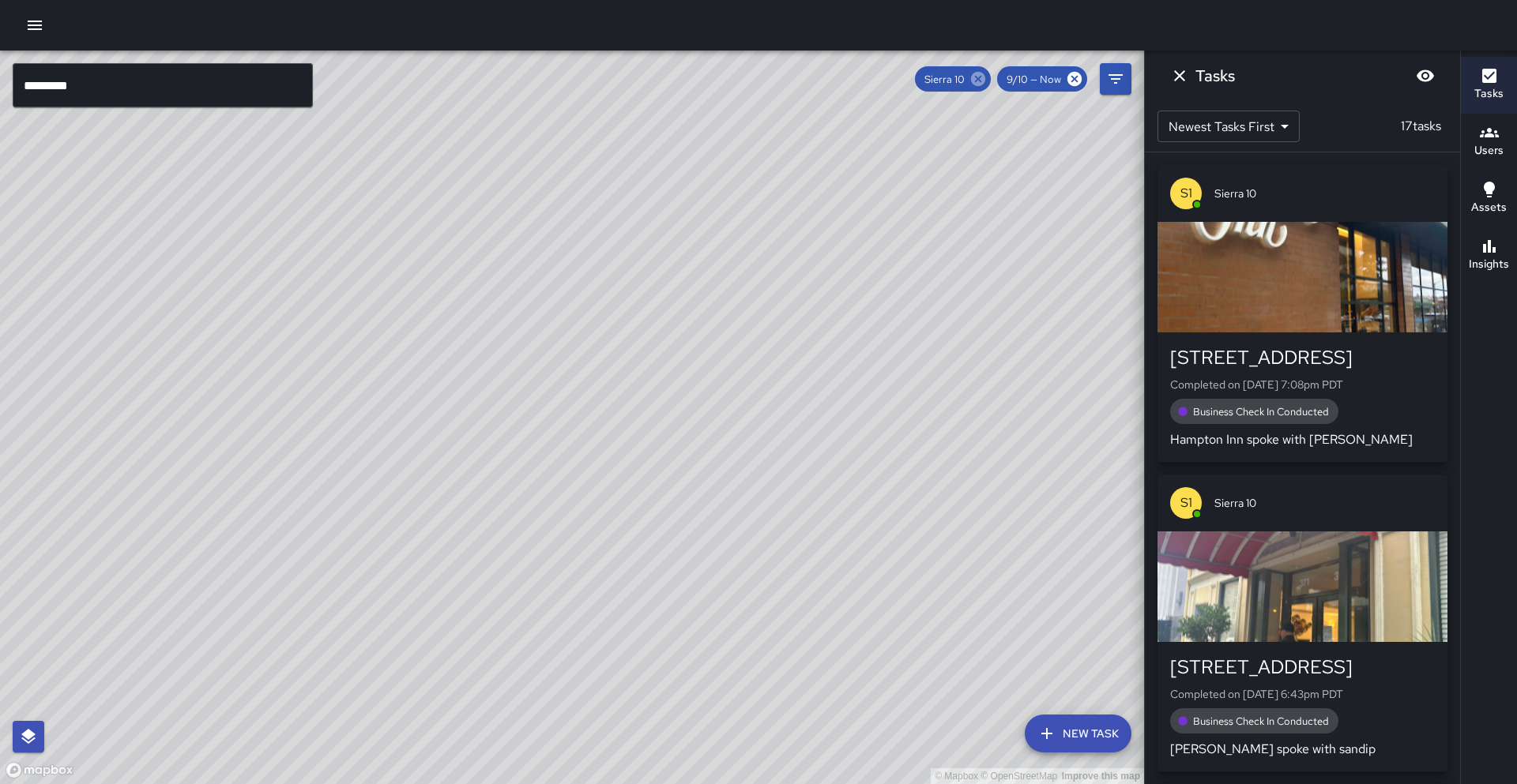
click at [980, 80] on icon at bounding box center [978, 78] width 17 height 17
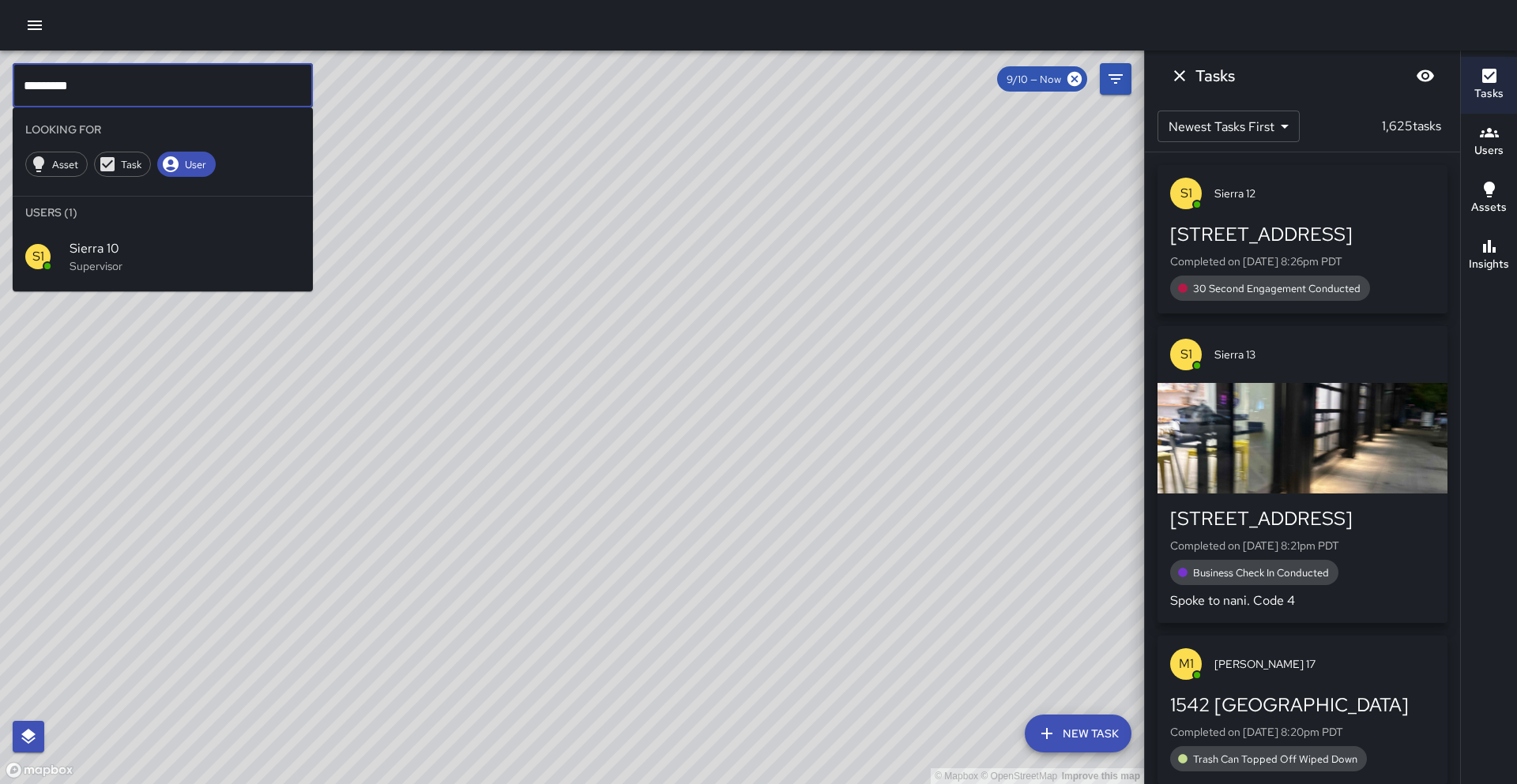
click at [261, 99] on input "*********" at bounding box center [162, 85] width 300 height 44
click at [237, 267] on p "Supervisor" at bounding box center [184, 266] width 231 height 16
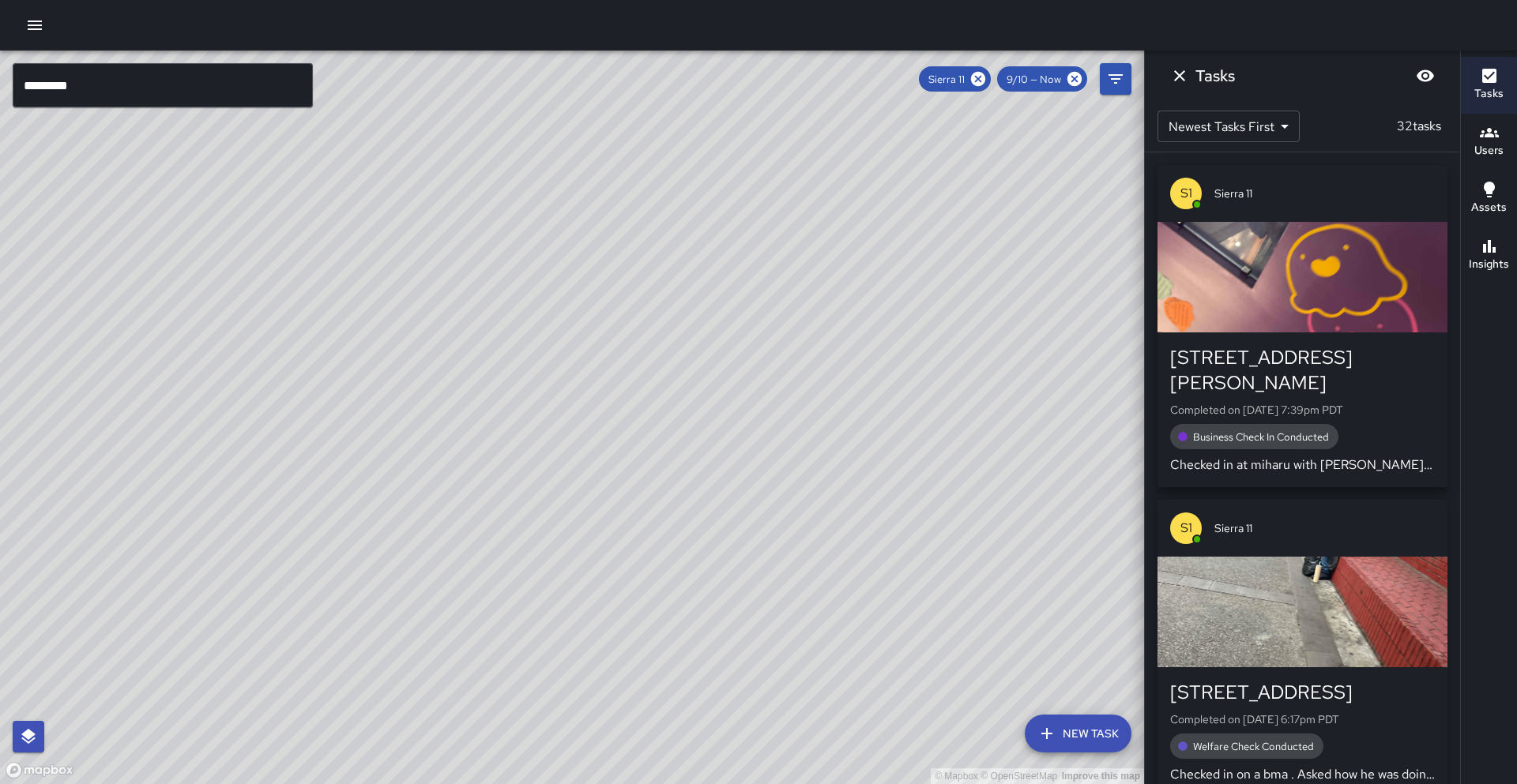
drag, startPoint x: 727, startPoint y: 324, endPoint x: 683, endPoint y: 396, distance: 84.4
click at [683, 396] on div "© Mapbox © OpenStreetMap Improve this map" at bounding box center [571, 417] width 1144 height 734
click at [490, 343] on div "© Mapbox © OpenStreetMap Improve this map" at bounding box center [571, 417] width 1144 height 734
click at [1481, 270] on h6 "Insights" at bounding box center [1489, 264] width 40 height 17
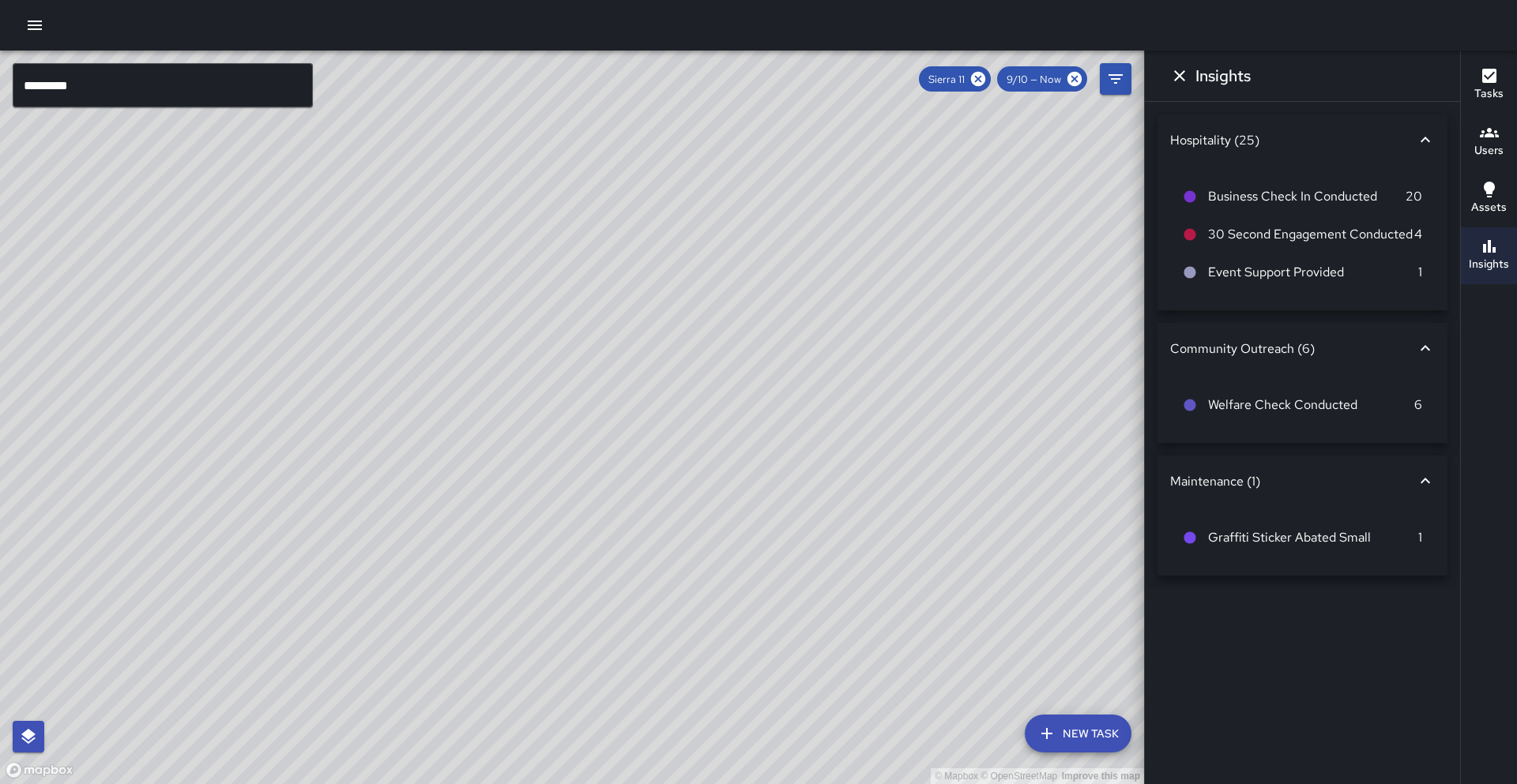
click at [1480, 70] on icon "button" at bounding box center [1489, 76] width 19 height 19
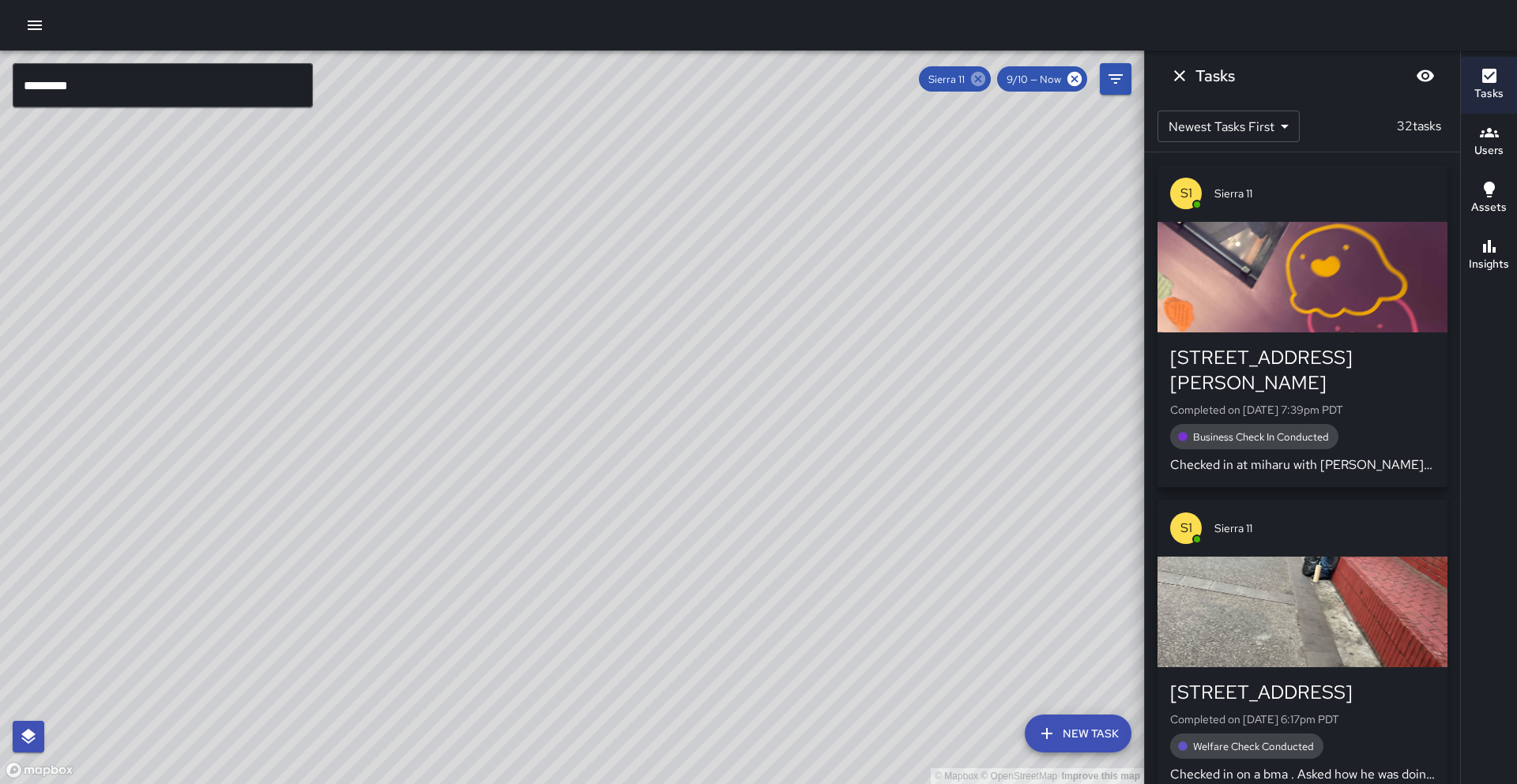
click at [979, 76] on icon at bounding box center [978, 79] width 15 height 15
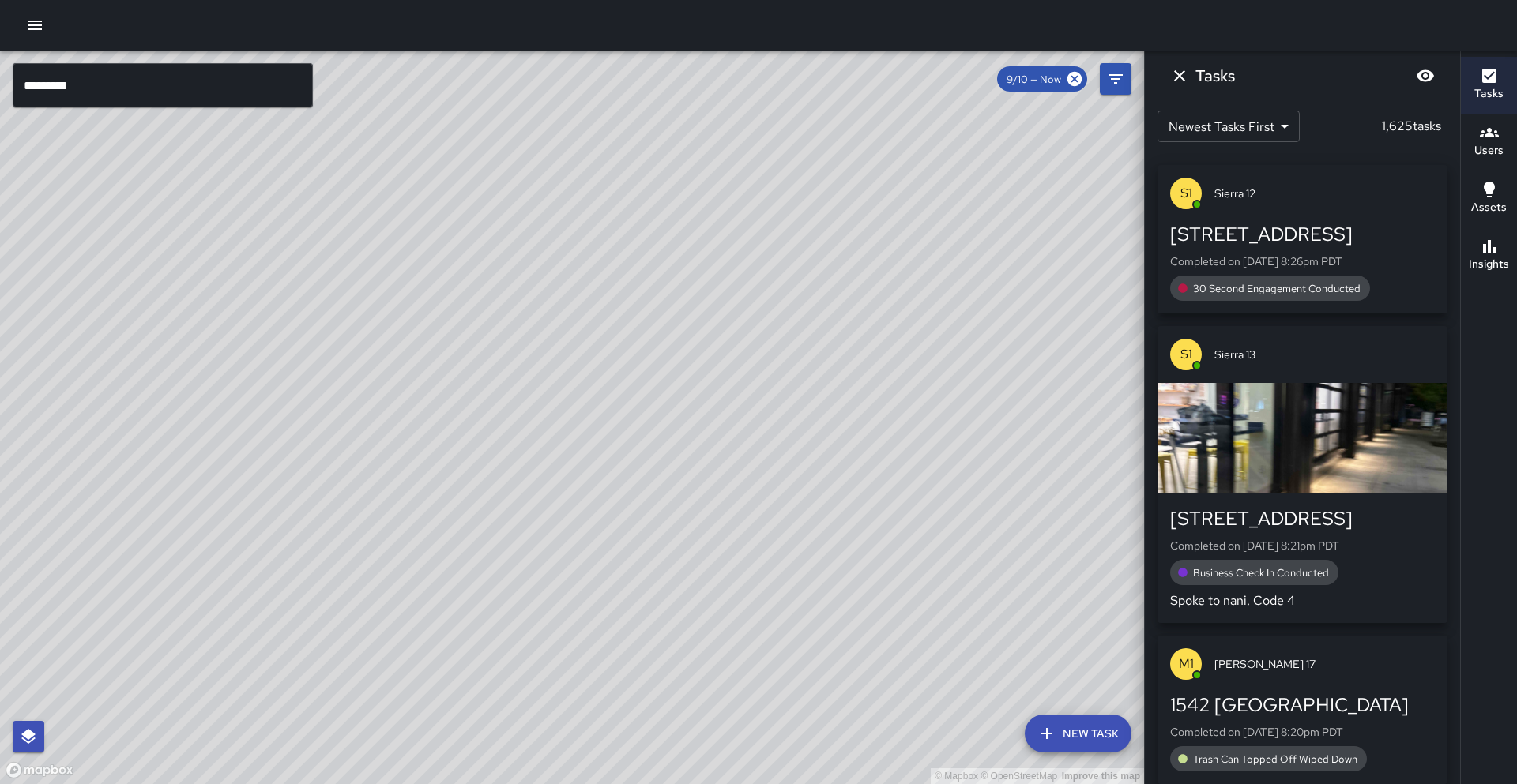
click at [150, 89] on input "*********" at bounding box center [162, 85] width 300 height 44
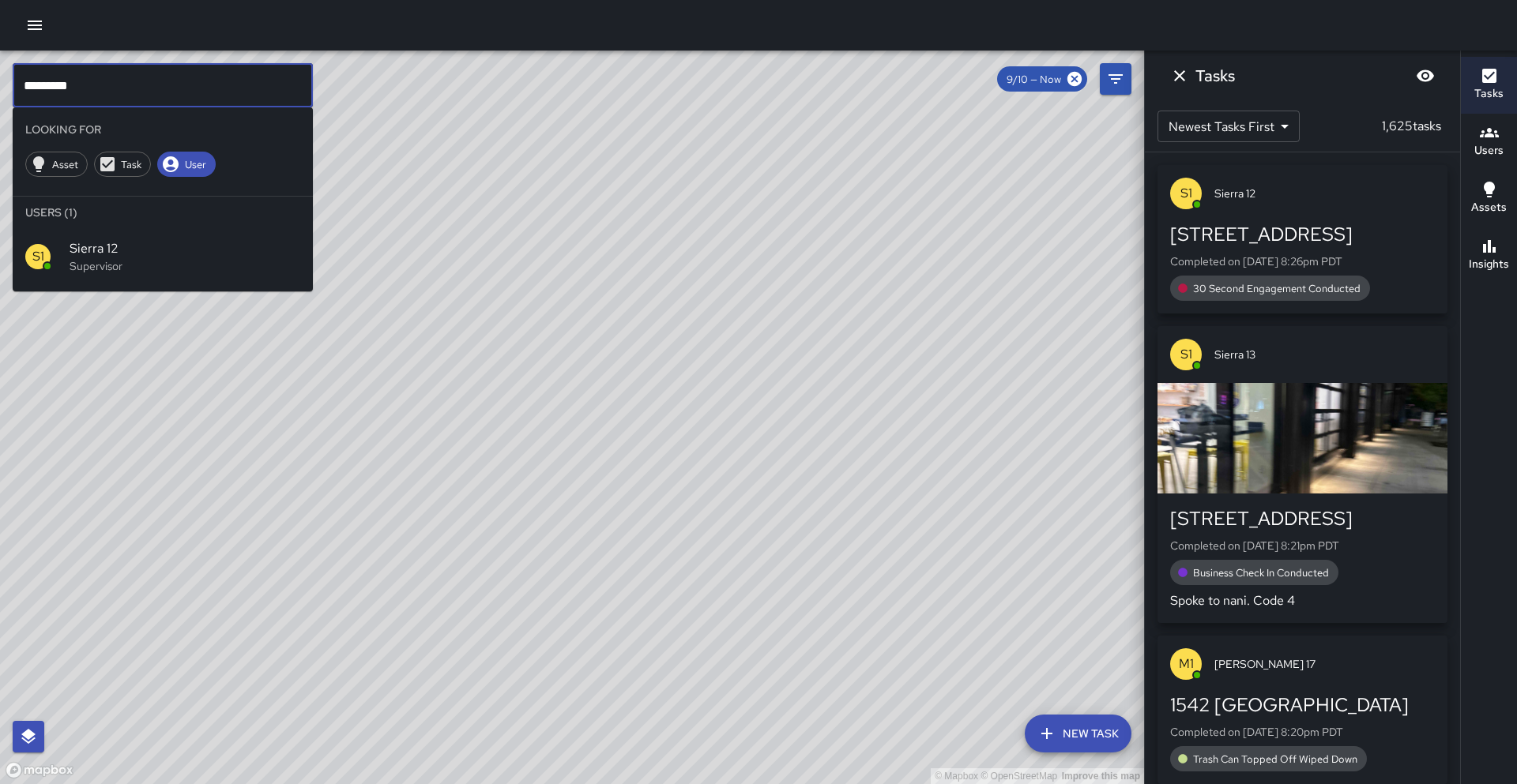
click at [152, 239] on span "Sierra 12" at bounding box center [184, 248] width 231 height 19
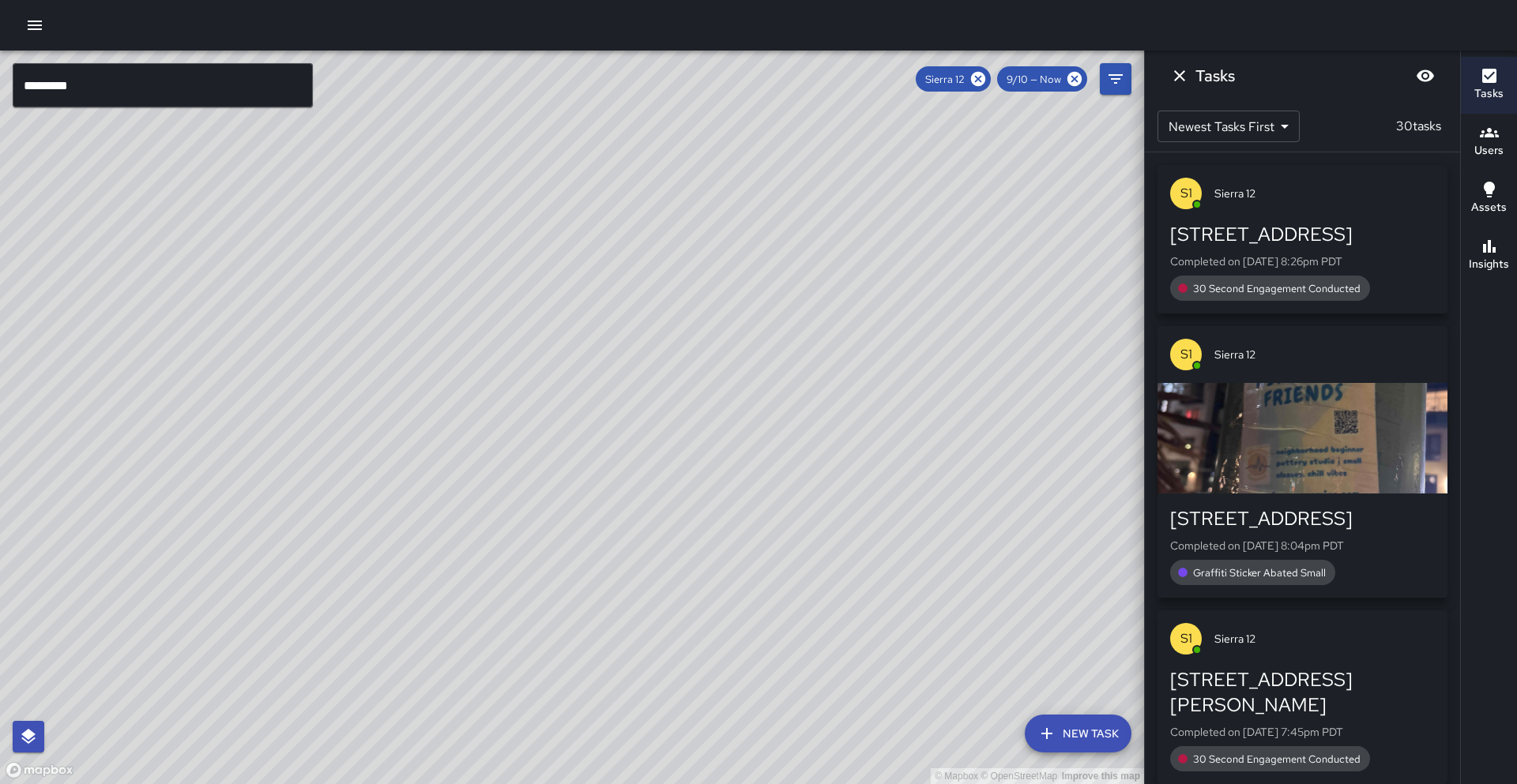
drag, startPoint x: 616, startPoint y: 528, endPoint x: 310, endPoint y: 651, distance: 329.8
click at [310, 653] on div "© Mapbox © OpenStreetMap Improve this map" at bounding box center [571, 417] width 1144 height 734
drag, startPoint x: 418, startPoint y: 370, endPoint x: 478, endPoint y: 525, distance: 166.2
click at [495, 539] on div "© Mapbox © OpenStreetMap Improve this map" at bounding box center [571, 417] width 1144 height 734
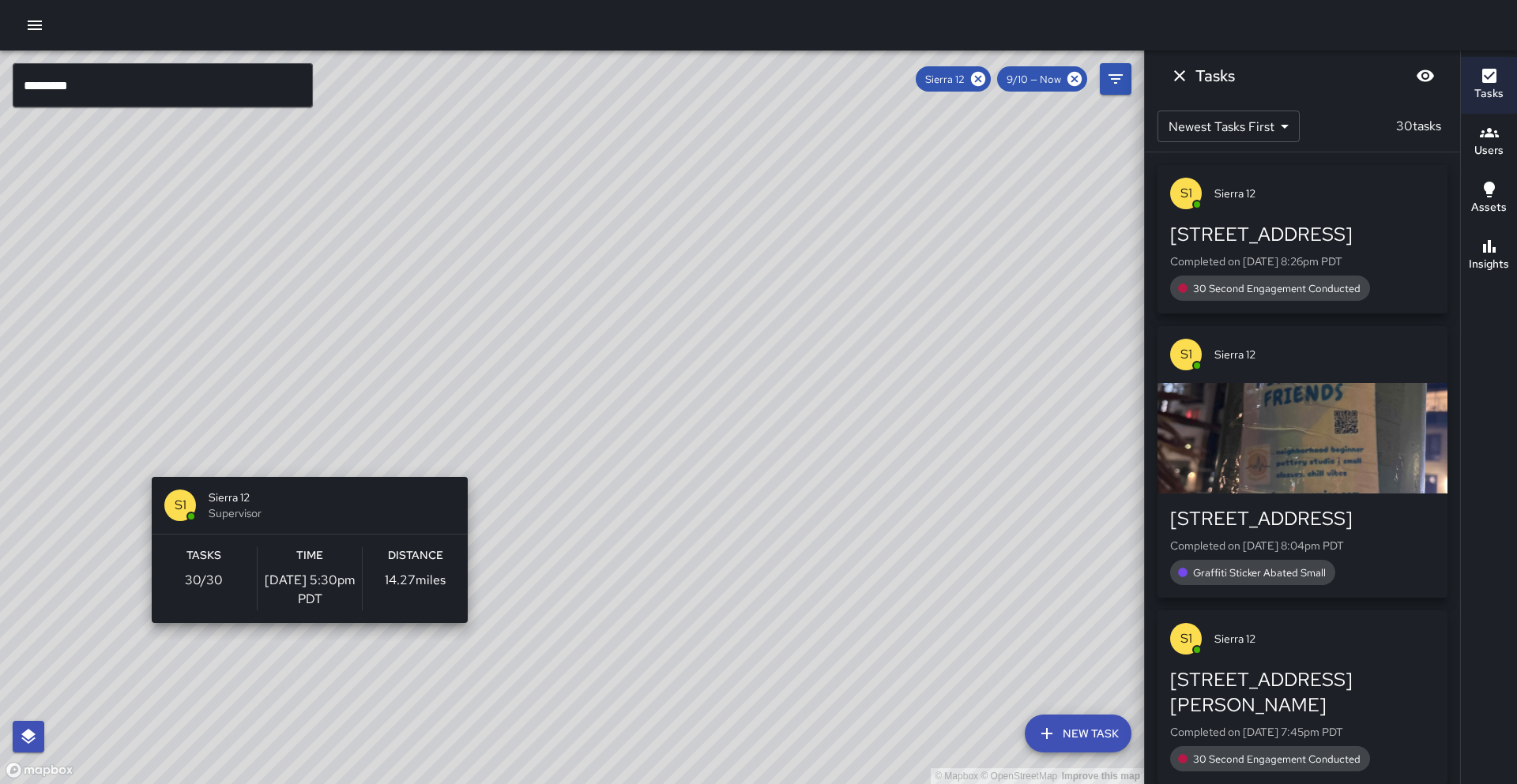
click at [303, 467] on div "© Mapbox © OpenStreetMap Improve this map S1 Sierra 12 Supervisor Tasks 30 / 30…" at bounding box center [571, 417] width 1144 height 734
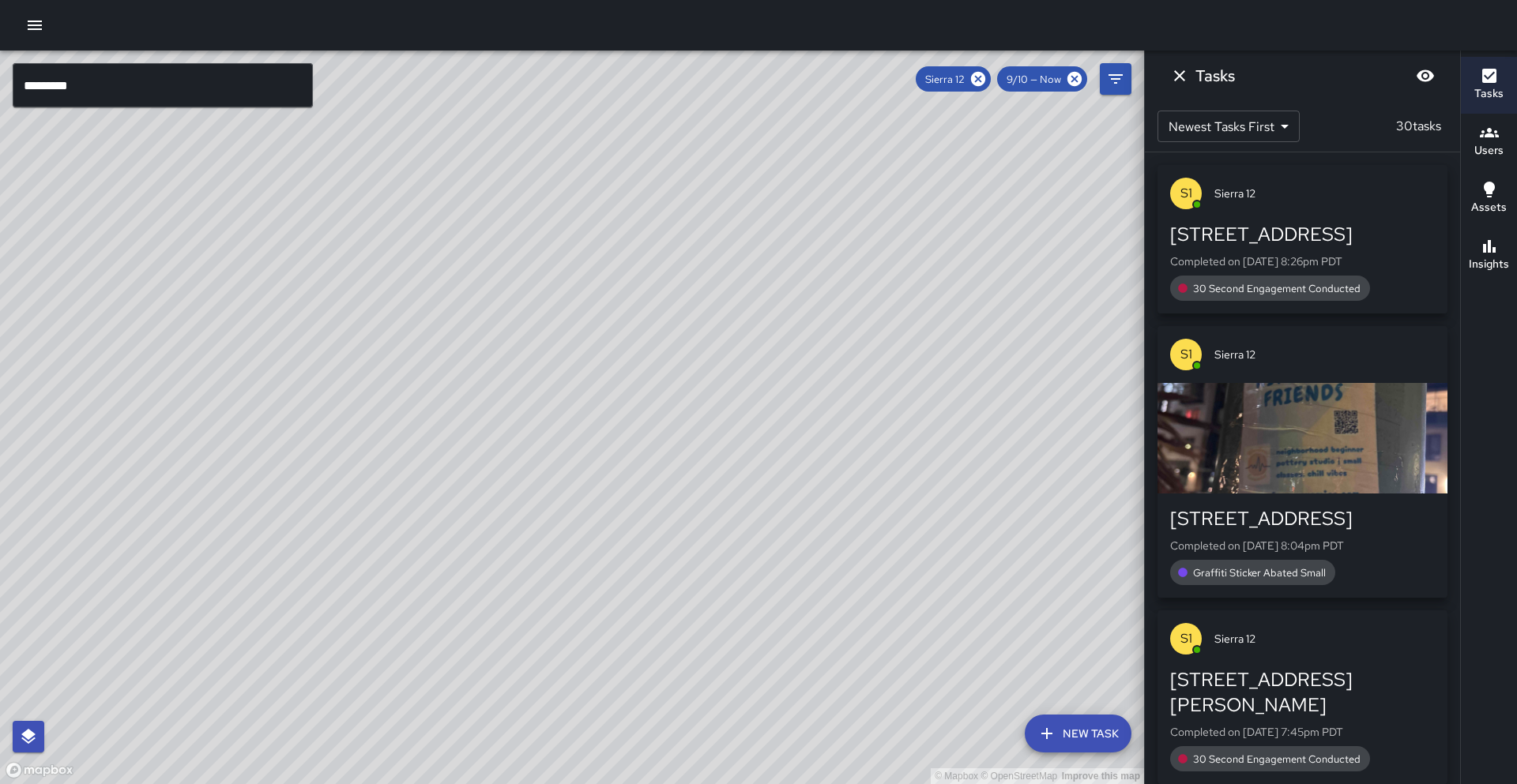
click at [1489, 244] on icon "button" at bounding box center [1489, 246] width 13 height 13
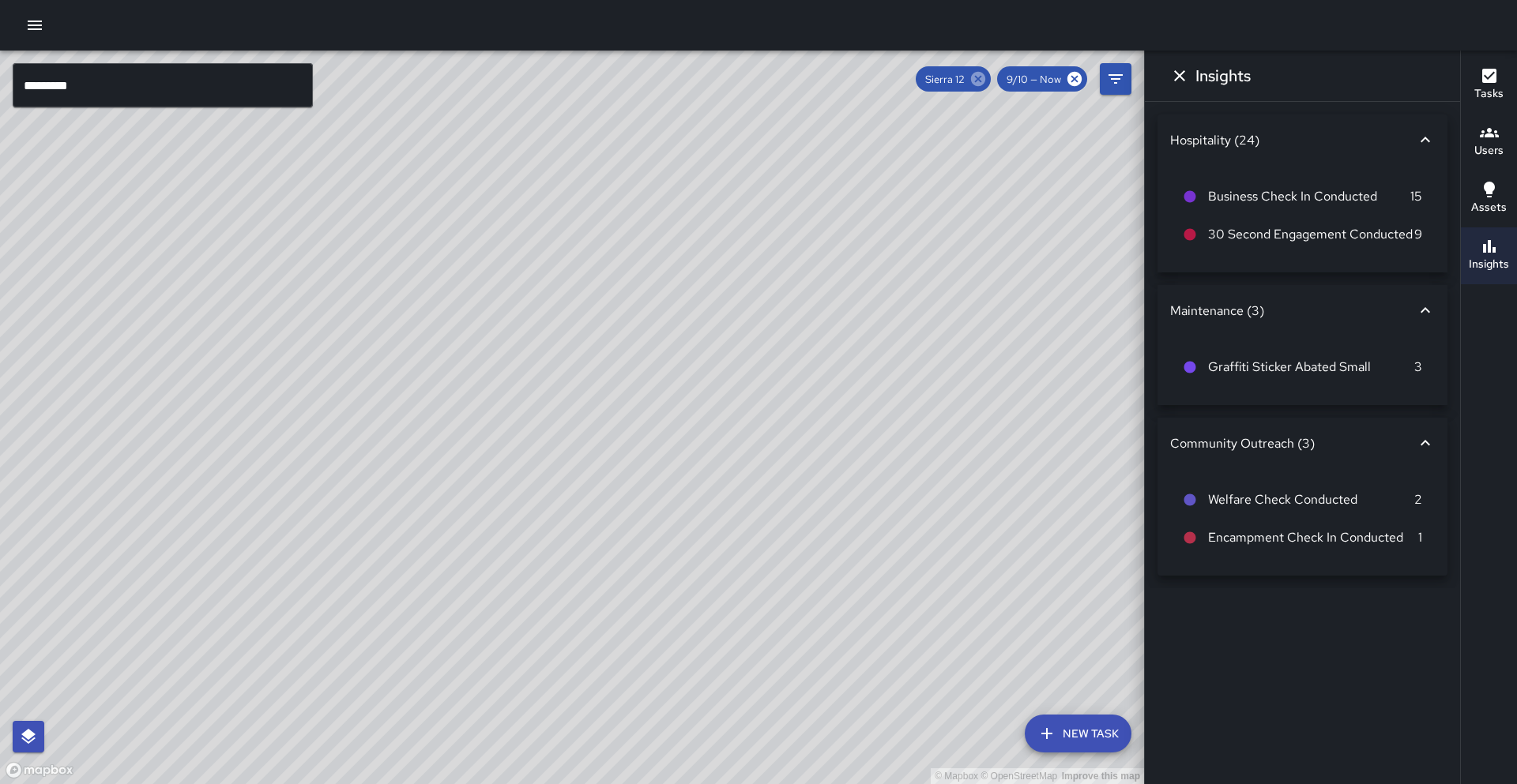
click at [983, 81] on icon at bounding box center [978, 79] width 15 height 15
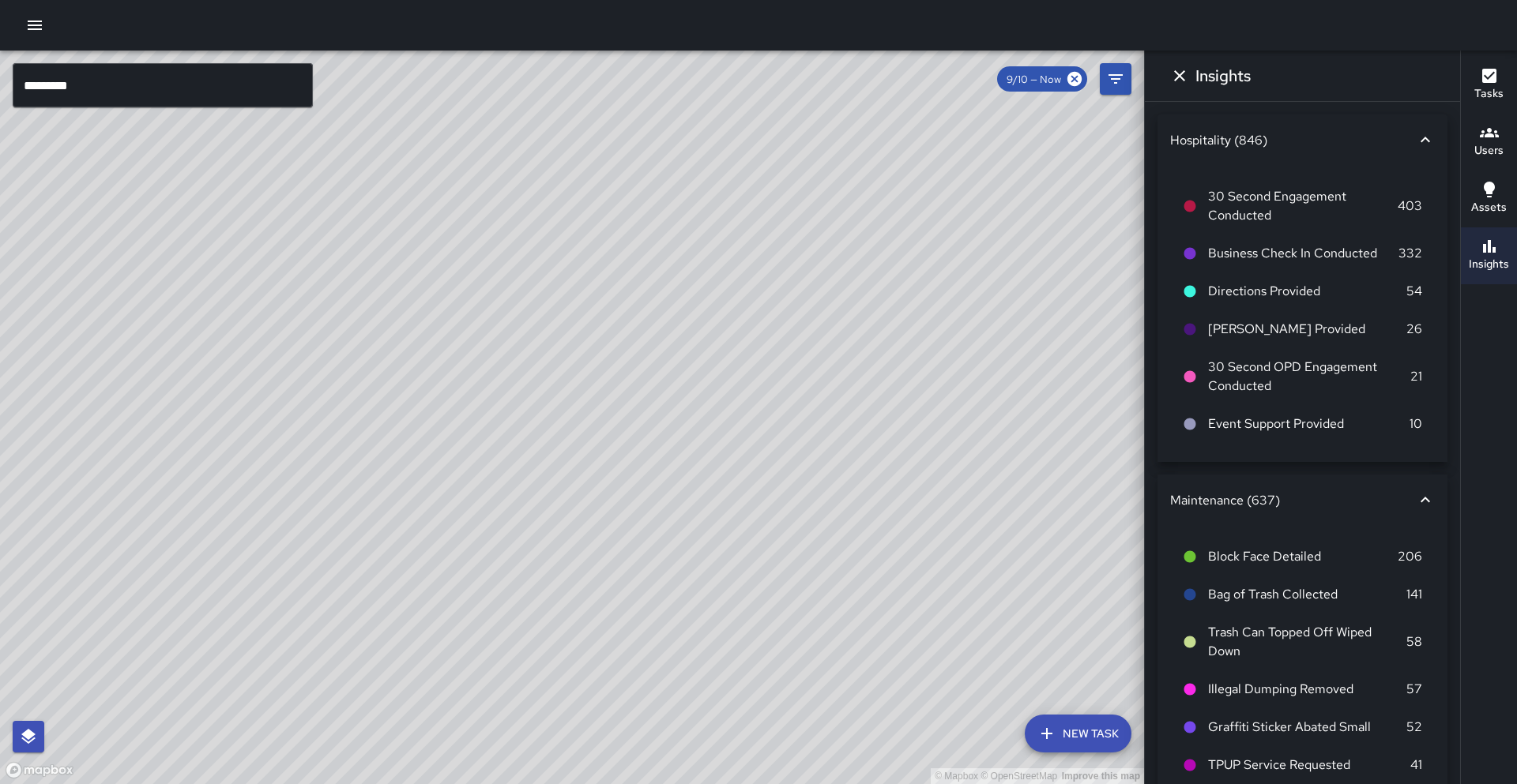
click at [267, 85] on input "*********" at bounding box center [162, 85] width 300 height 44
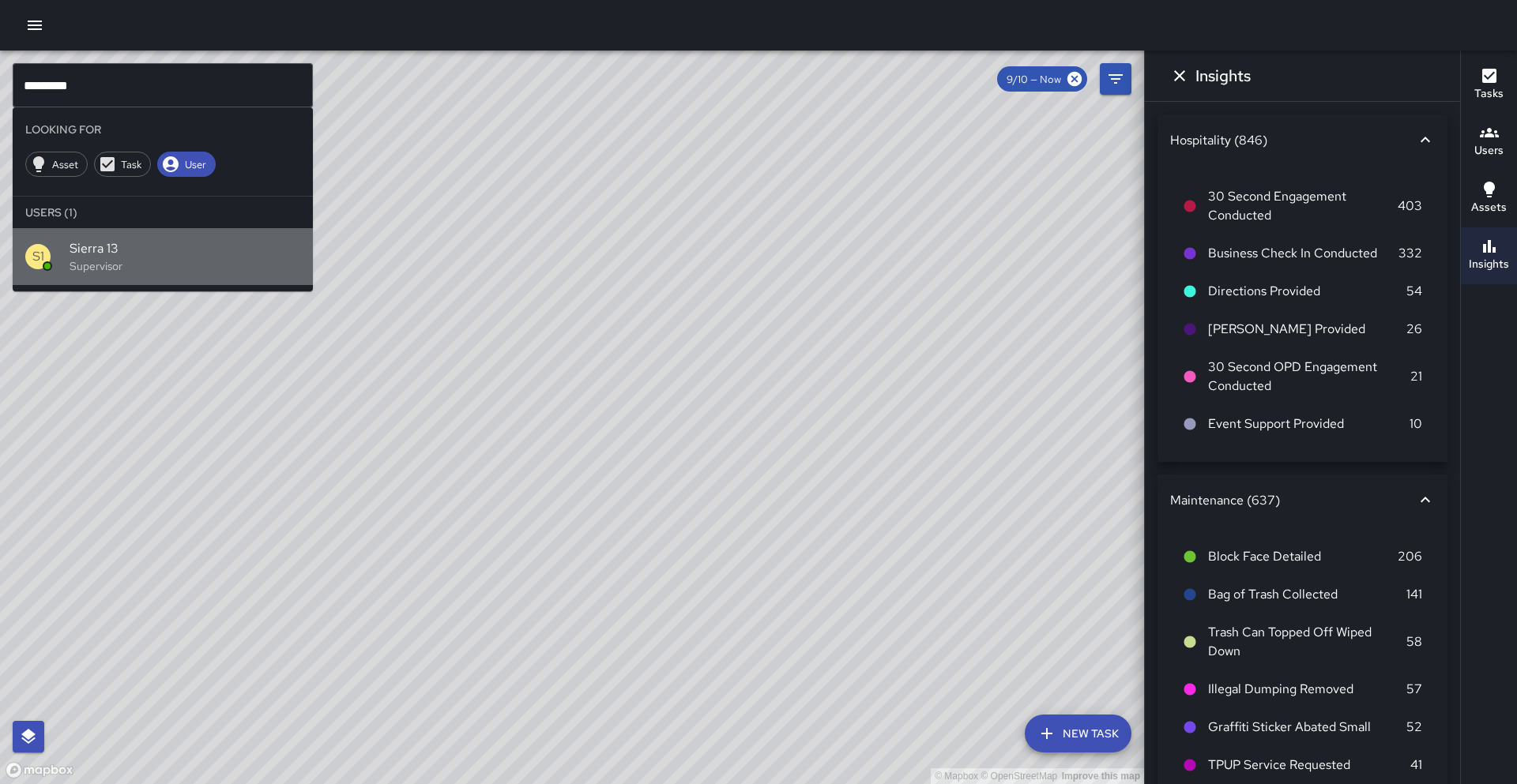
click at [274, 228] on div "S1 Sierra 13 Supervisor" at bounding box center [162, 256] width 300 height 57
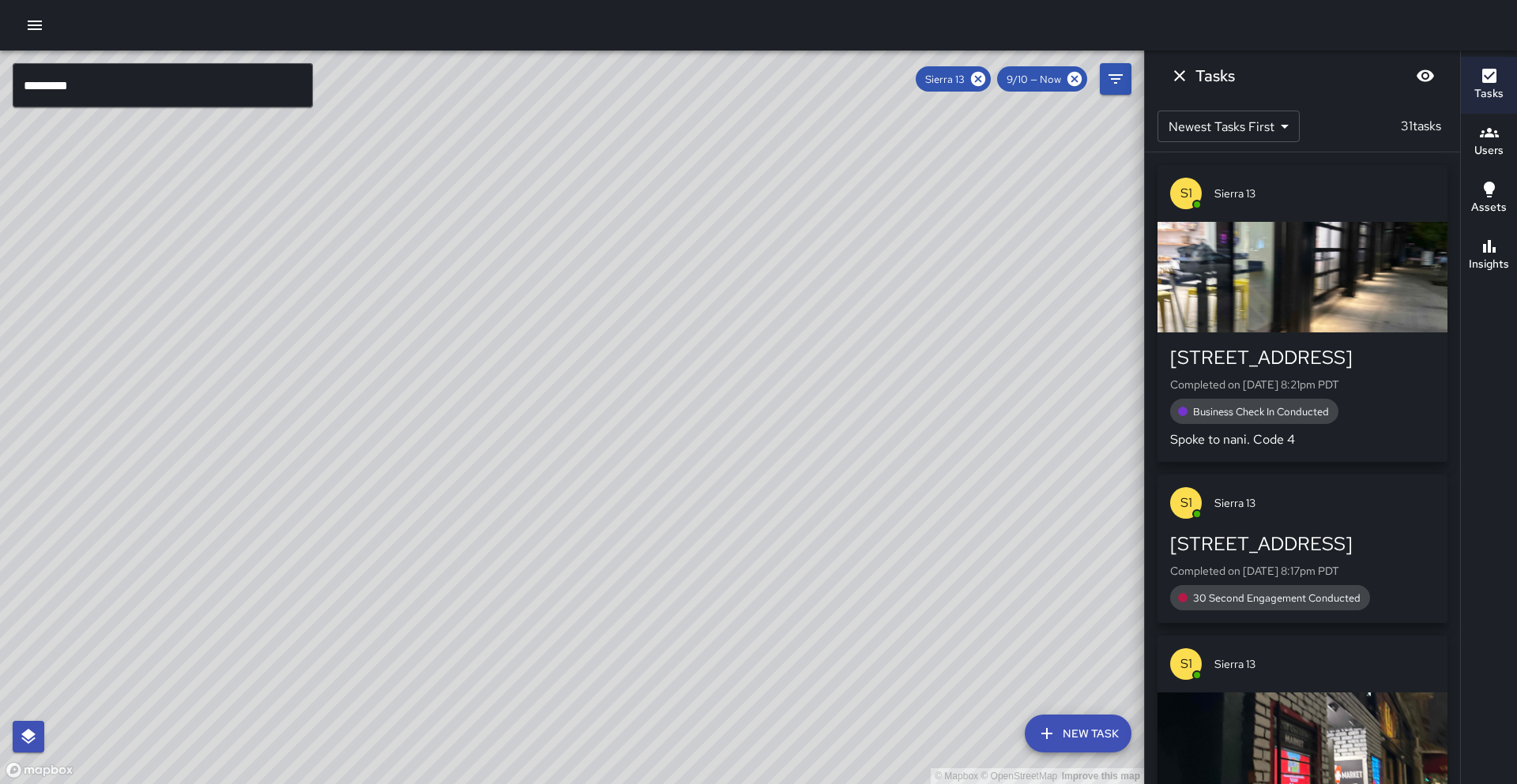
drag, startPoint x: 513, startPoint y: 175, endPoint x: 623, endPoint y: 153, distance: 112.2
click at [671, 50] on div "© Mapbox © OpenStreetMap Improve this map" at bounding box center [571, 417] width 1144 height 734
drag, startPoint x: 566, startPoint y: 340, endPoint x: 623, endPoint y: 244, distance: 111.6
click at [638, 237] on div "© Mapbox © OpenStreetMap Improve this map" at bounding box center [571, 417] width 1144 height 734
click at [1506, 257] on h6 "Insights" at bounding box center [1489, 264] width 40 height 17
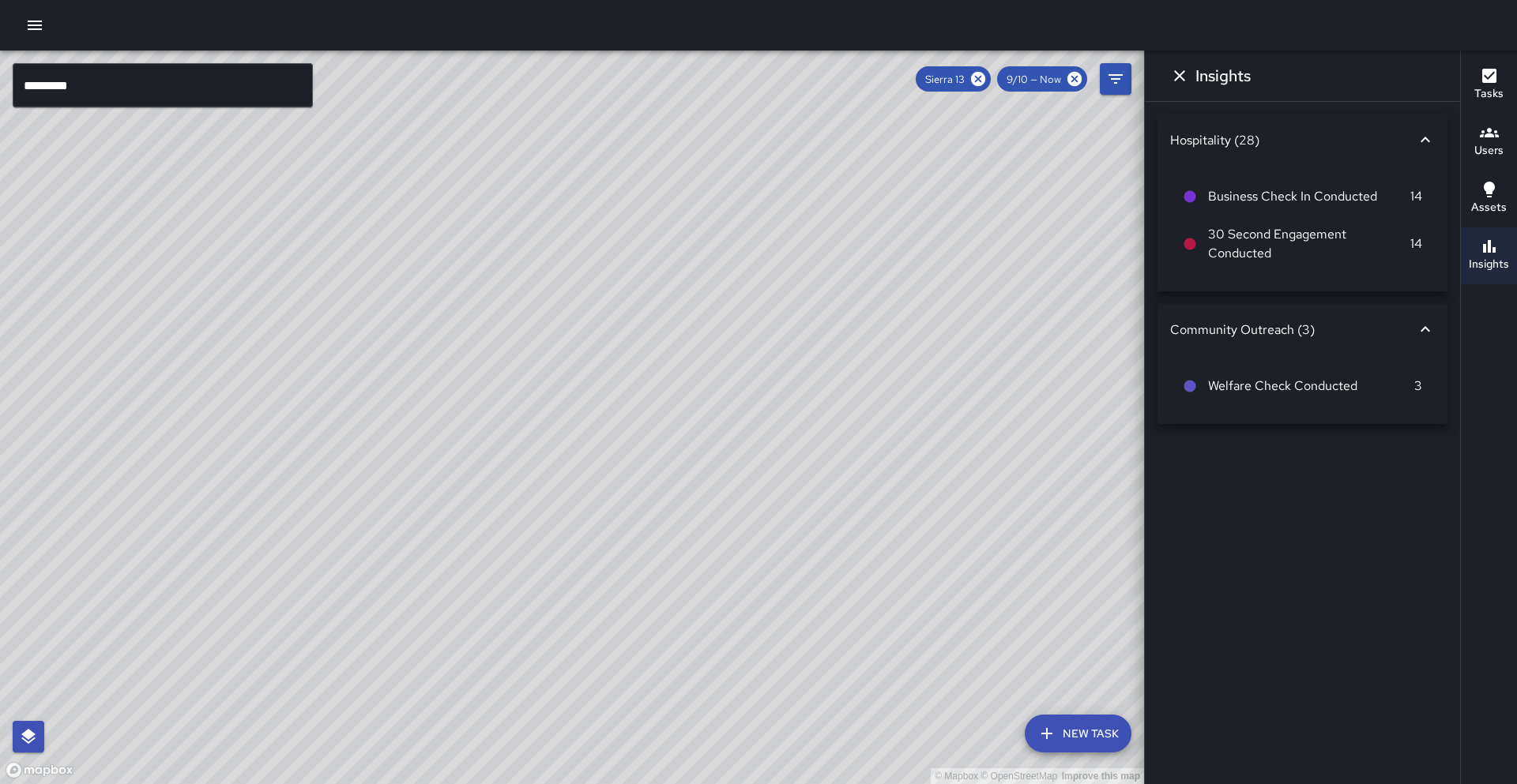
click at [983, 78] on icon at bounding box center [978, 78] width 17 height 17
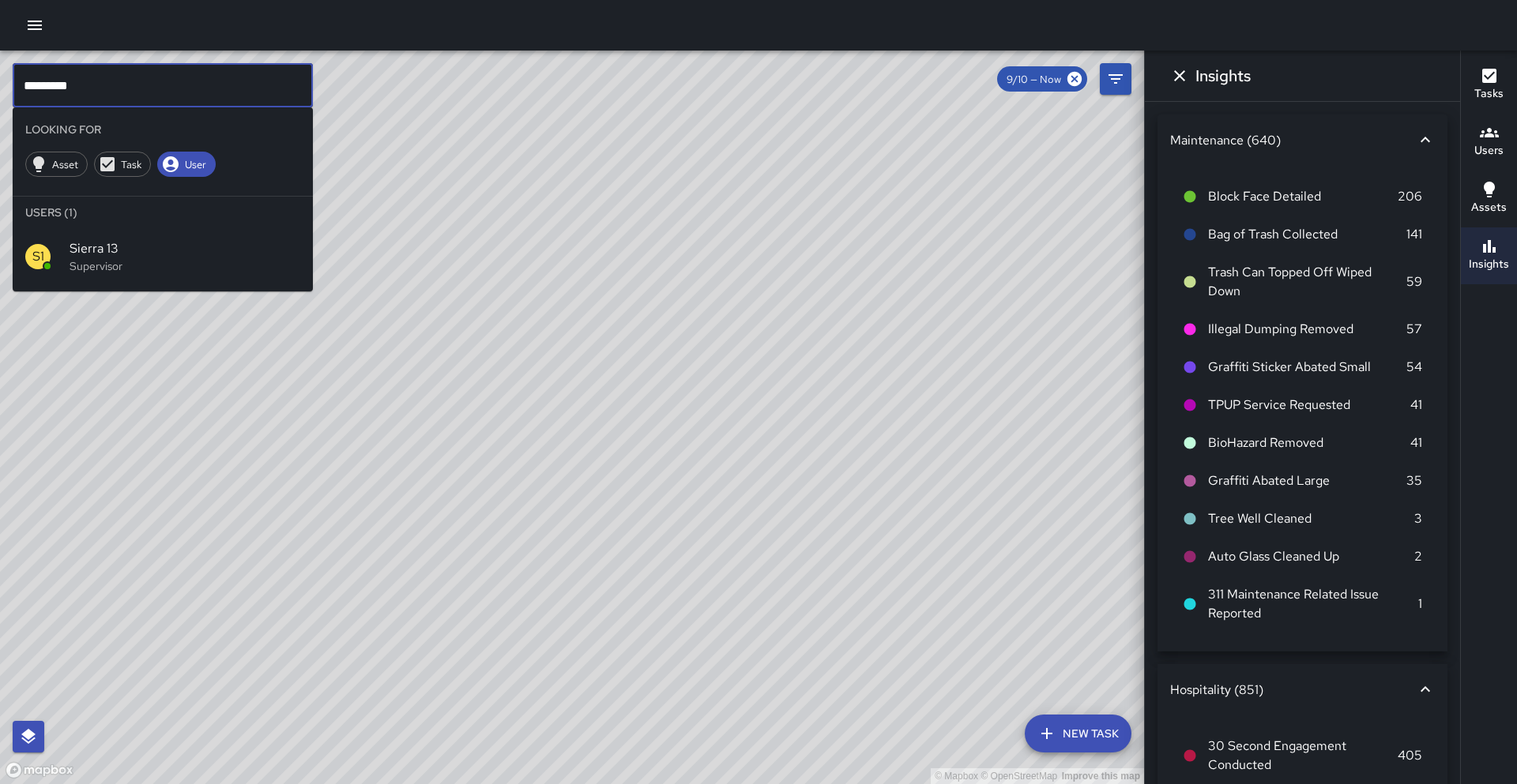
click at [69, 78] on input "*********" at bounding box center [162, 85] width 300 height 44
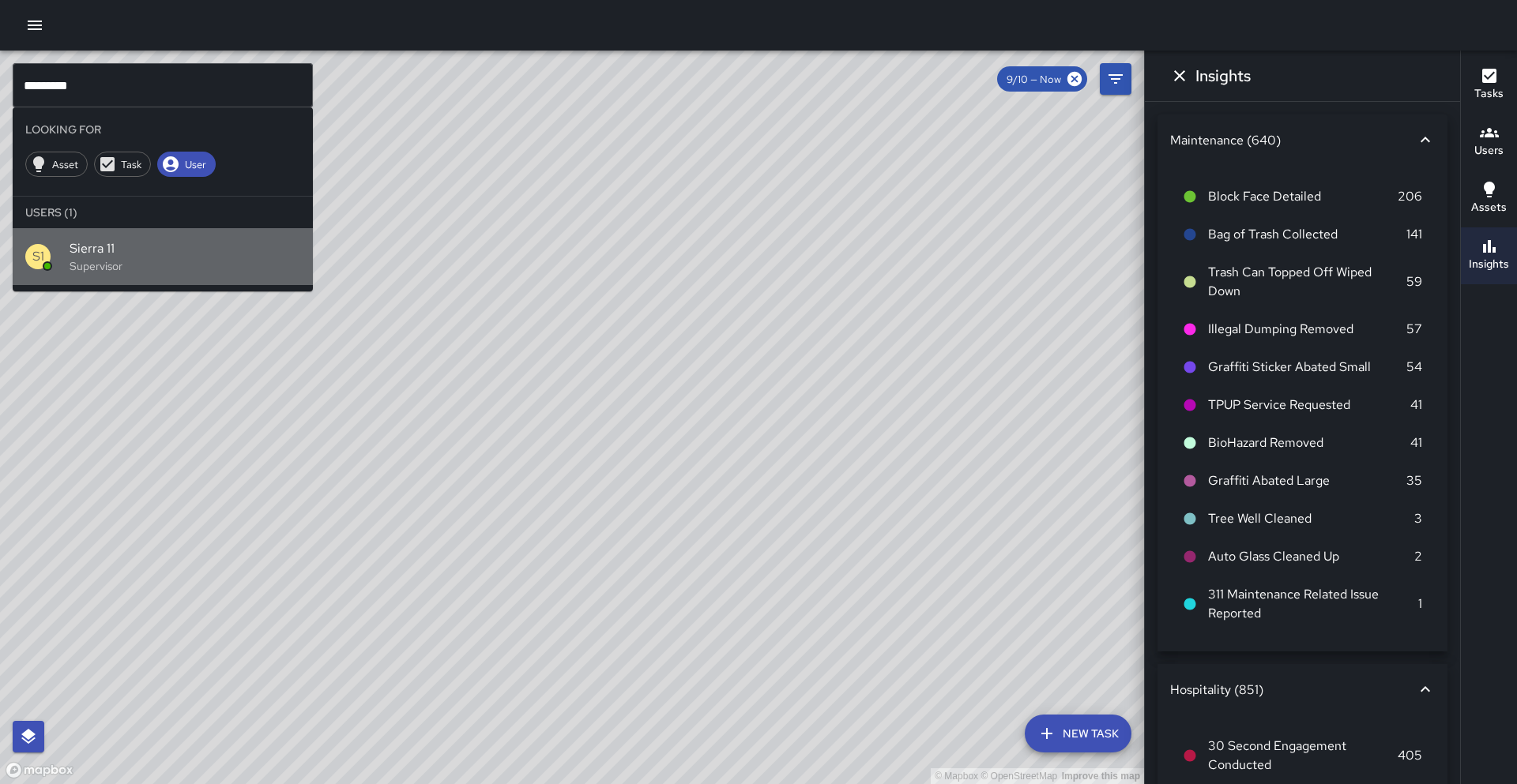
click at [53, 250] on div "S1" at bounding box center [47, 256] width 44 height 26
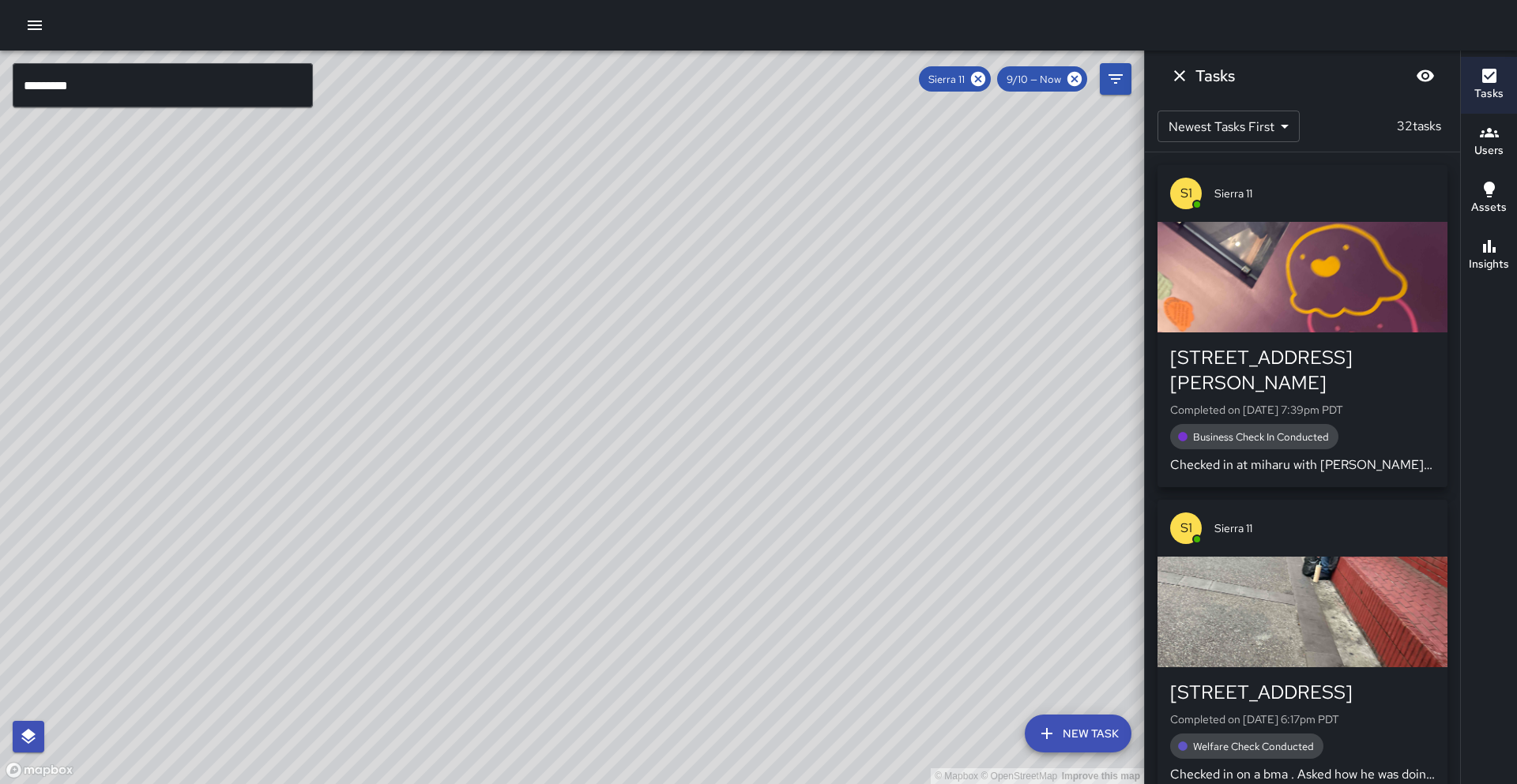
drag, startPoint x: 494, startPoint y: 372, endPoint x: 278, endPoint y: 427, distance: 222.9
click at [278, 427] on div "© Mapbox © OpenStreetMap Improve this map" at bounding box center [571, 417] width 1144 height 734
drag, startPoint x: 328, startPoint y: 393, endPoint x: 324, endPoint y: 413, distance: 20.4
click at [294, 442] on div "© Mapbox © OpenStreetMap Improve this map" at bounding box center [571, 417] width 1144 height 734
drag, startPoint x: 350, startPoint y: 367, endPoint x: 308, endPoint y: 442, distance: 86.0
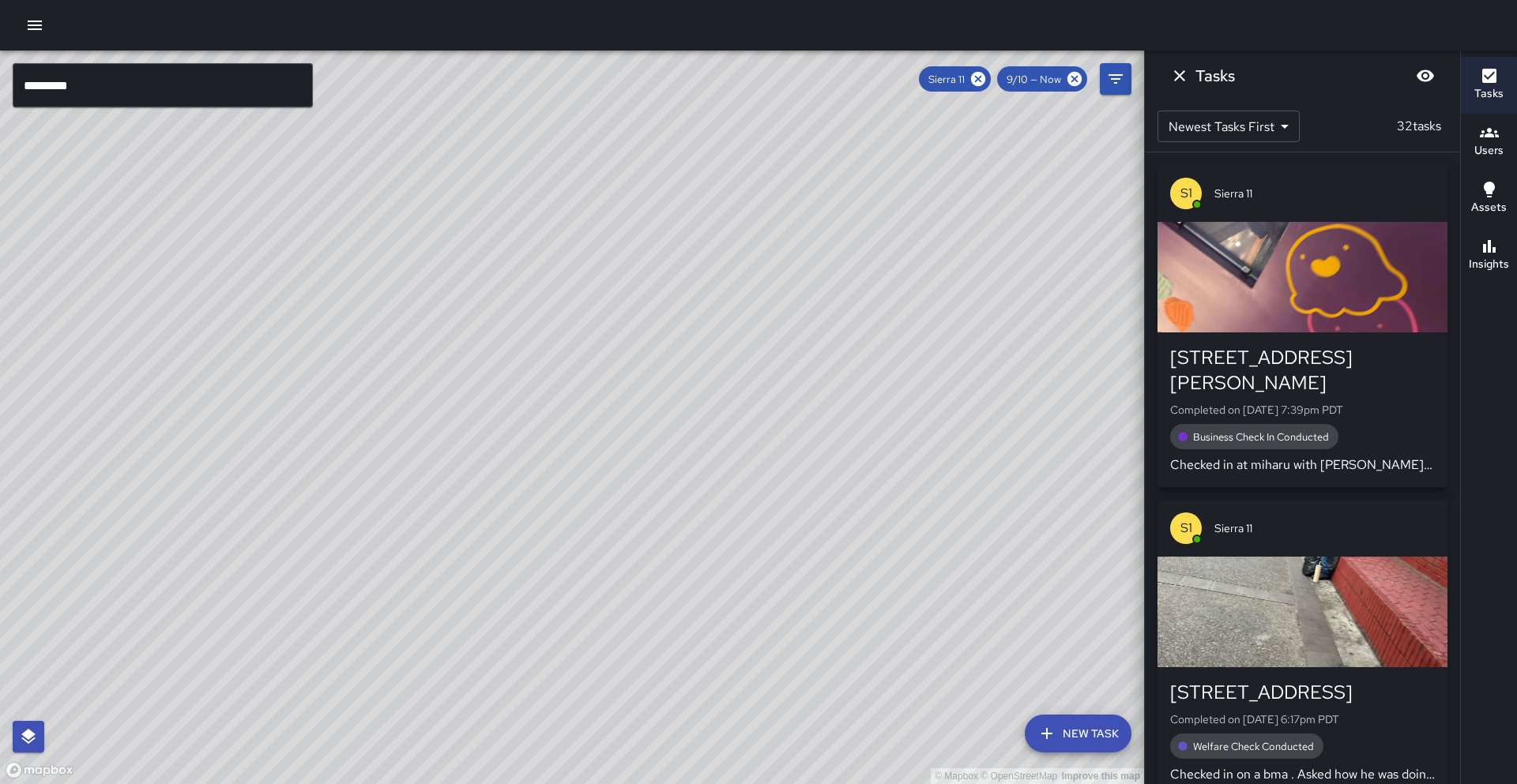
click at [308, 442] on div "© Mapbox © OpenStreetMap Improve this map" at bounding box center [571, 417] width 1144 height 734
click at [98, 91] on input "*********" at bounding box center [162, 85] width 300 height 44
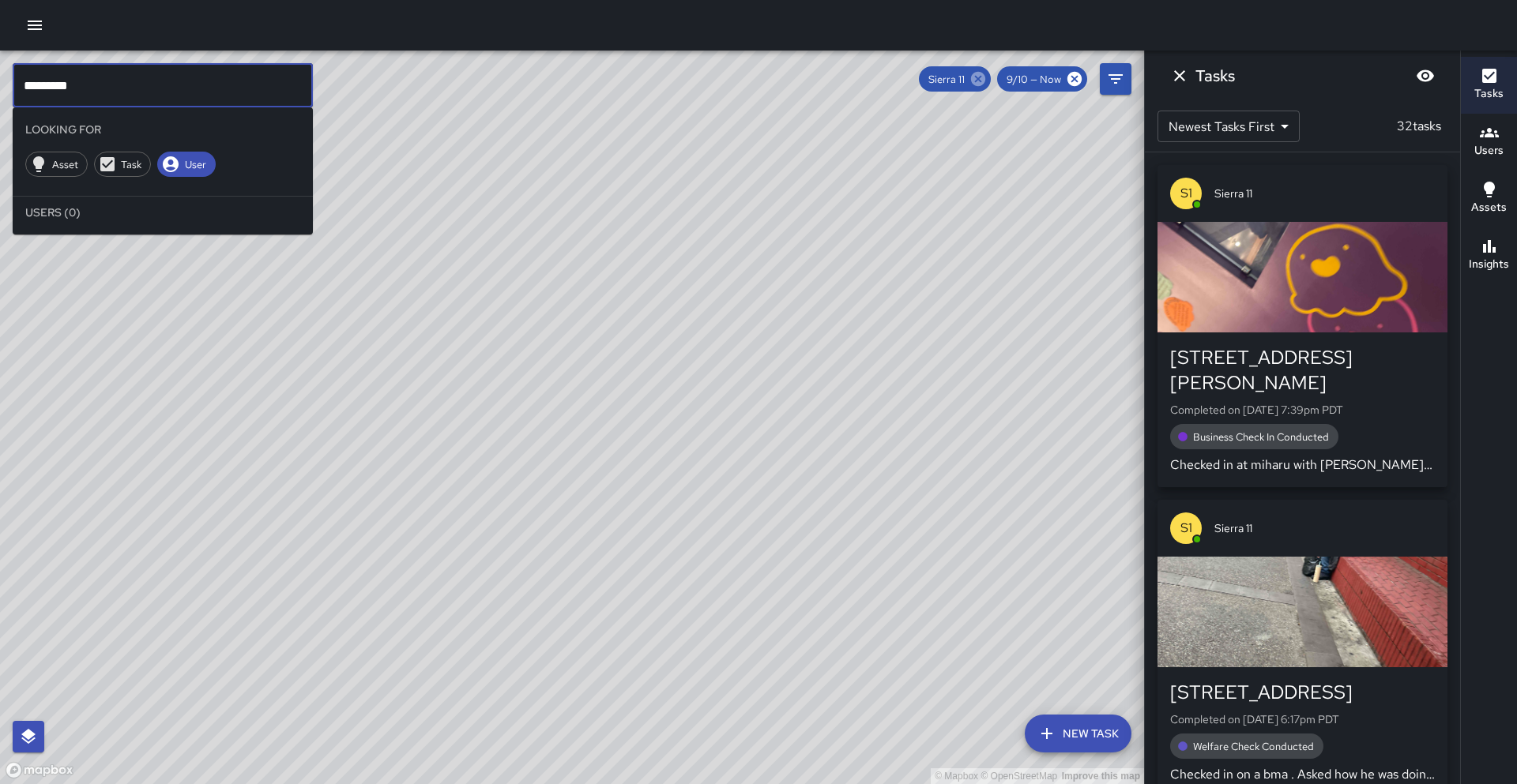
type input "*********"
click at [977, 85] on icon at bounding box center [978, 79] width 15 height 15
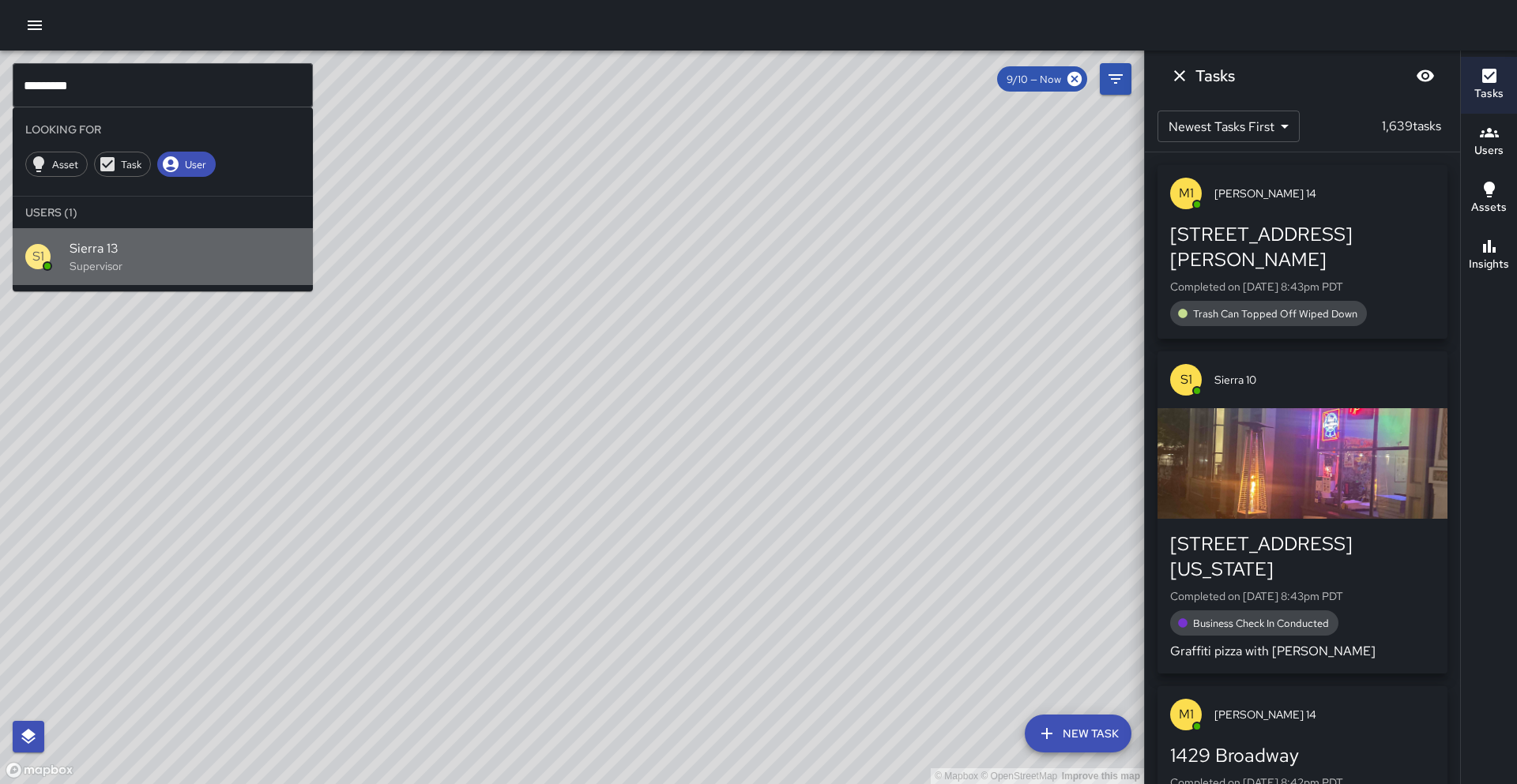
click at [259, 236] on div "S1 Sierra 13 Supervisor" at bounding box center [162, 256] width 300 height 57
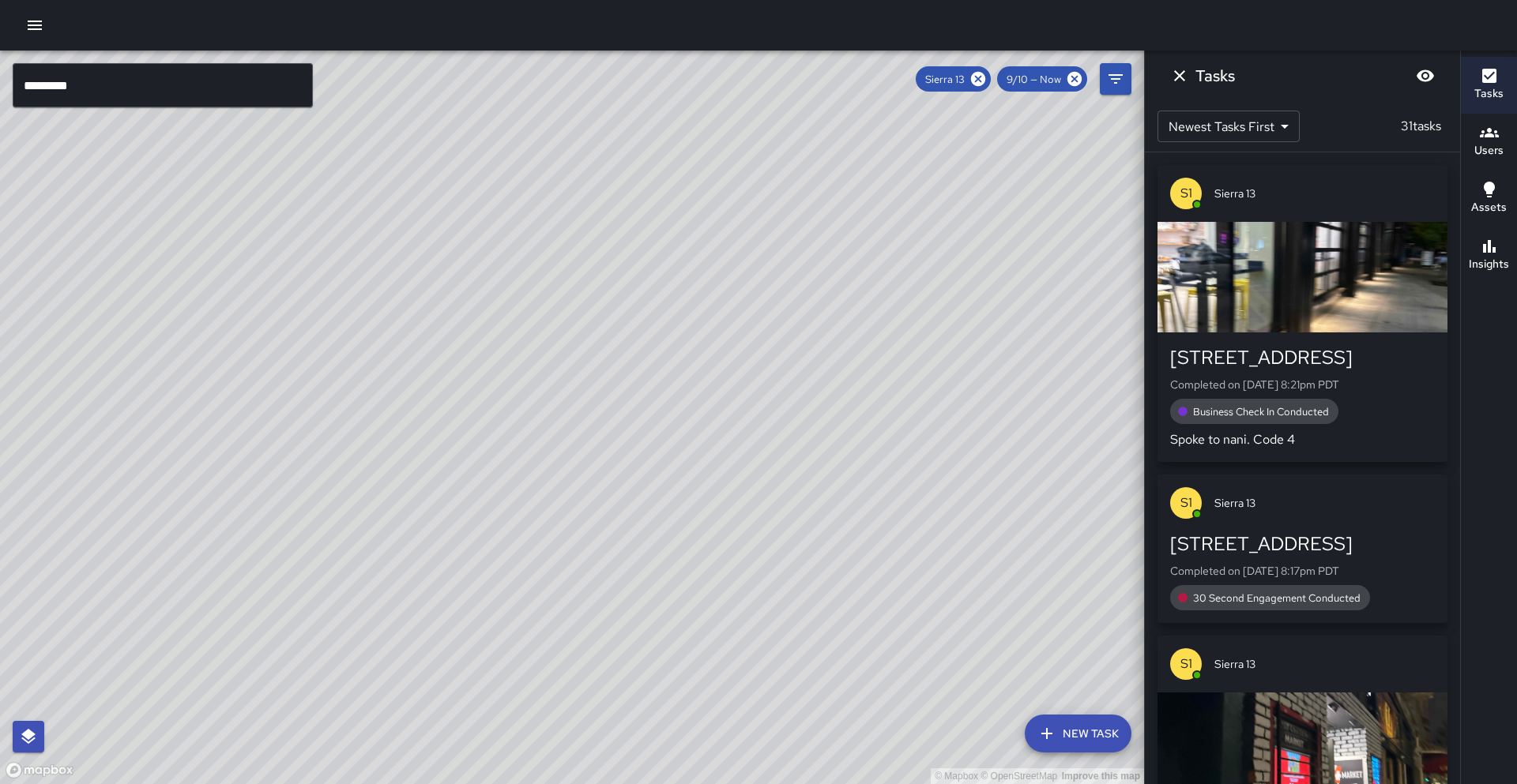
drag, startPoint x: 450, startPoint y: 232, endPoint x: 442, endPoint y: 264, distance: 33.0
click at [442, 264] on div "© Mapbox © OpenStreetMap Improve this map" at bounding box center [571, 417] width 1144 height 734
click at [113, 95] on input "*********" at bounding box center [162, 85] width 300 height 44
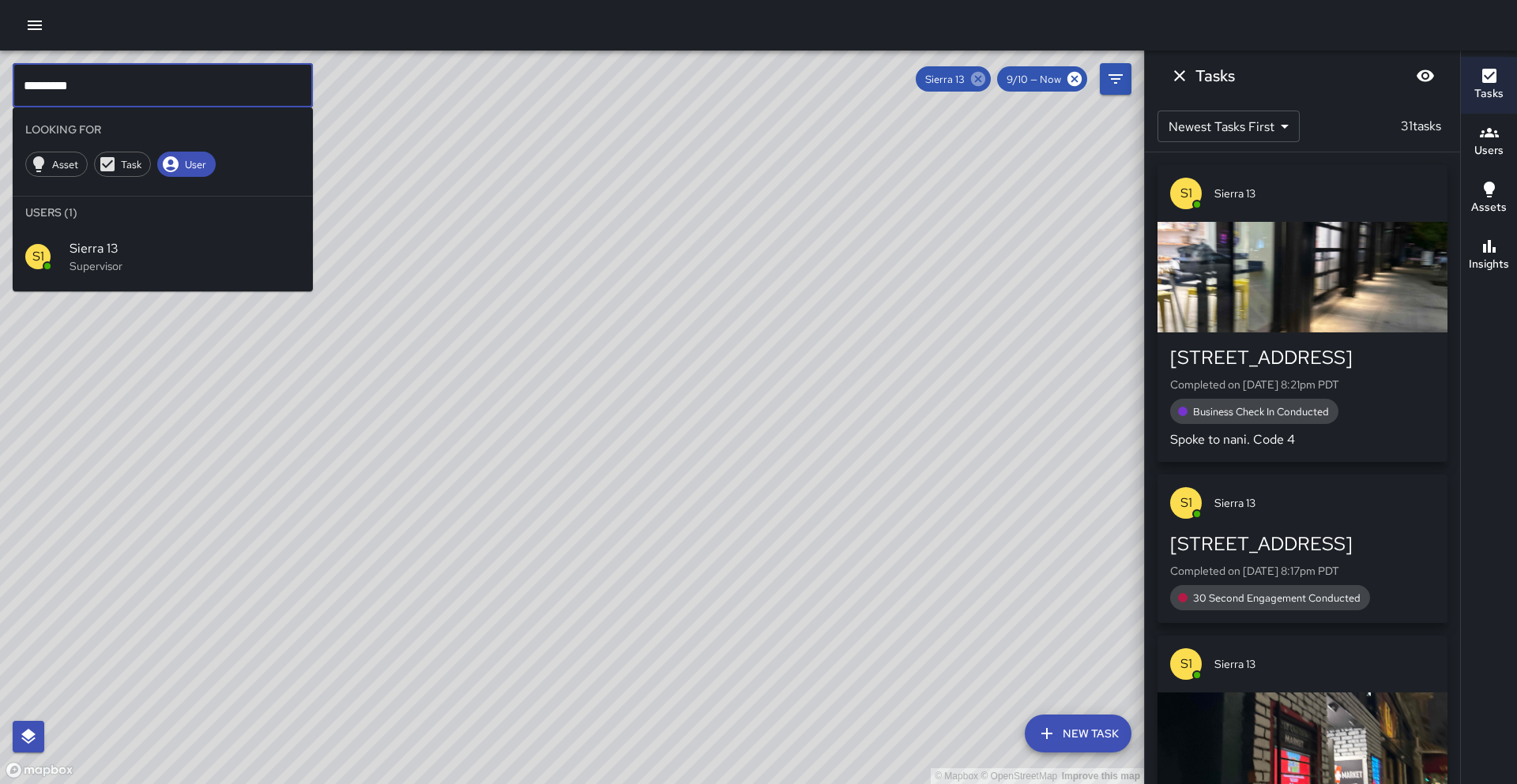
click at [977, 81] on icon at bounding box center [978, 78] width 17 height 17
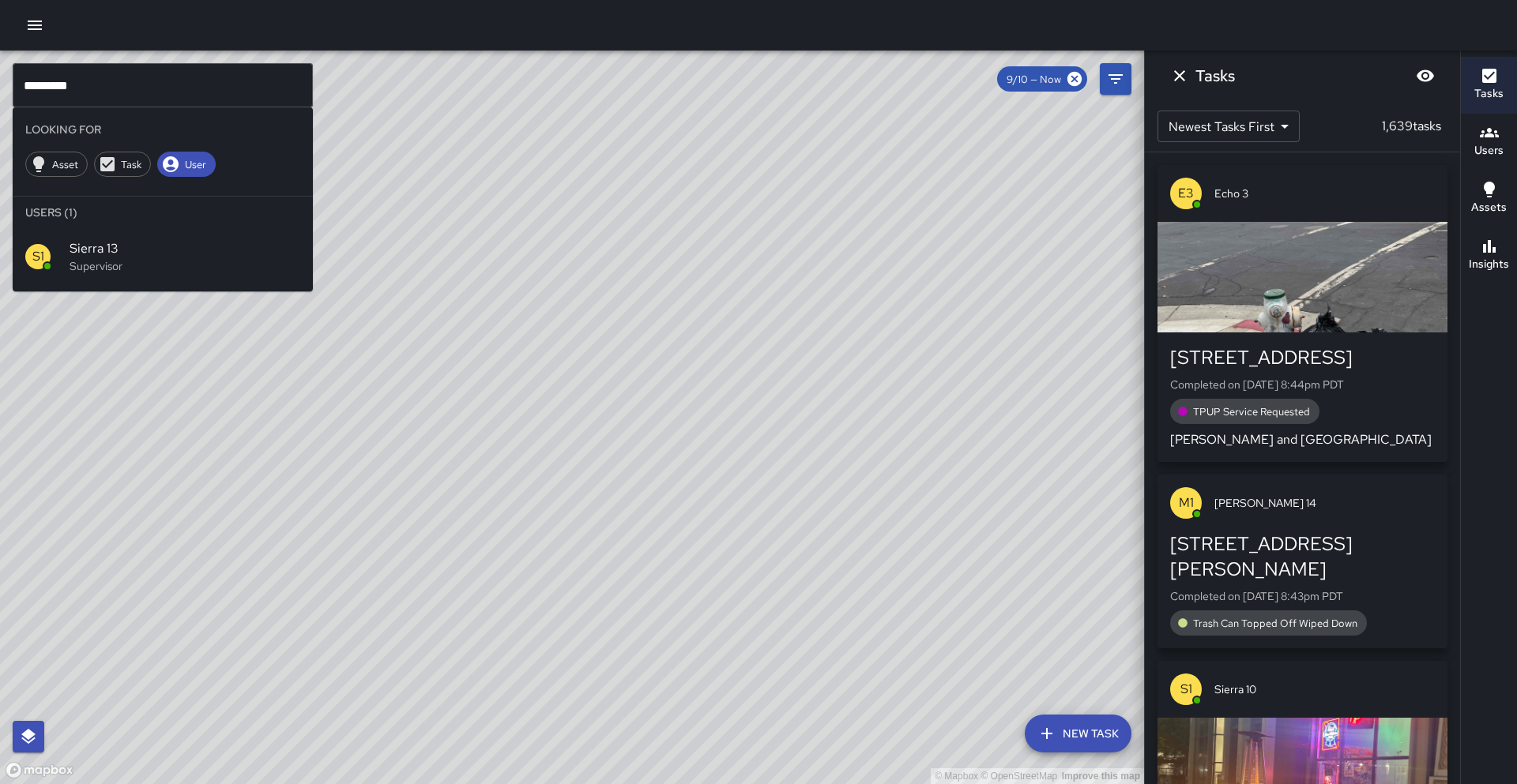
click at [672, 261] on div "© Mapbox © OpenStreetMap Improve this map" at bounding box center [571, 417] width 1144 height 734
